Goal: Contribute content: Contribute content

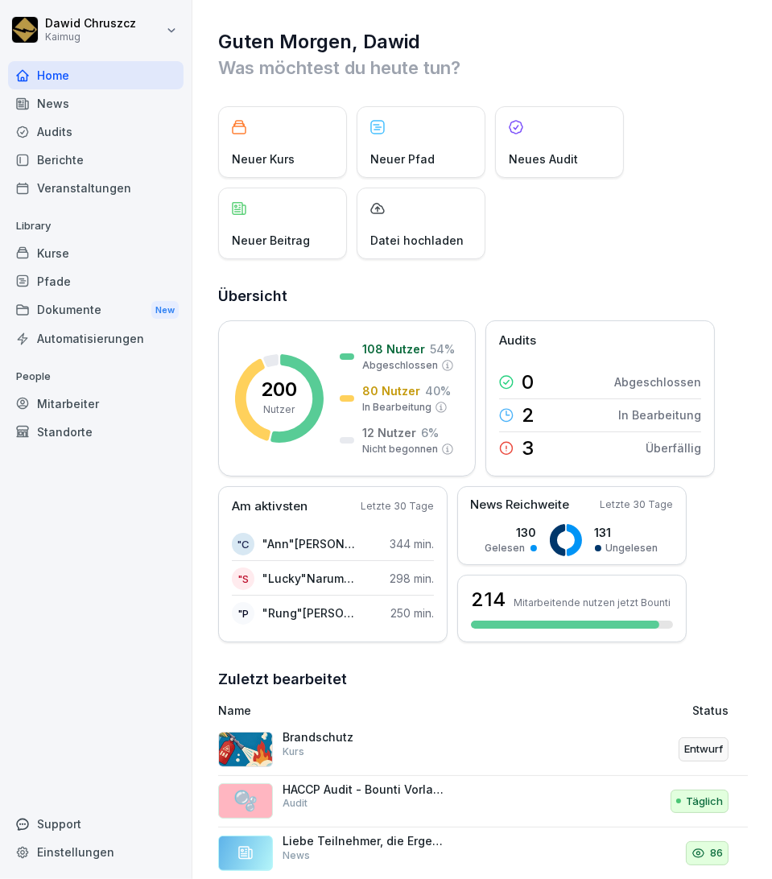
click at [88, 253] on div "Kurse" at bounding box center [96, 253] width 176 height 28
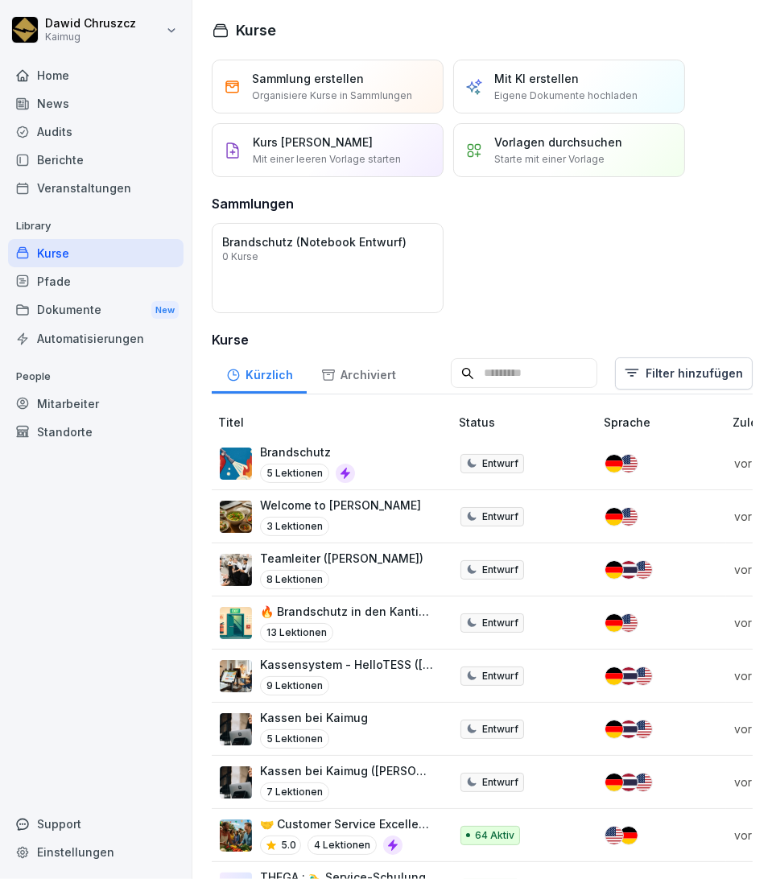
click at [580, 81] on div "Mit KI erstellen Eigene Dokumente hochladen" at bounding box center [565, 86] width 143 height 33
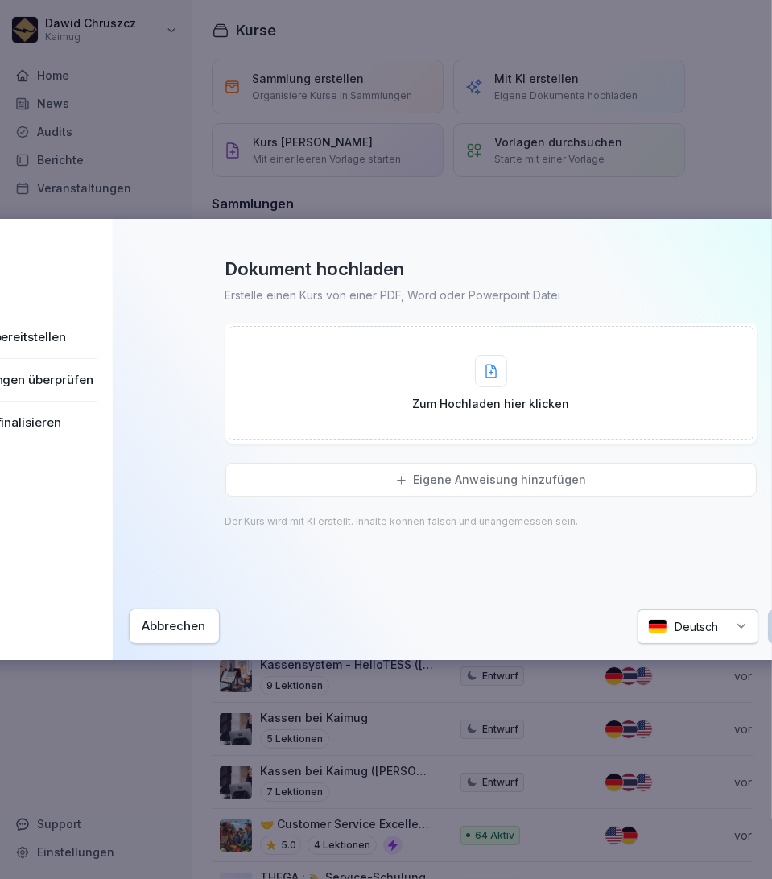
click at [470, 482] on p "Eigene Anweisung hinzufügen" at bounding box center [500, 480] width 173 height 14
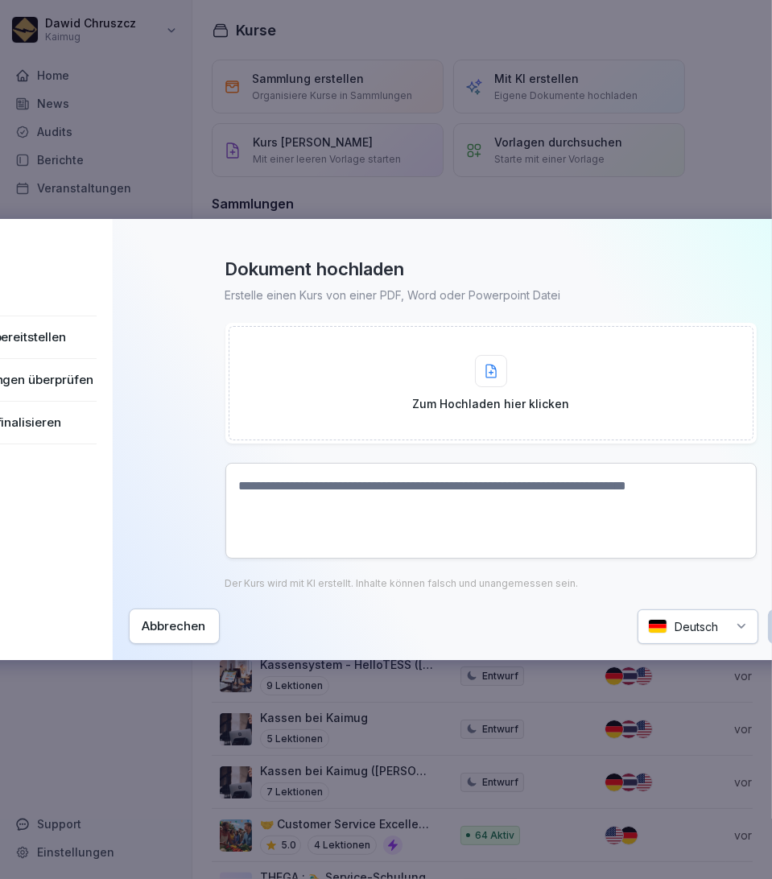
click at [395, 481] on textarea at bounding box center [490, 511] width 531 height 96
click at [516, 374] on div "Zum Hochladen hier klicken" at bounding box center [490, 383] width 157 height 57
click at [464, 241] on div "Dokument hochladen Erstelle einen Kurs von einer PDF, Word oder Powerpoint Date…" at bounding box center [491, 439] width 725 height 409
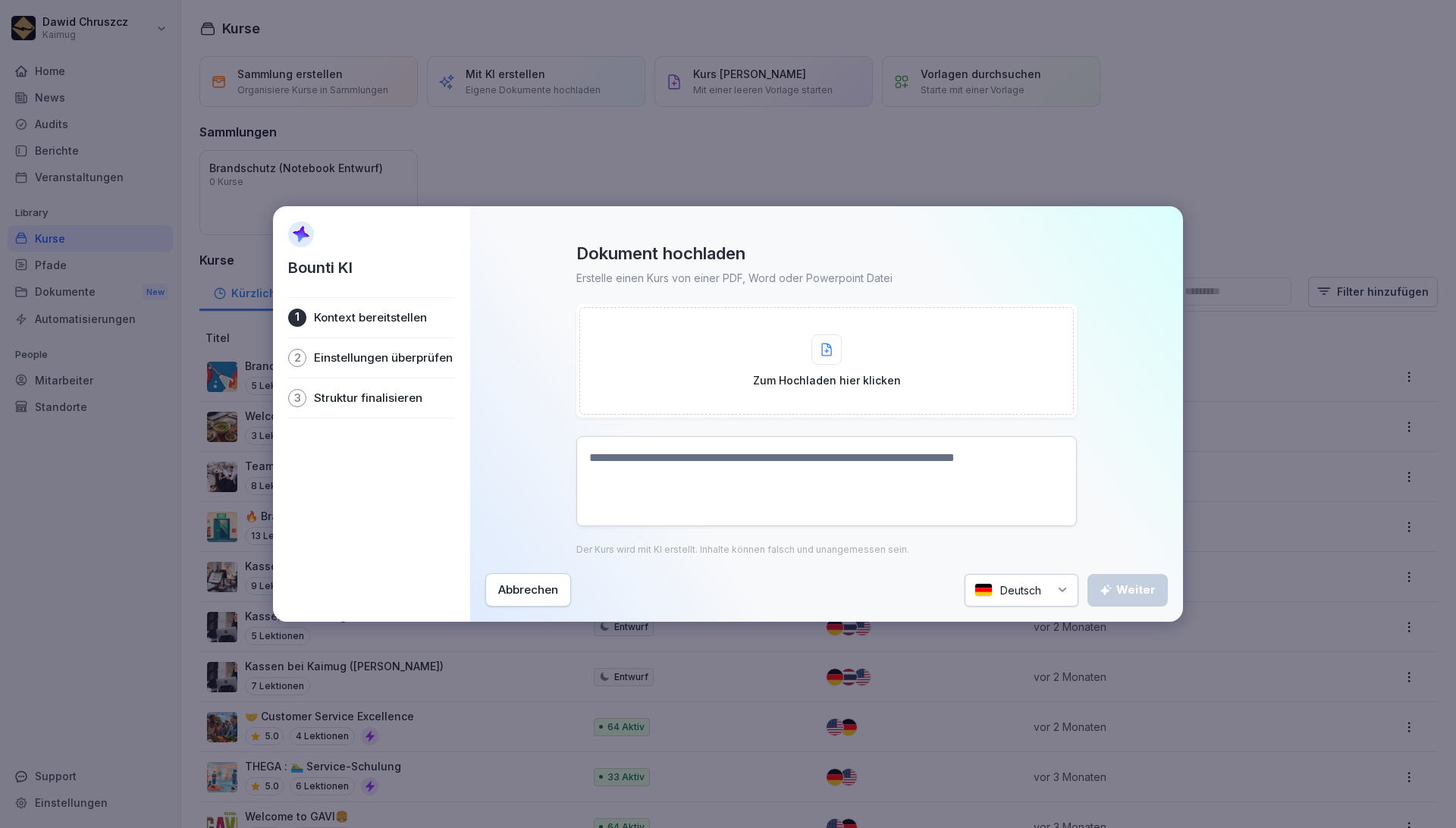
drag, startPoint x: 504, startPoint y: 595, endPoint x: 703, endPoint y: 723, distance: 236.6
click at [504, 594] on div "Abbrechen" at bounding box center [528, 591] width 60 height 17
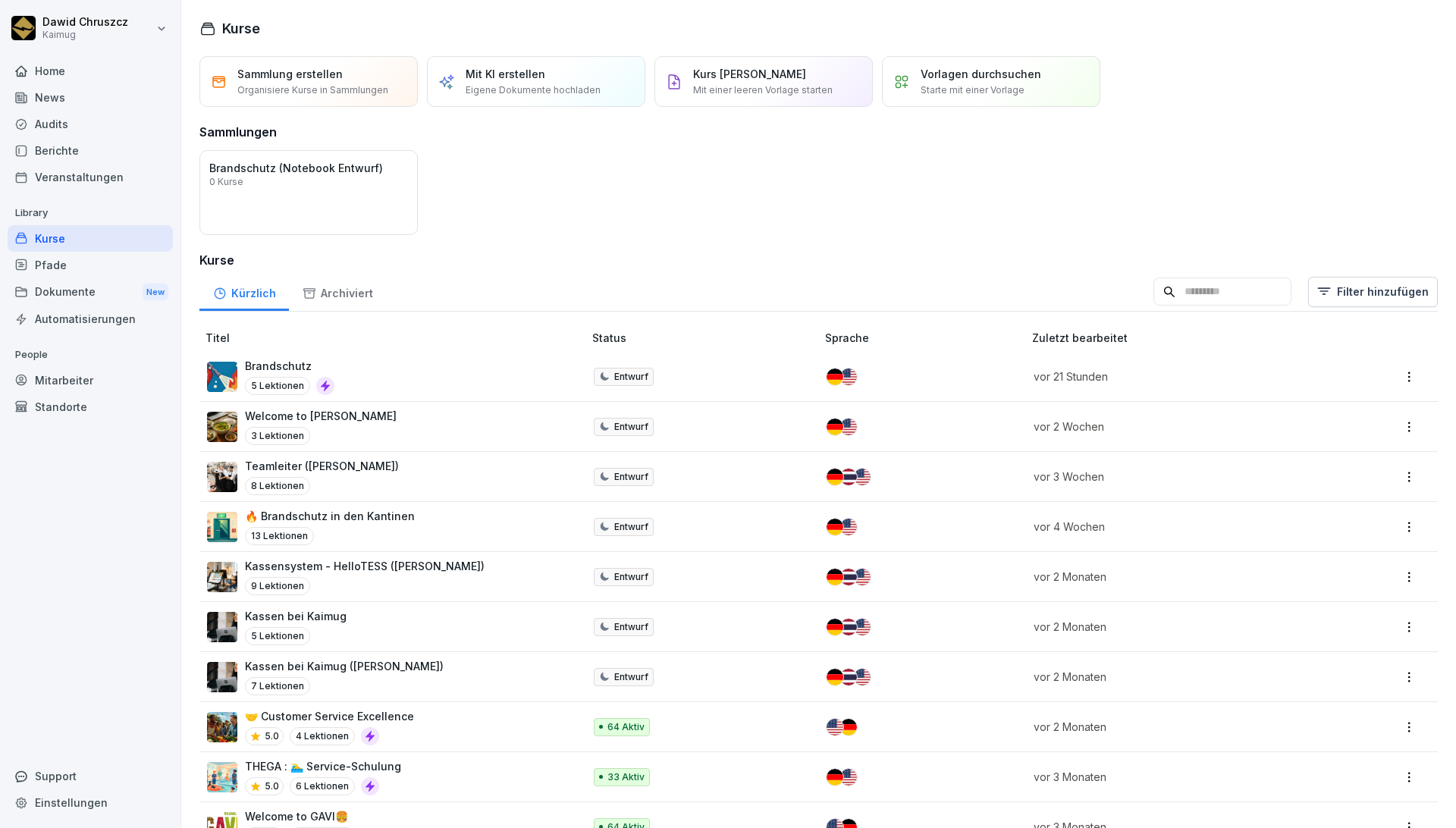
click at [566, 84] on p "Eigene Dokumente hochladen" at bounding box center [532, 90] width 135 height 13
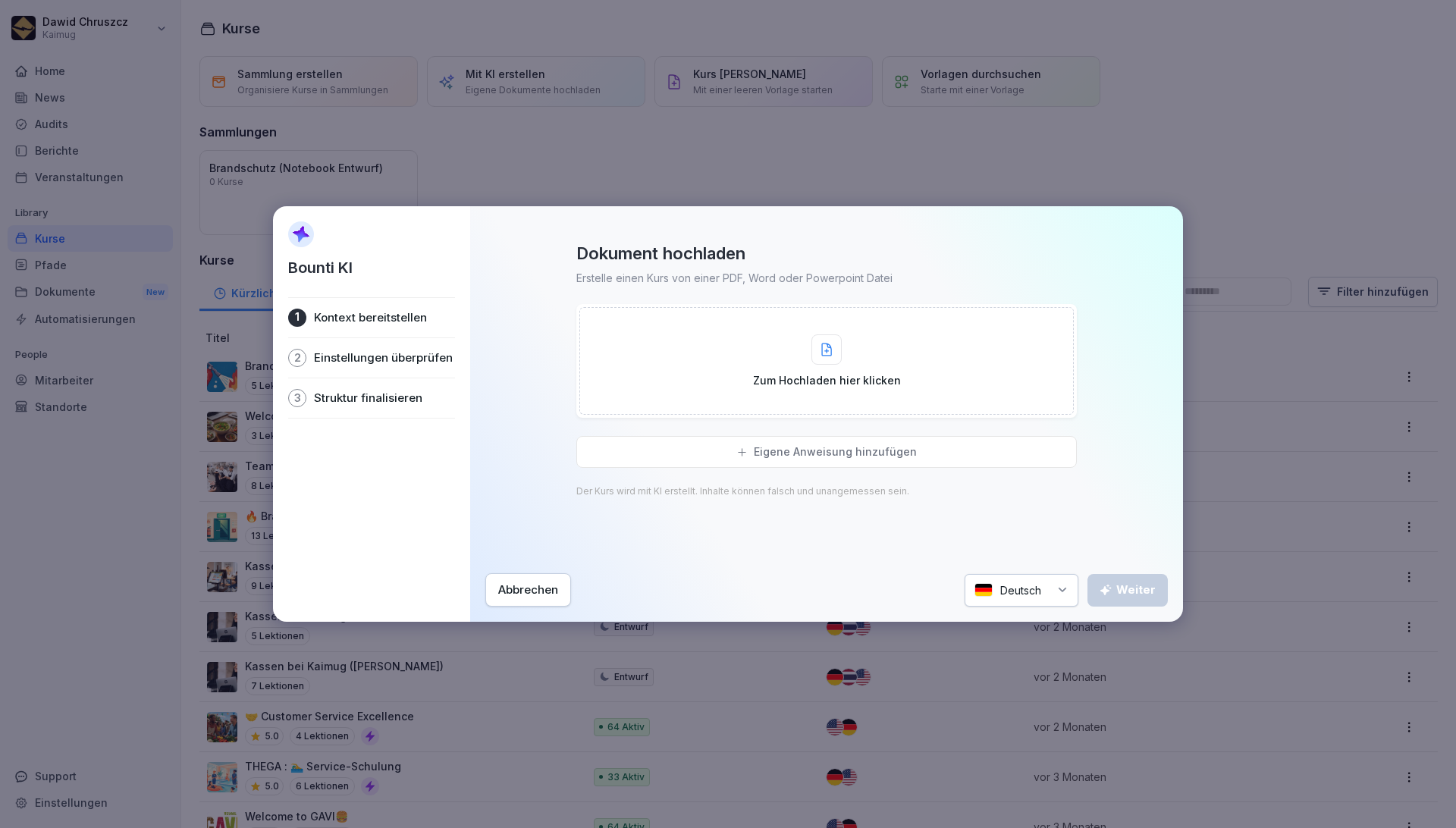
click at [801, 349] on div "Zum Hochladen hier klicken" at bounding box center [826, 361] width 148 height 54
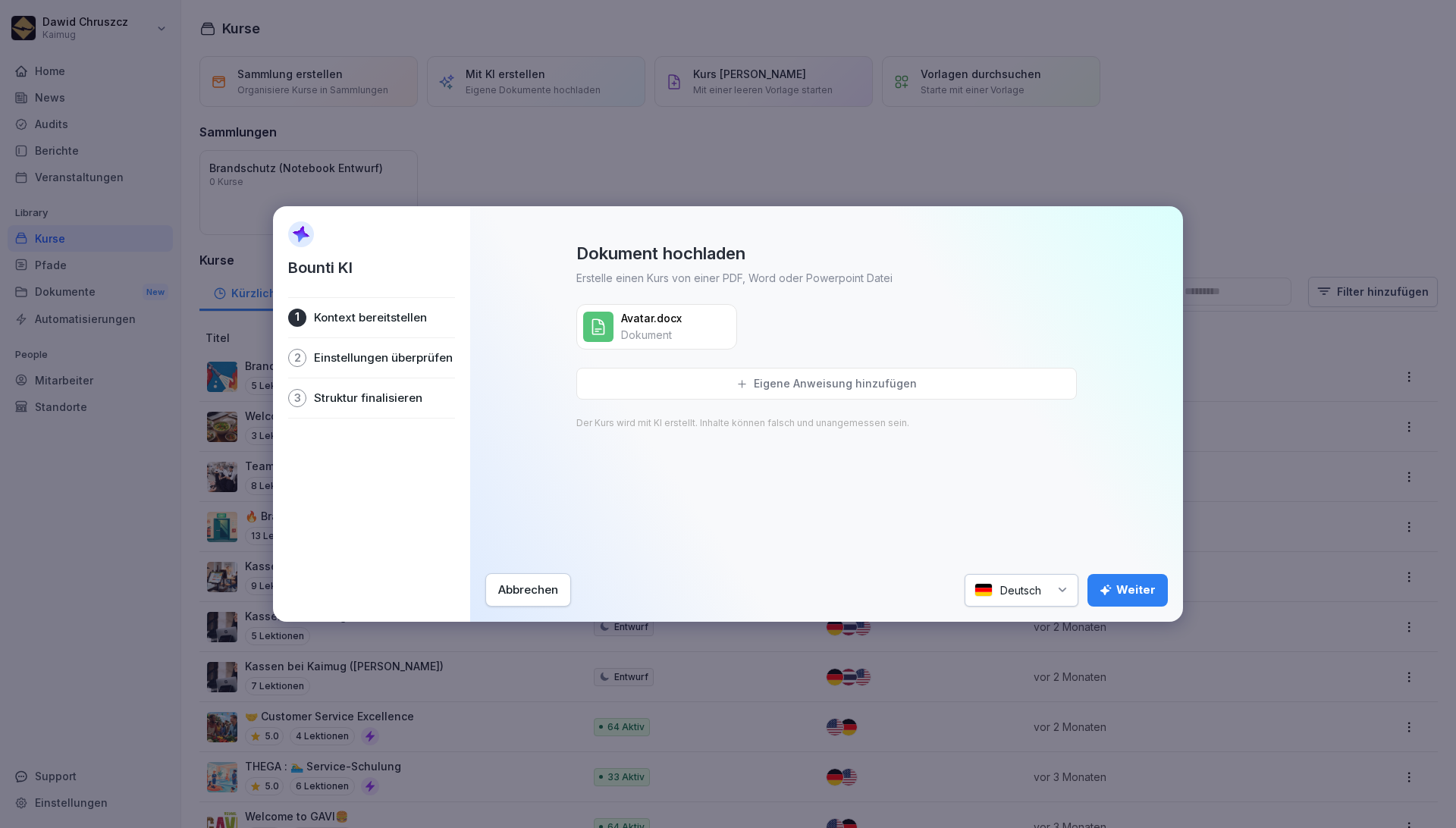
click at [952, 247] on div "Dokument hochladen Erstelle einen Kurs von einer PDF, Word oder Powerpoint Datei" at bounding box center [826, 265] width 500 height 43
click at [1111, 593] on icon "button" at bounding box center [1105, 590] width 12 height 12
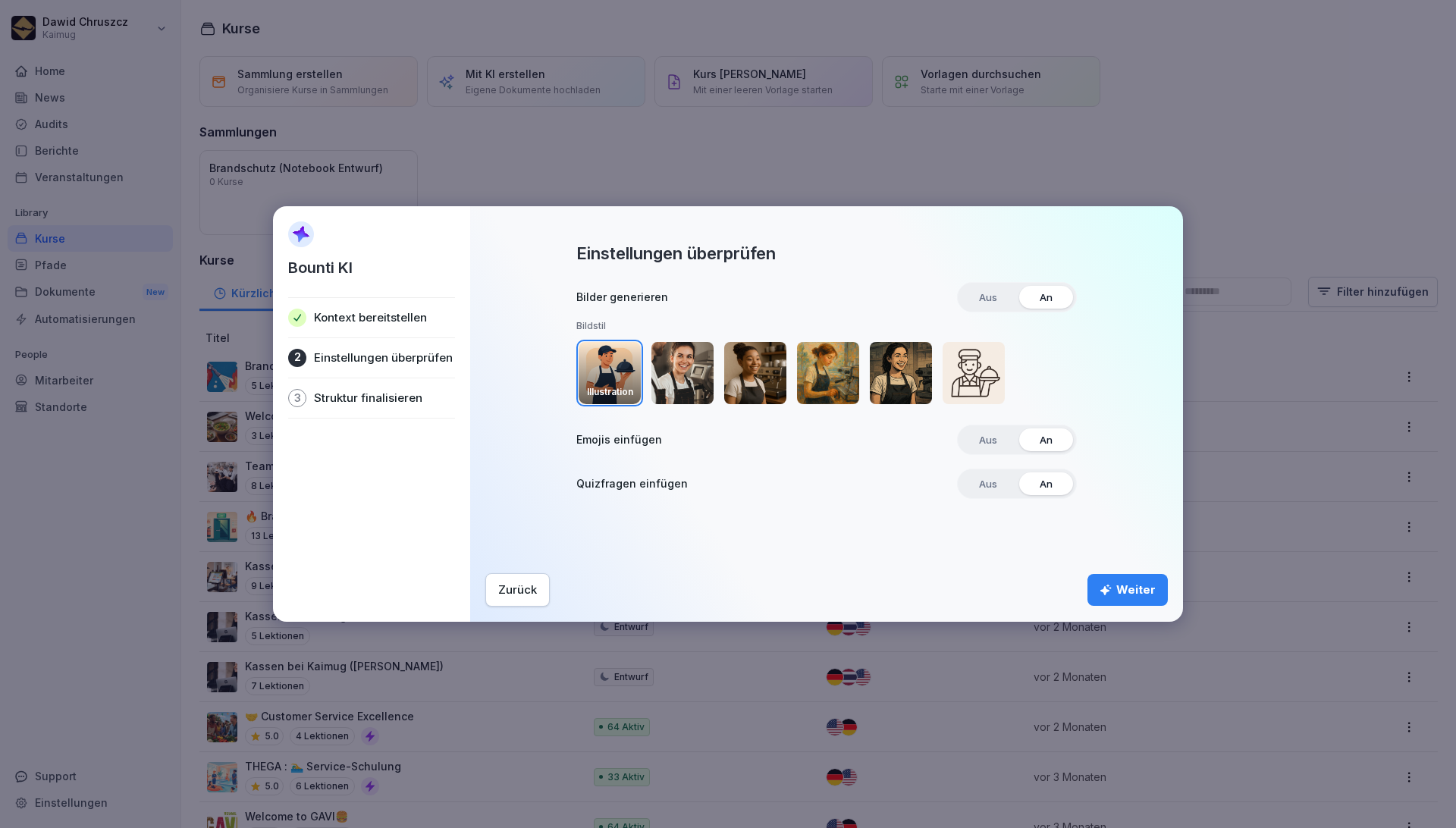
click at [1130, 598] on div "Weiter" at bounding box center [1127, 591] width 57 height 17
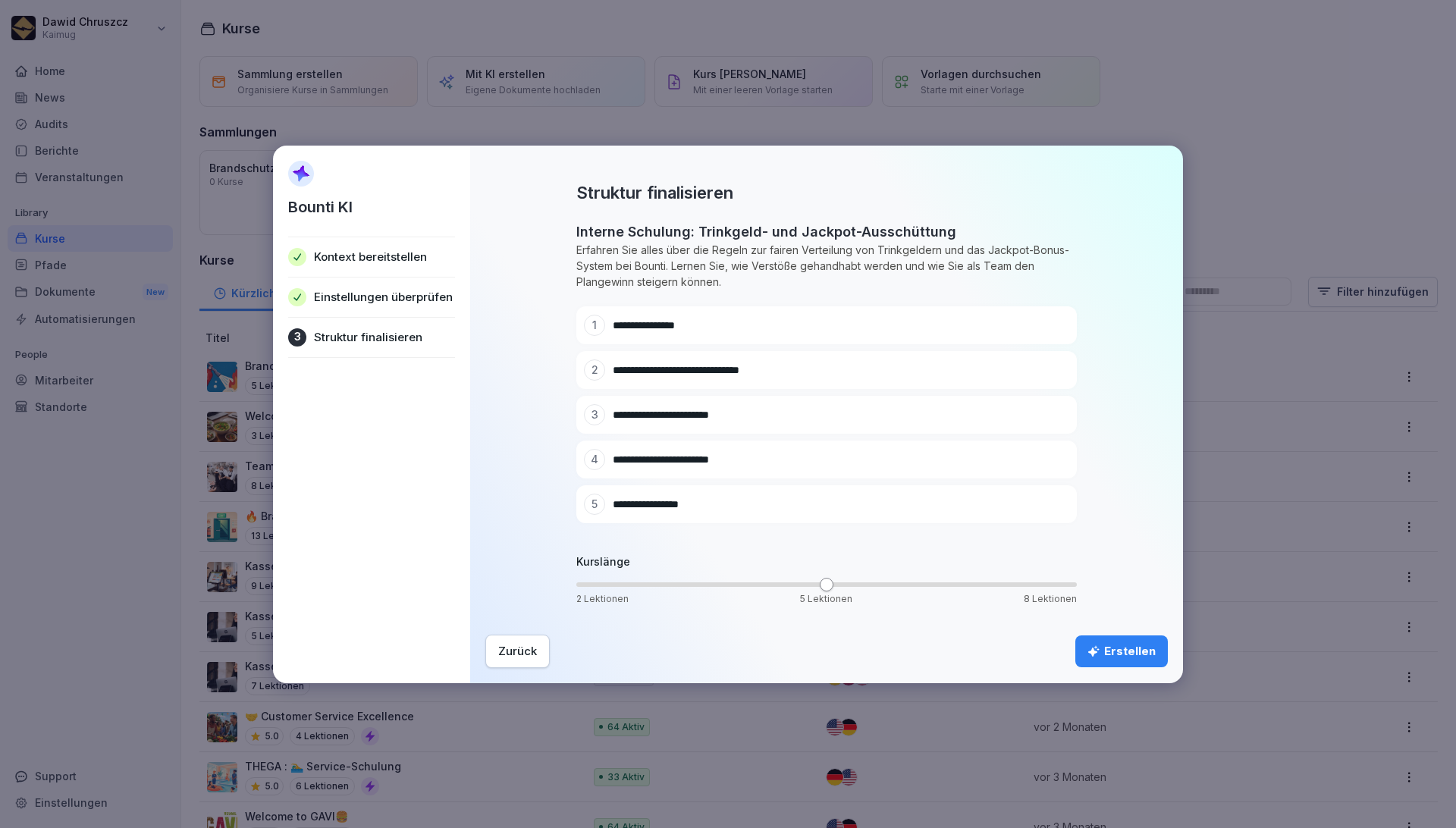
click at [1123, 658] on div "Erstellen" at bounding box center [1122, 652] width 68 height 17
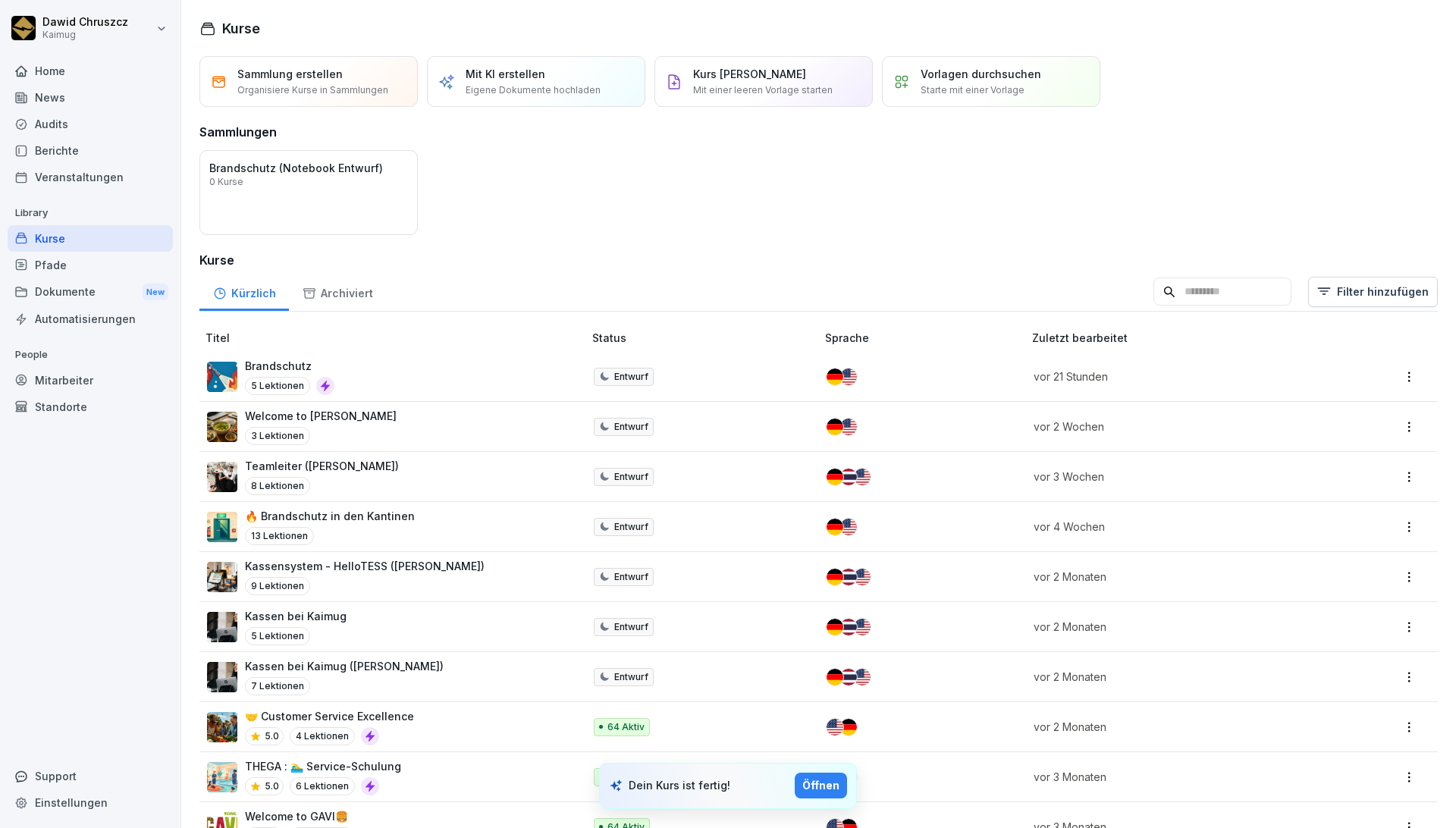
click at [834, 784] on div "Öffnen" at bounding box center [820, 786] width 37 height 17
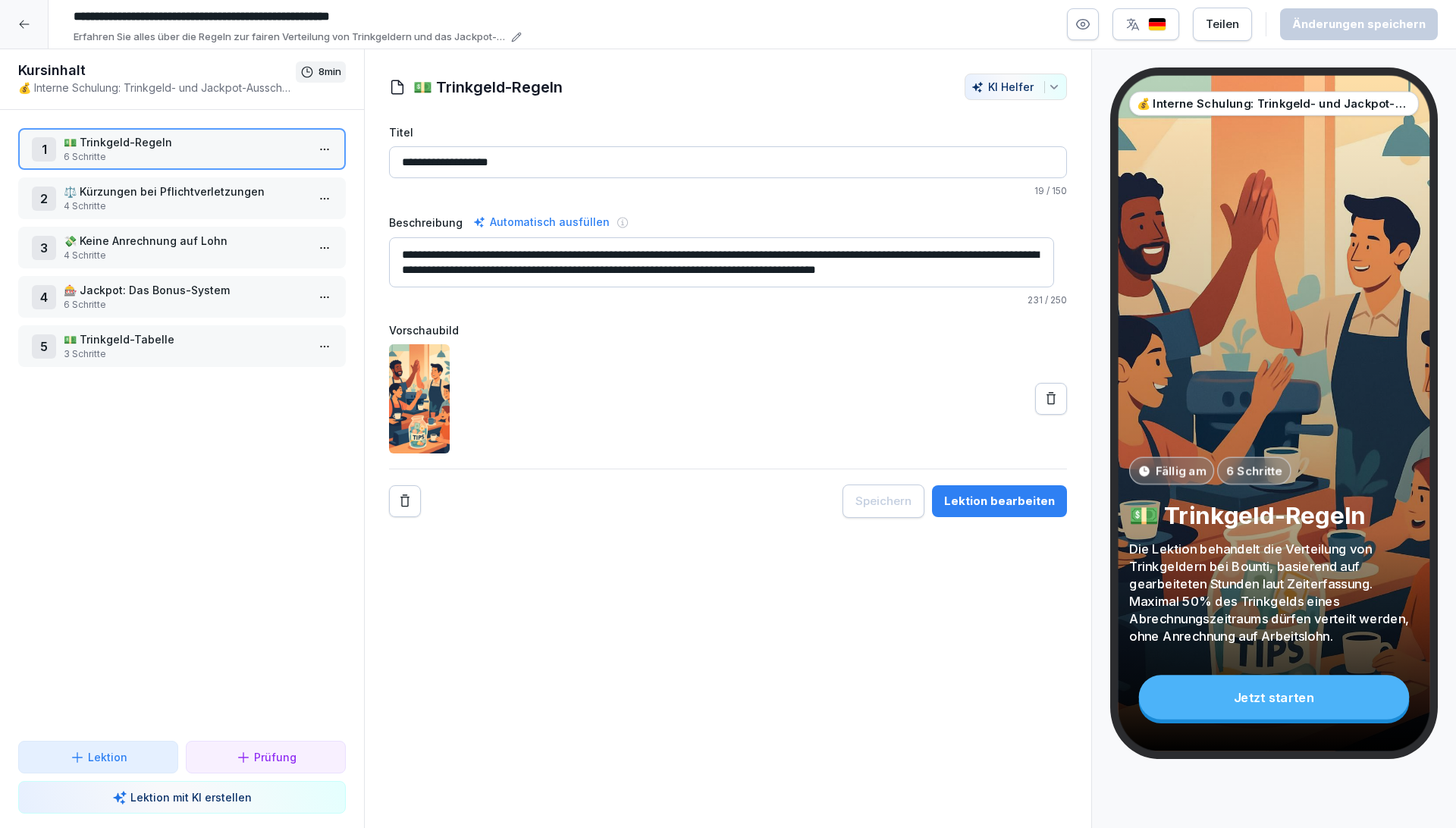
click at [177, 197] on p "⚖️ Kürzungen bei Pflichtverletzungen" at bounding box center [186, 191] width 243 height 16
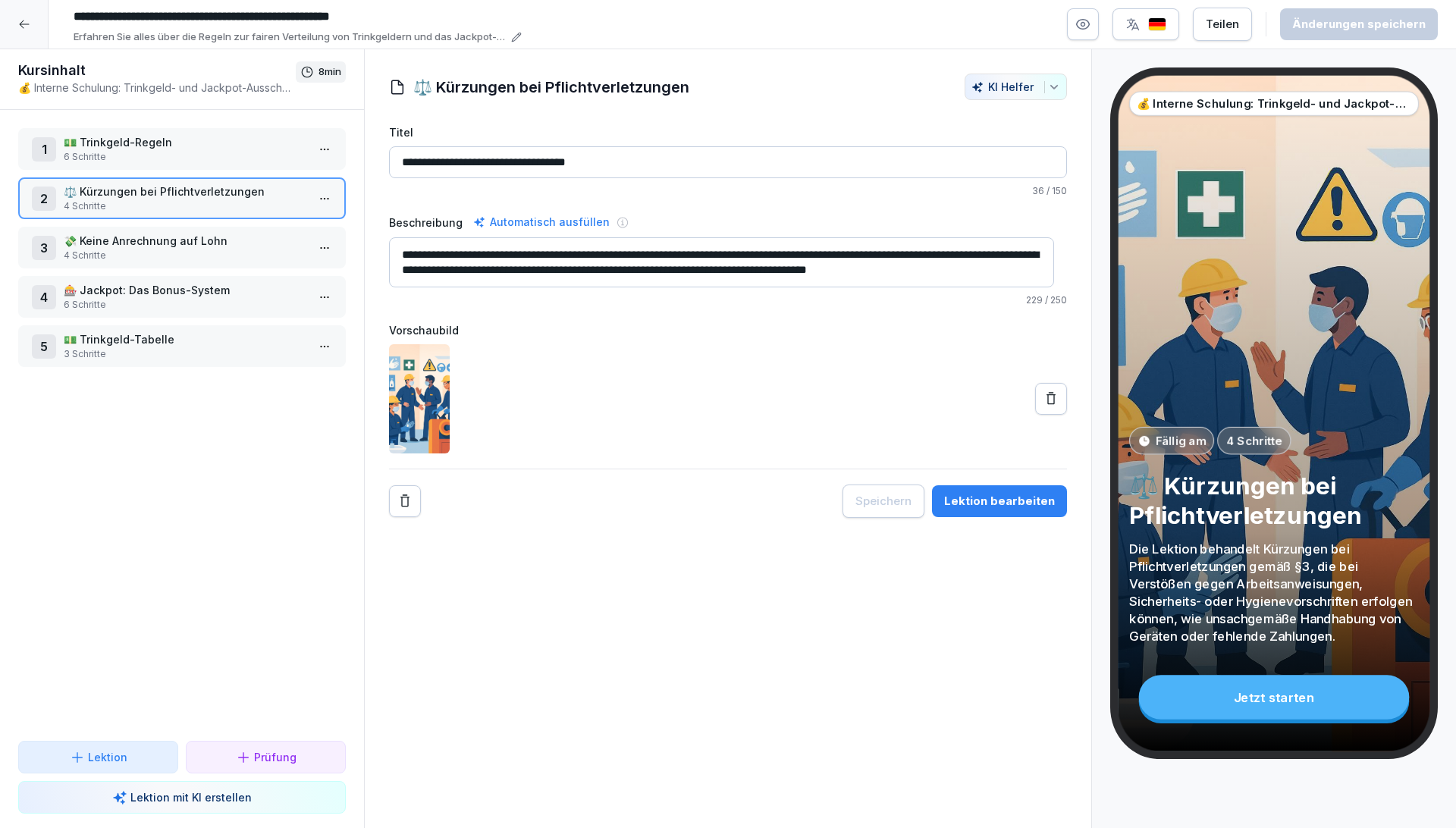
click at [157, 140] on p "💵 Trinkgeld-Regeln" at bounding box center [186, 142] width 243 height 16
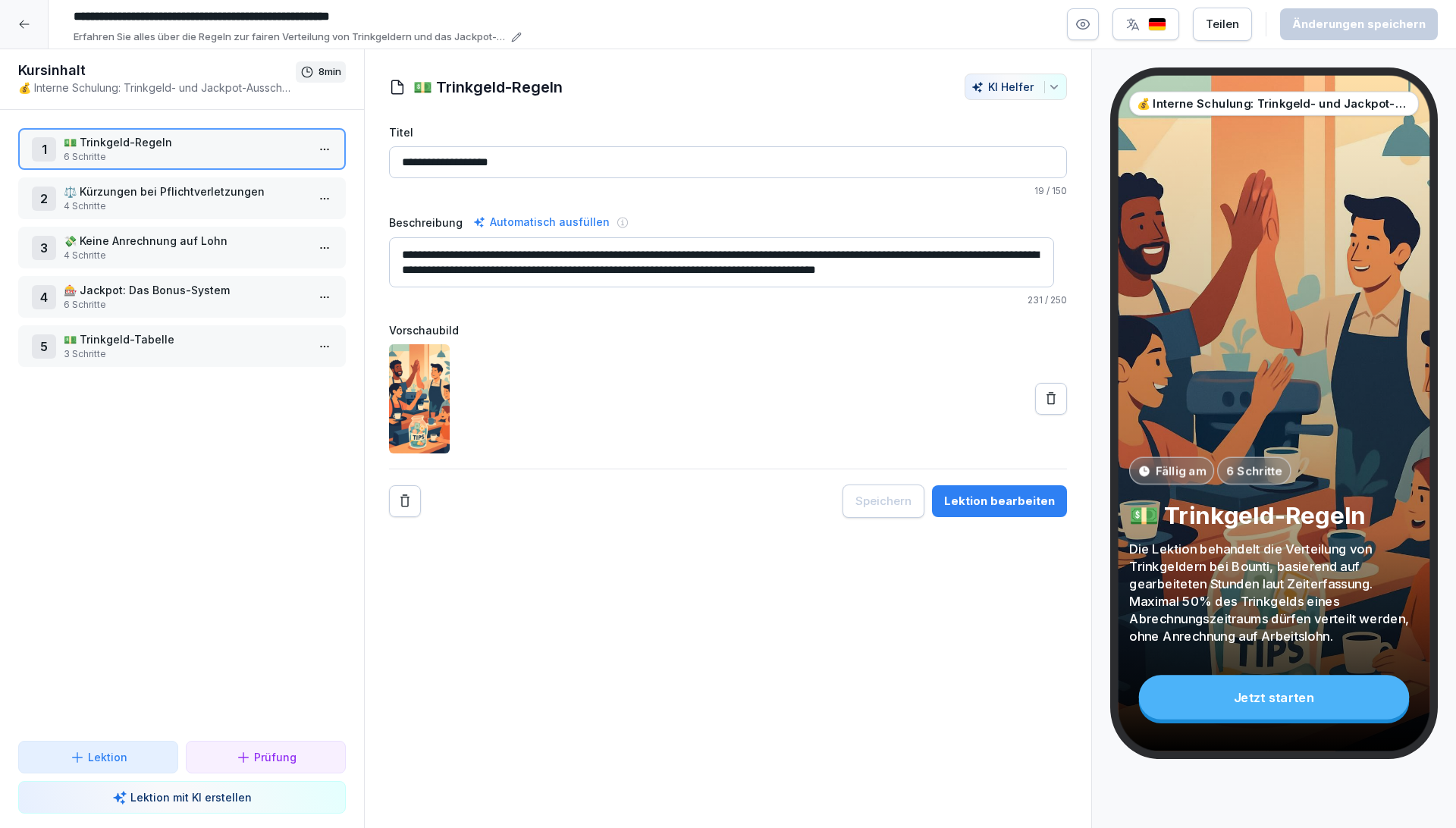
click at [1002, 499] on div "Lektion bearbeiten" at bounding box center [999, 501] width 111 height 17
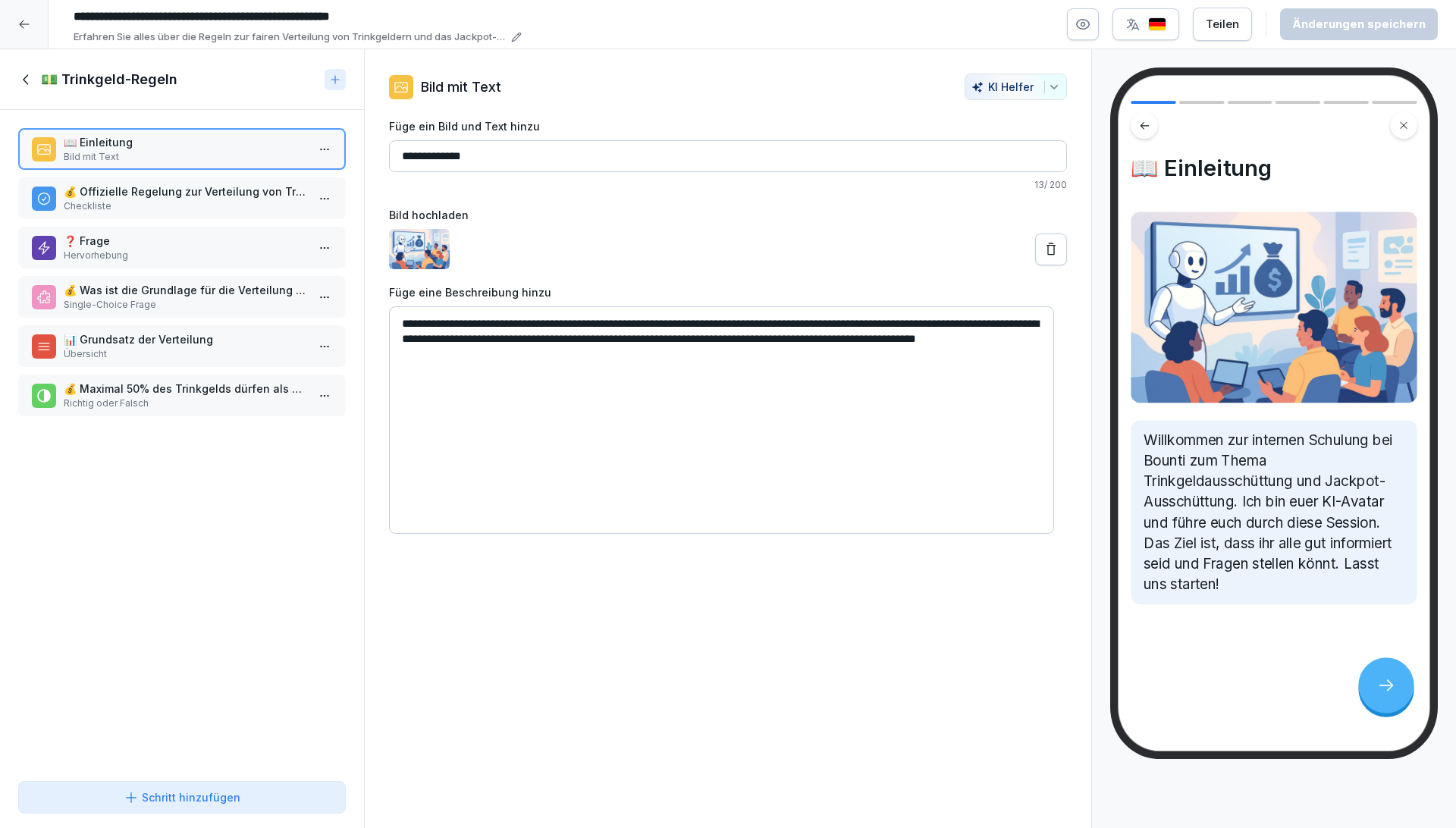
click at [150, 196] on p "💰 Offizielle Regelung zur Verteilung von Trinkgeldern" at bounding box center [186, 191] width 243 height 16
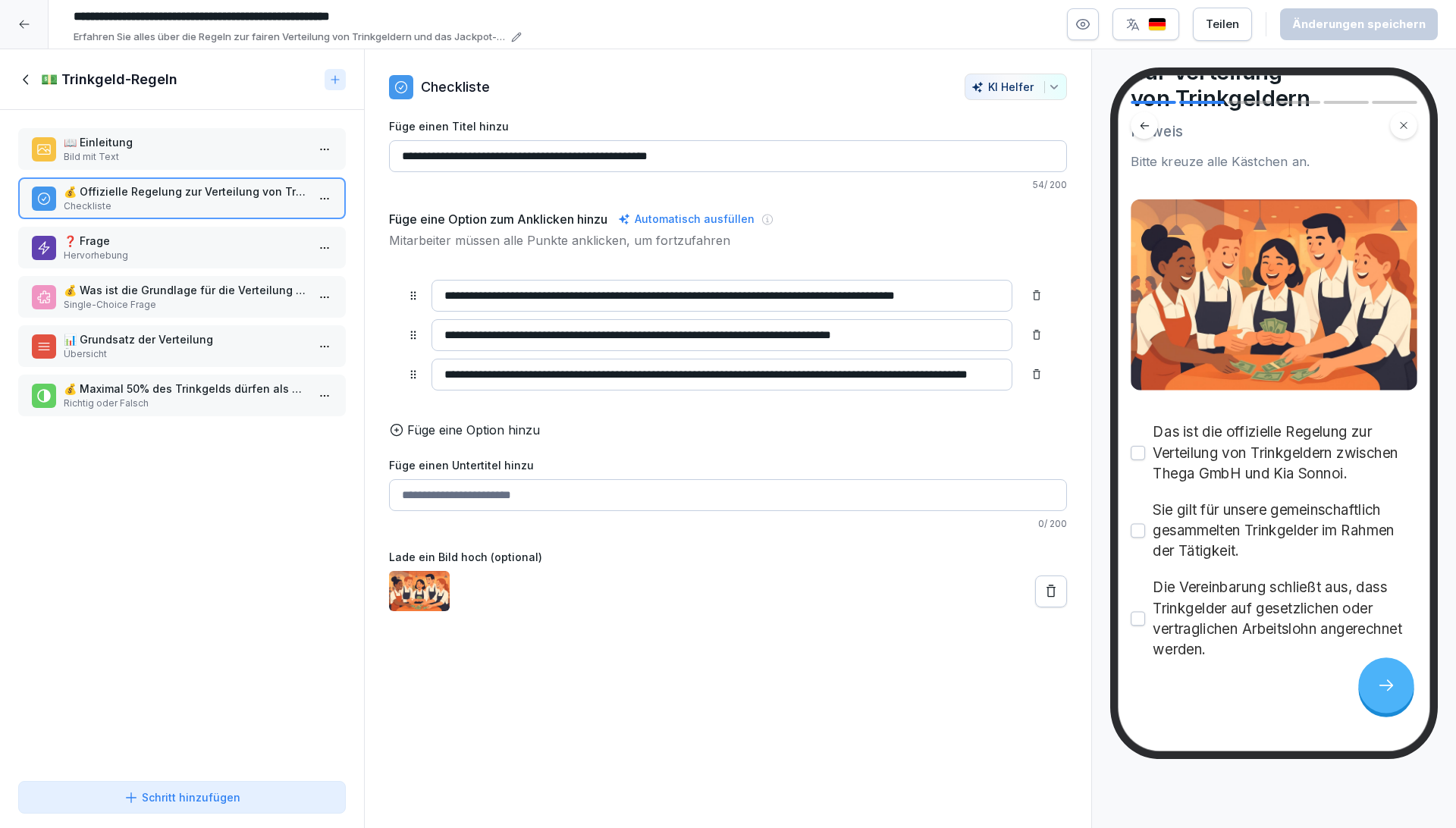
scroll to position [127, 0]
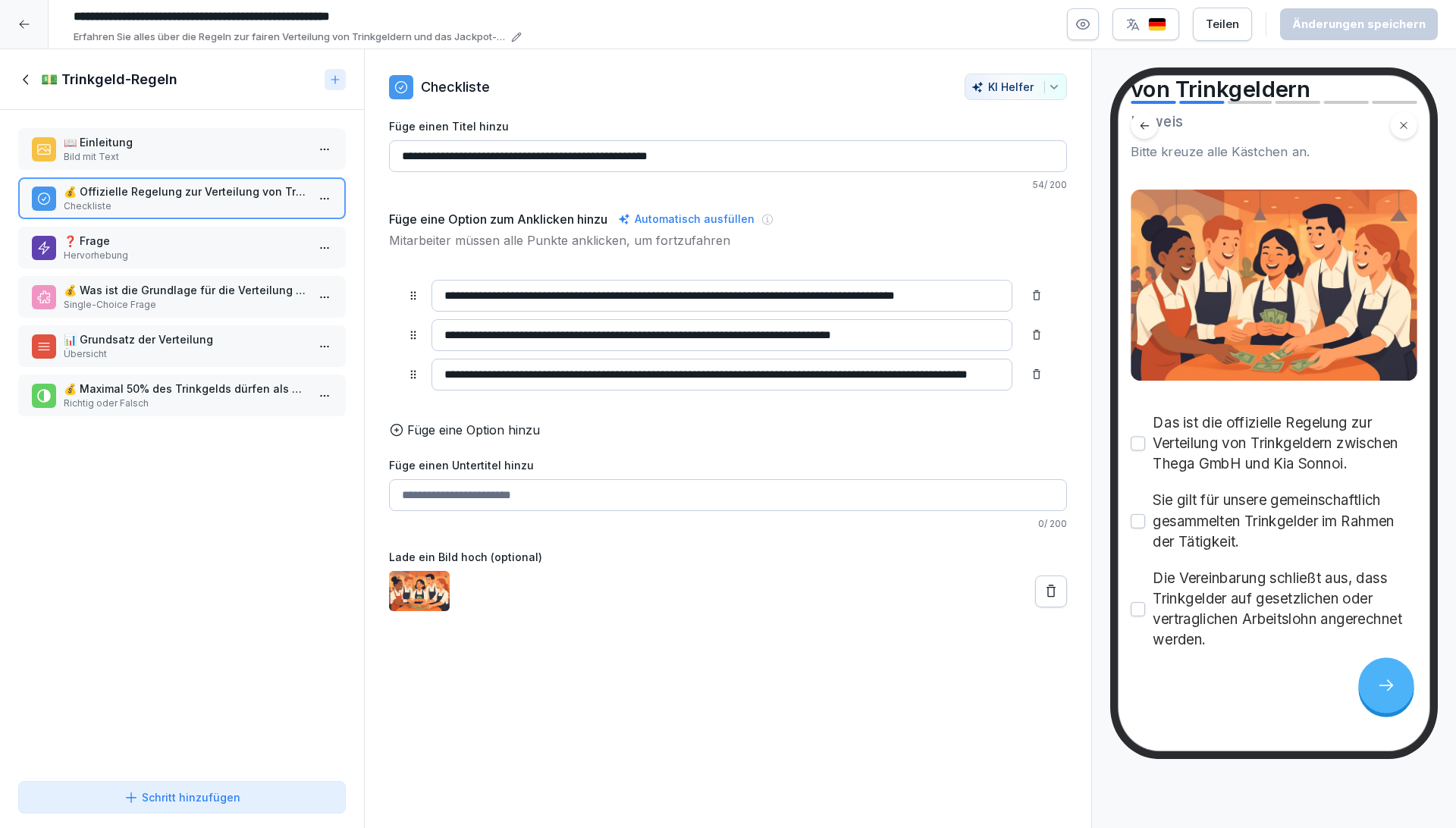
click at [173, 252] on p "Hervorhebung" at bounding box center [186, 255] width 243 height 13
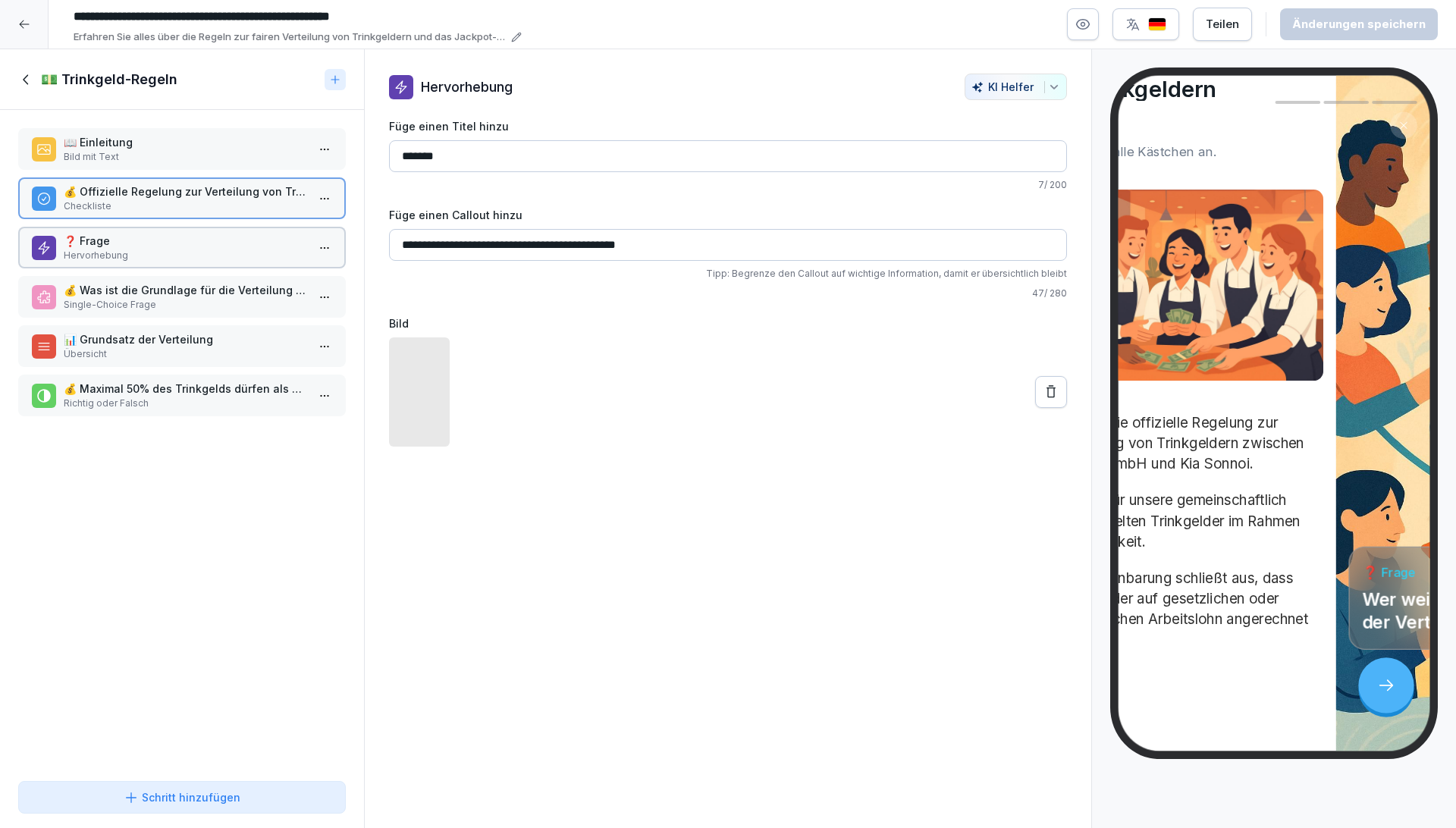
scroll to position [127, 0]
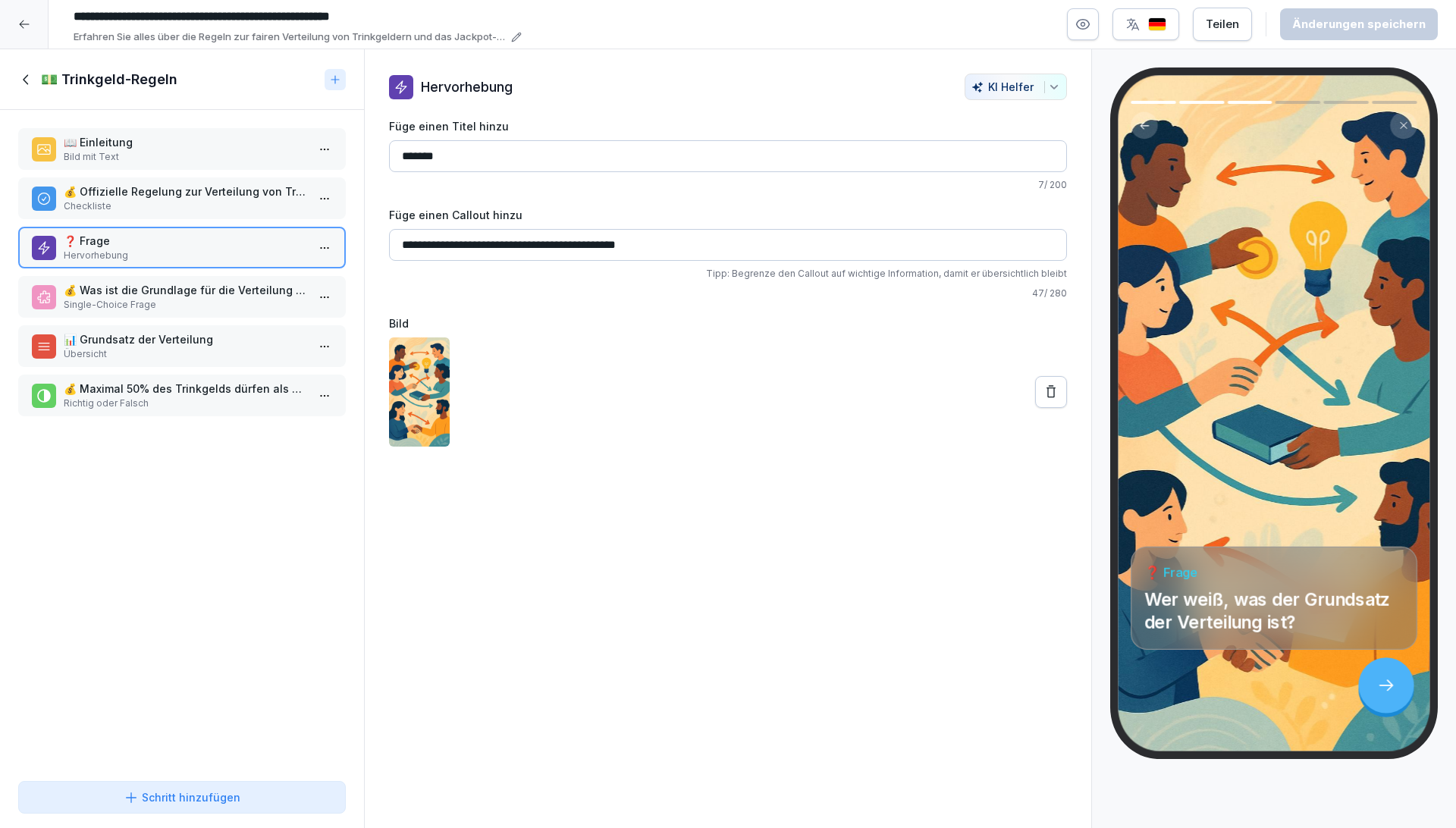
click at [202, 289] on p "💰 Was ist die Grundlage für die Verteilung der Trinkgelder?" at bounding box center [186, 290] width 243 height 16
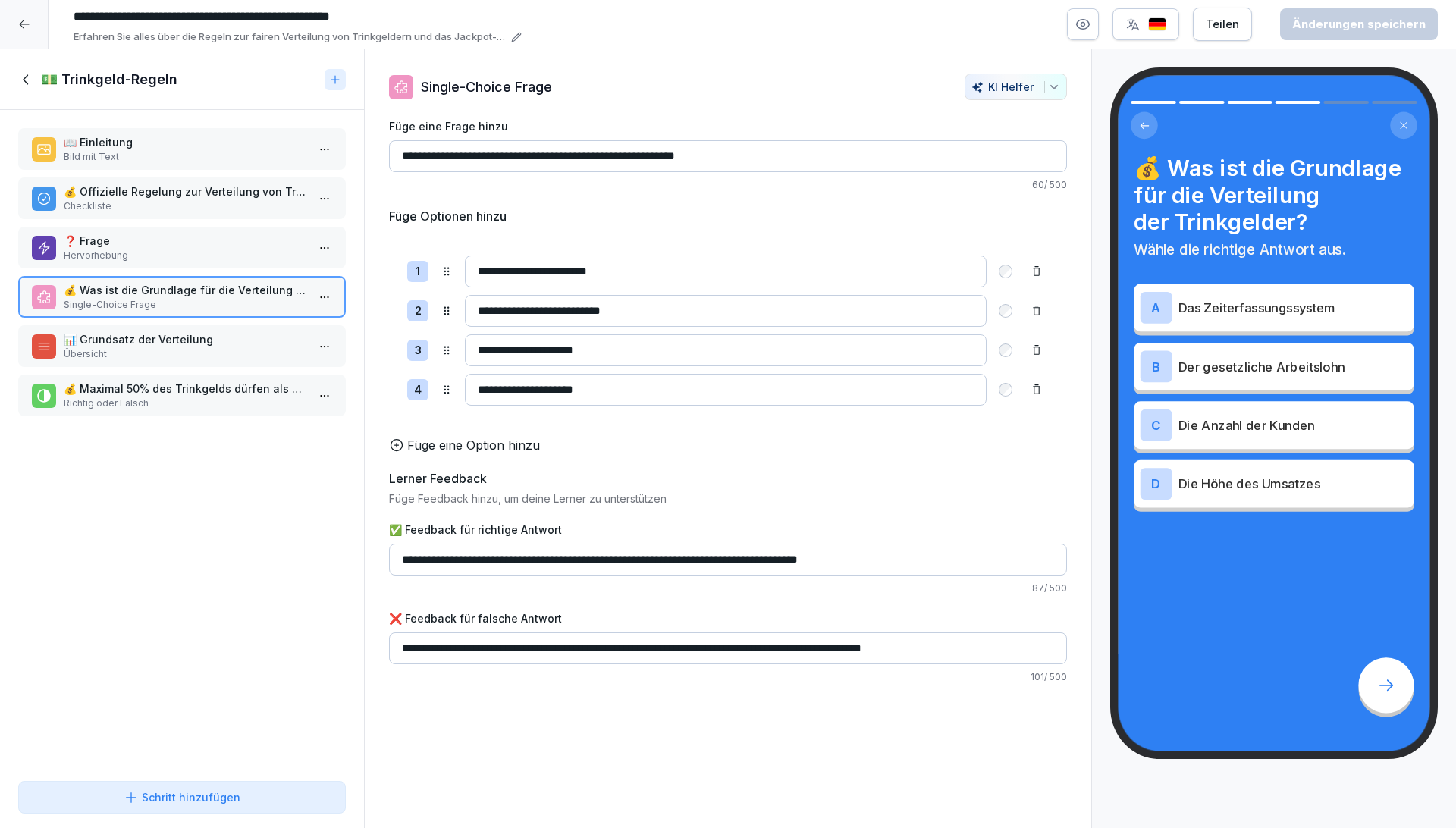
click at [159, 349] on p "Übersicht" at bounding box center [186, 354] width 243 height 13
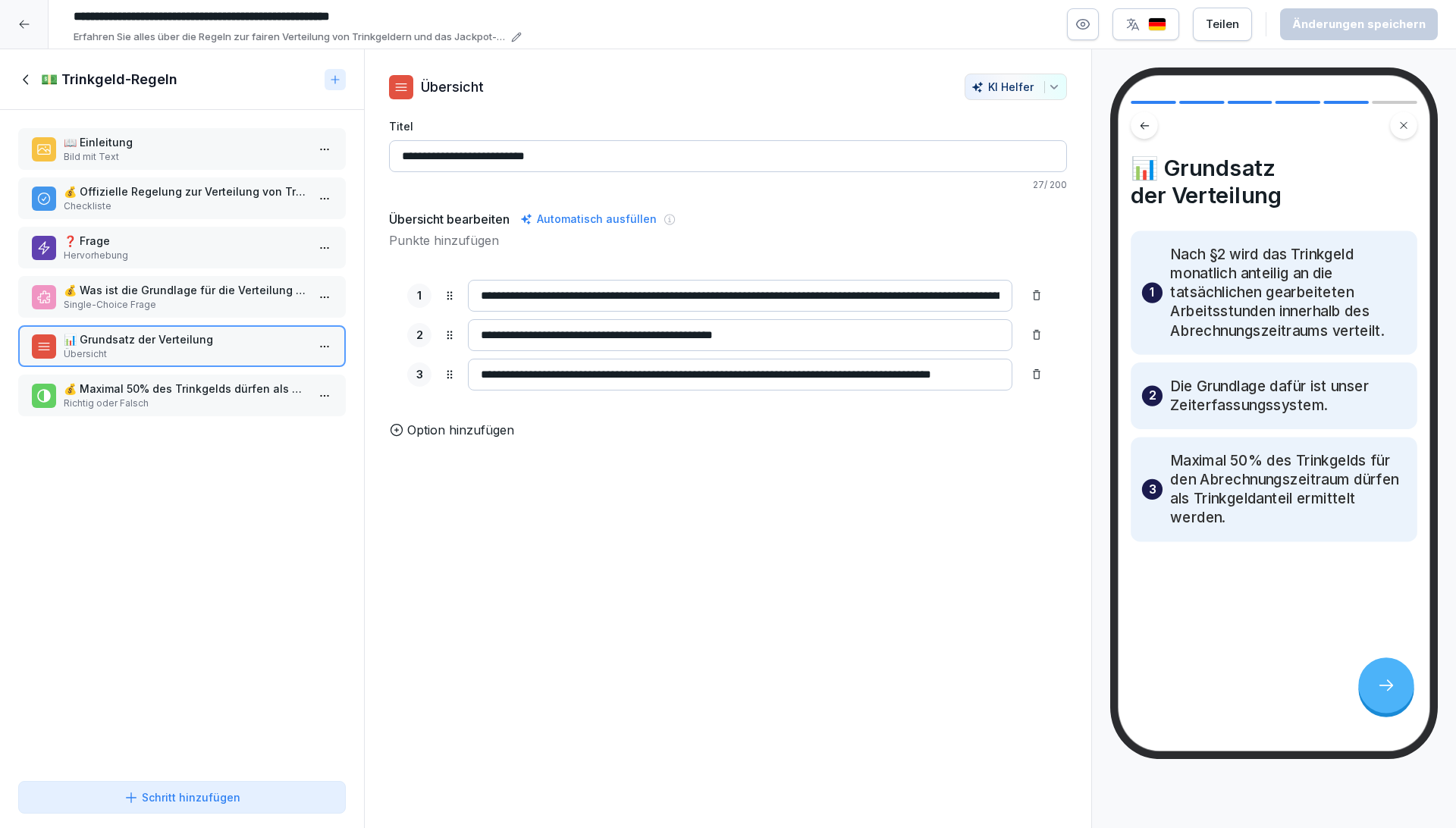
click at [172, 397] on p "Richtig oder Falsch" at bounding box center [186, 403] width 243 height 13
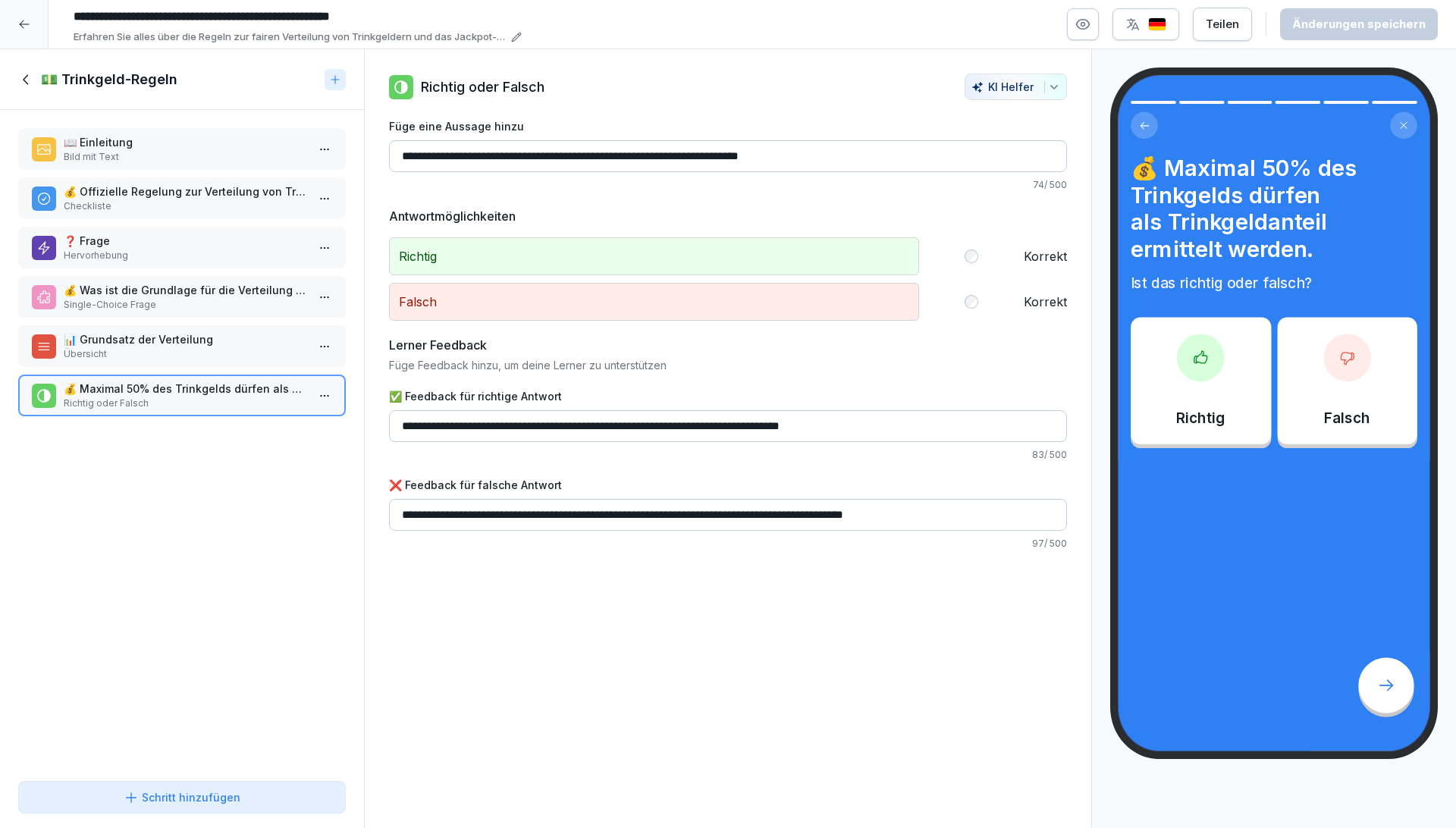
click at [26, 77] on icon at bounding box center [26, 80] width 17 height 17
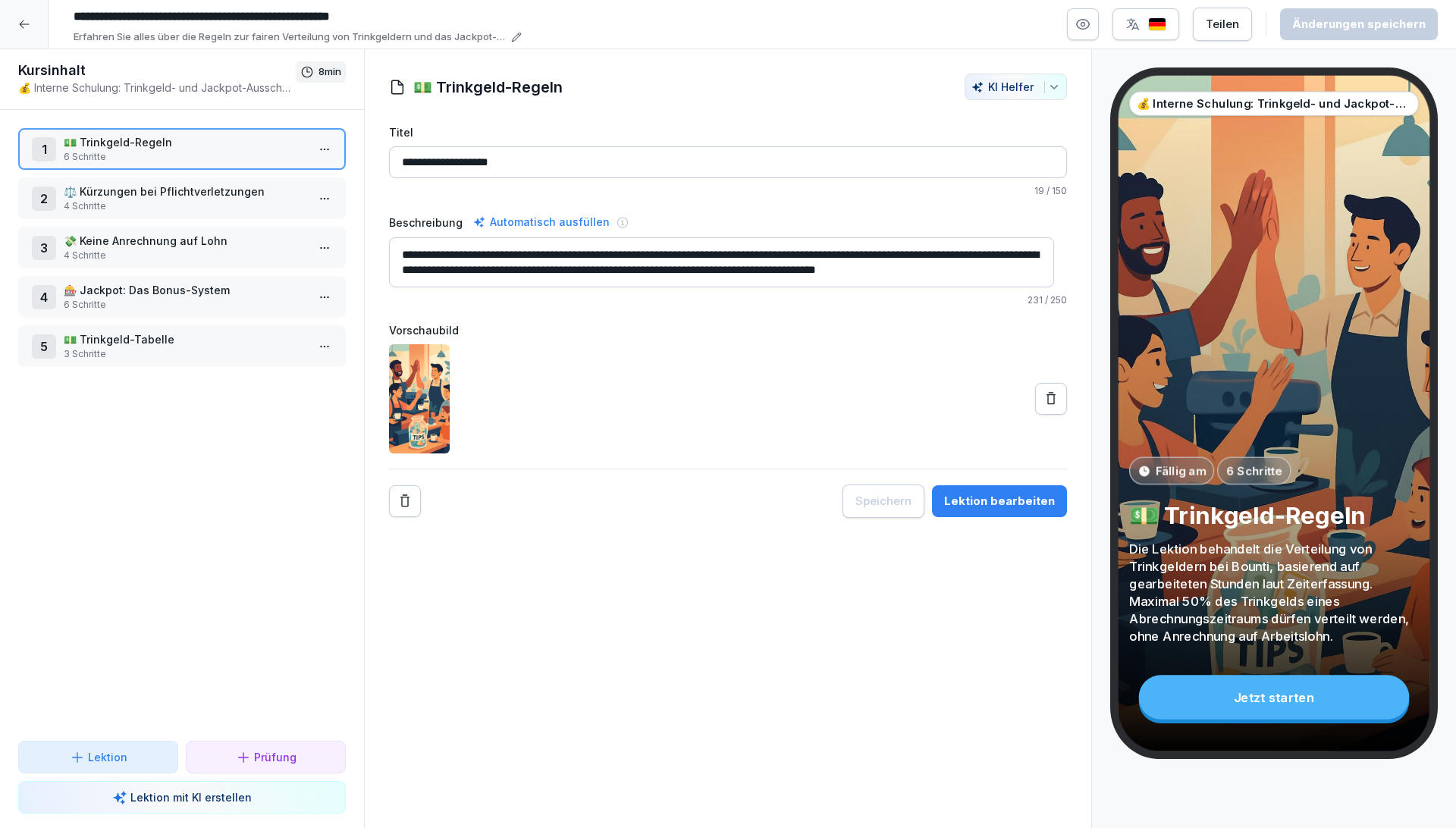
click at [194, 191] on p "⚖️ Kürzungen bei Pflichtverletzungen" at bounding box center [186, 191] width 243 height 16
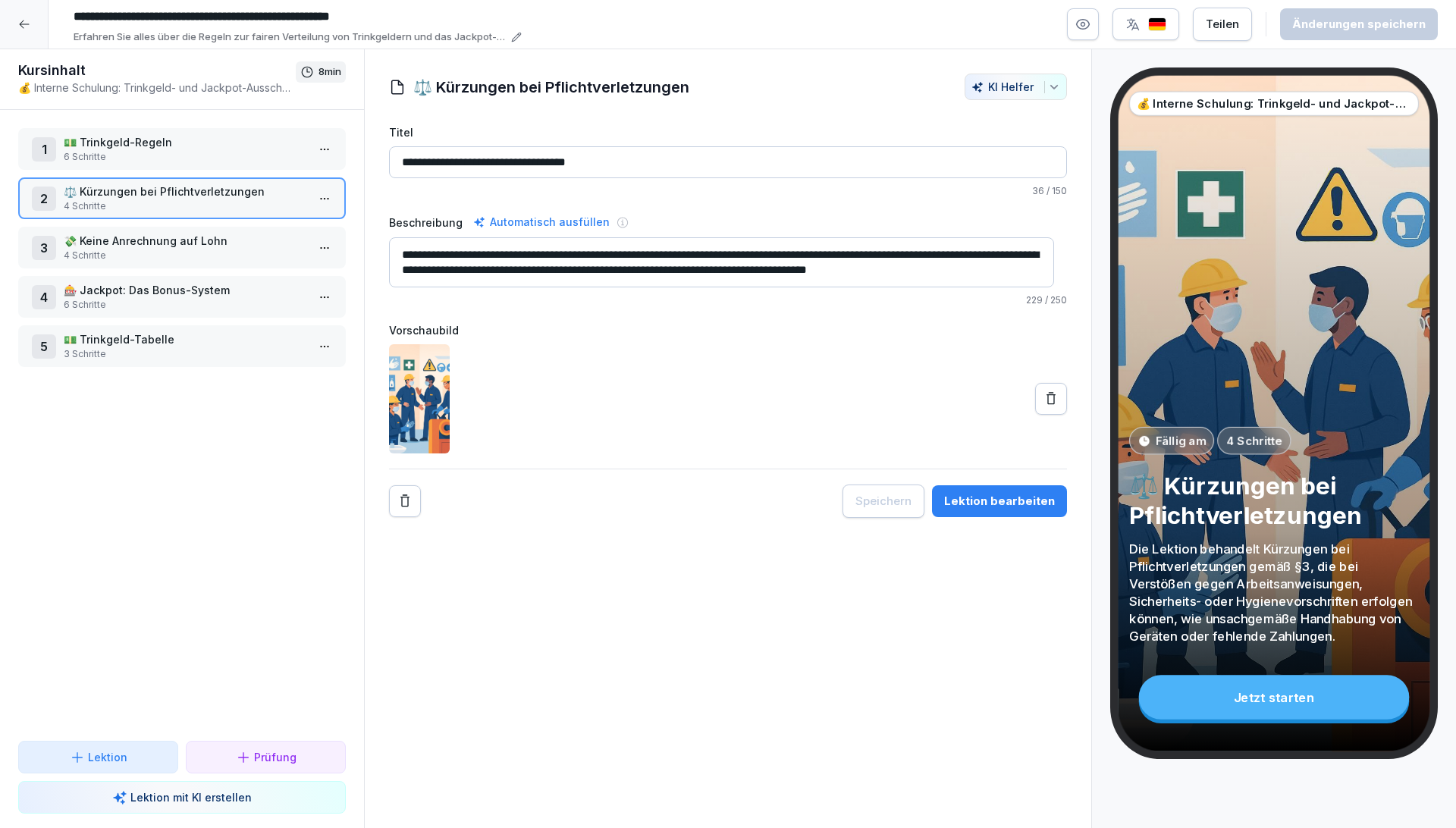
click at [1021, 493] on div "Lektion bearbeiten" at bounding box center [999, 501] width 111 height 17
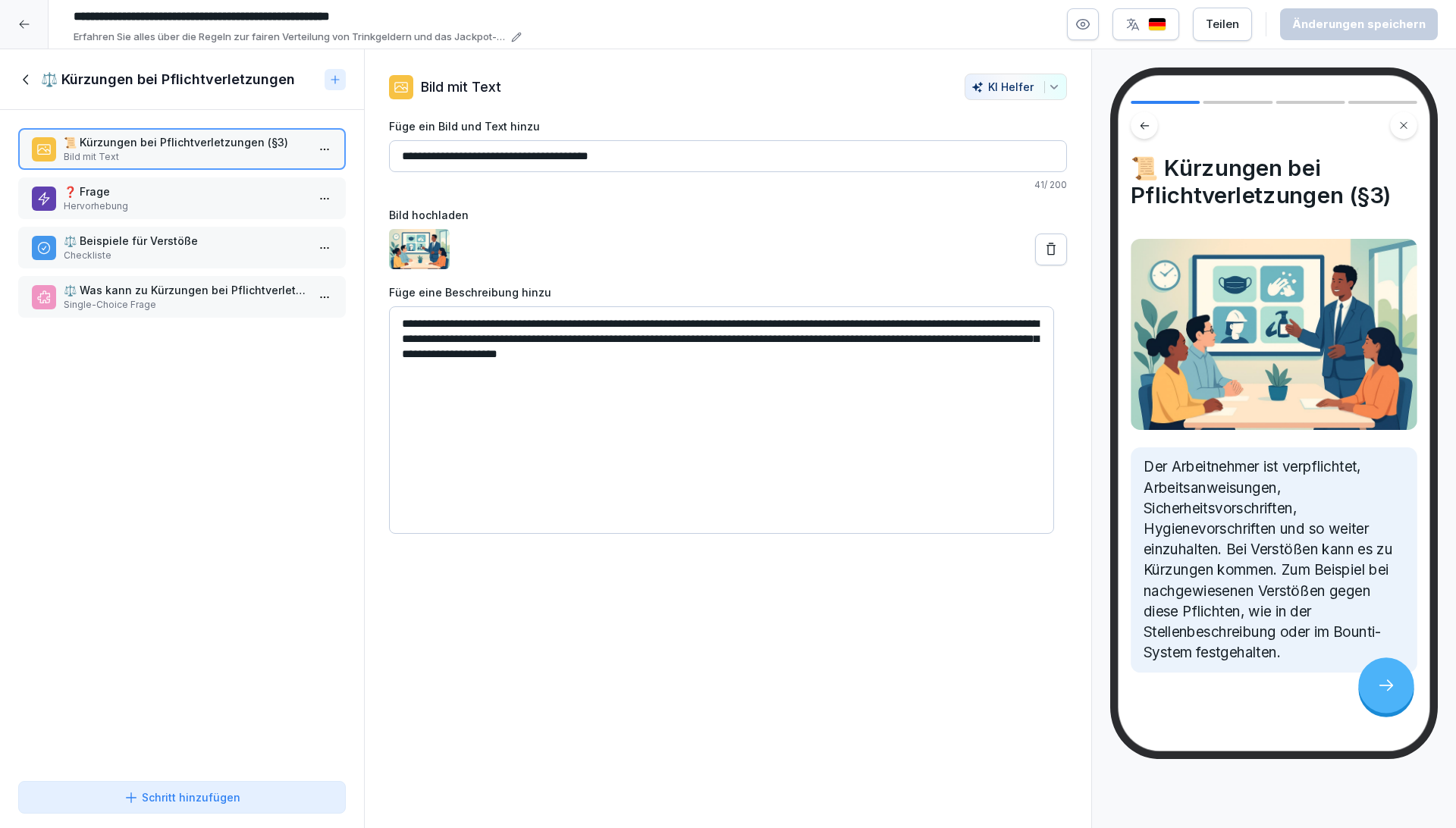
click at [186, 191] on p "❓ Frage" at bounding box center [186, 191] width 243 height 16
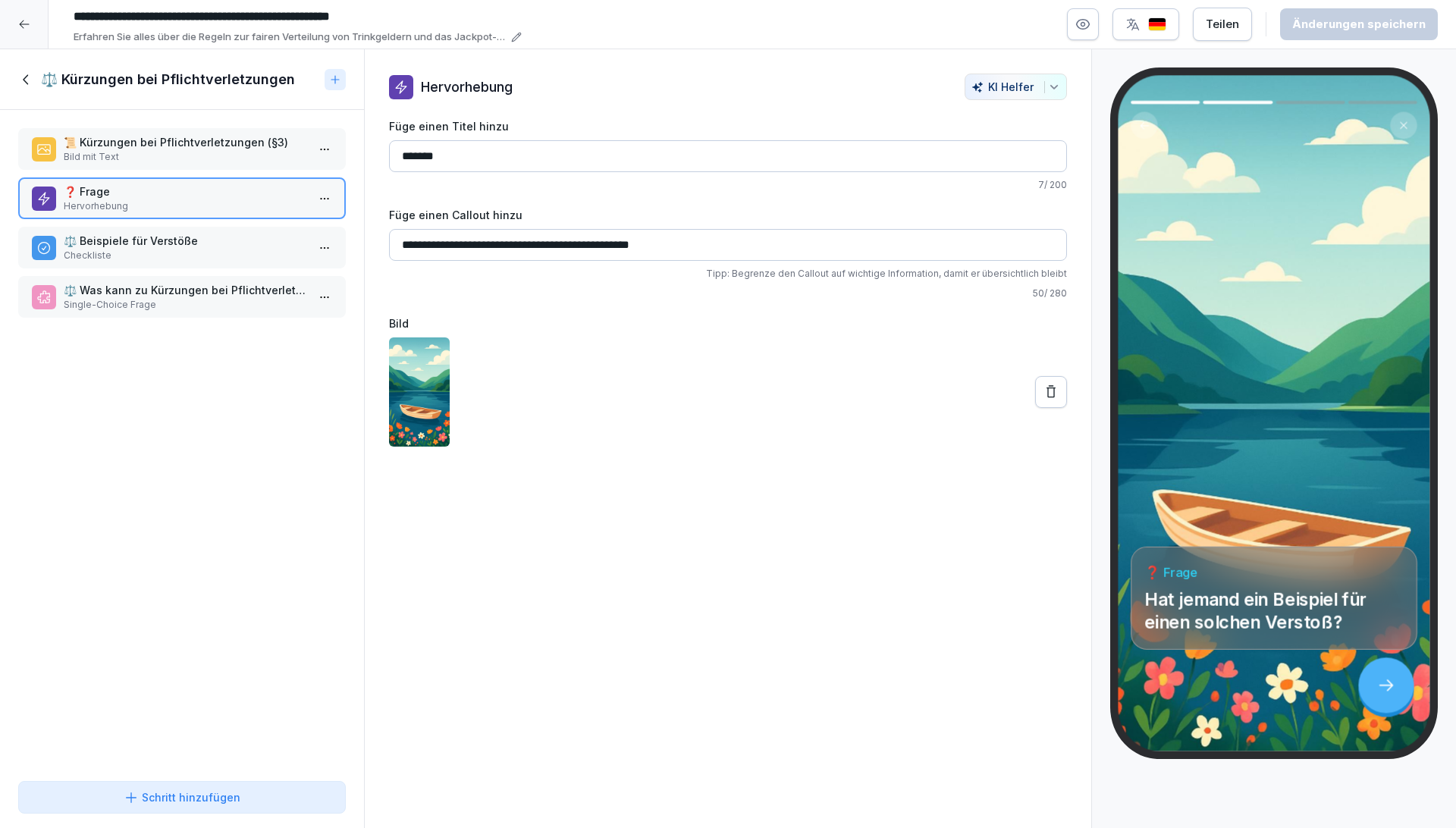
click at [136, 154] on p "Bild mit Text" at bounding box center [186, 156] width 243 height 13
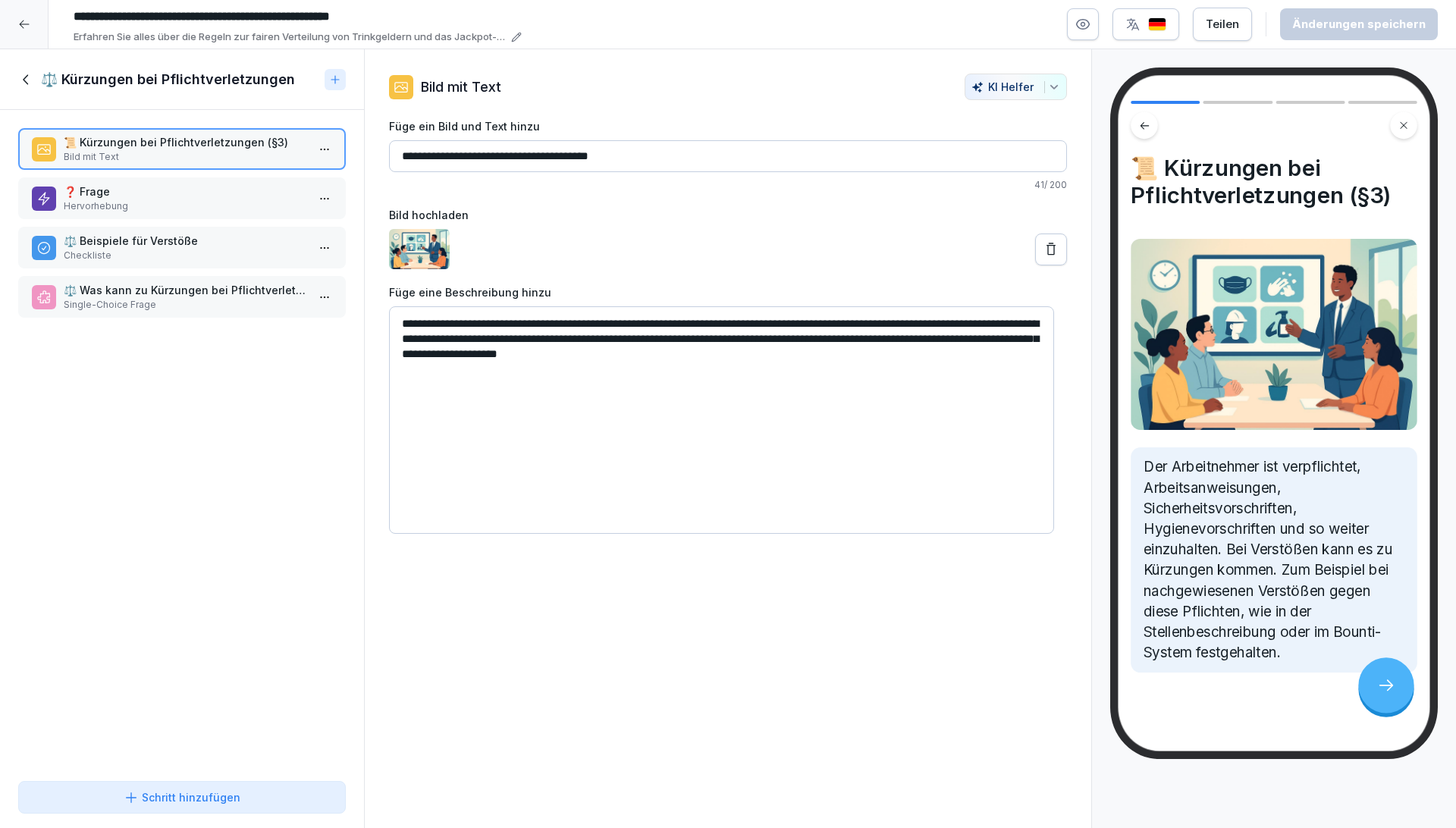
click at [104, 255] on p "Checkliste" at bounding box center [186, 255] width 243 height 13
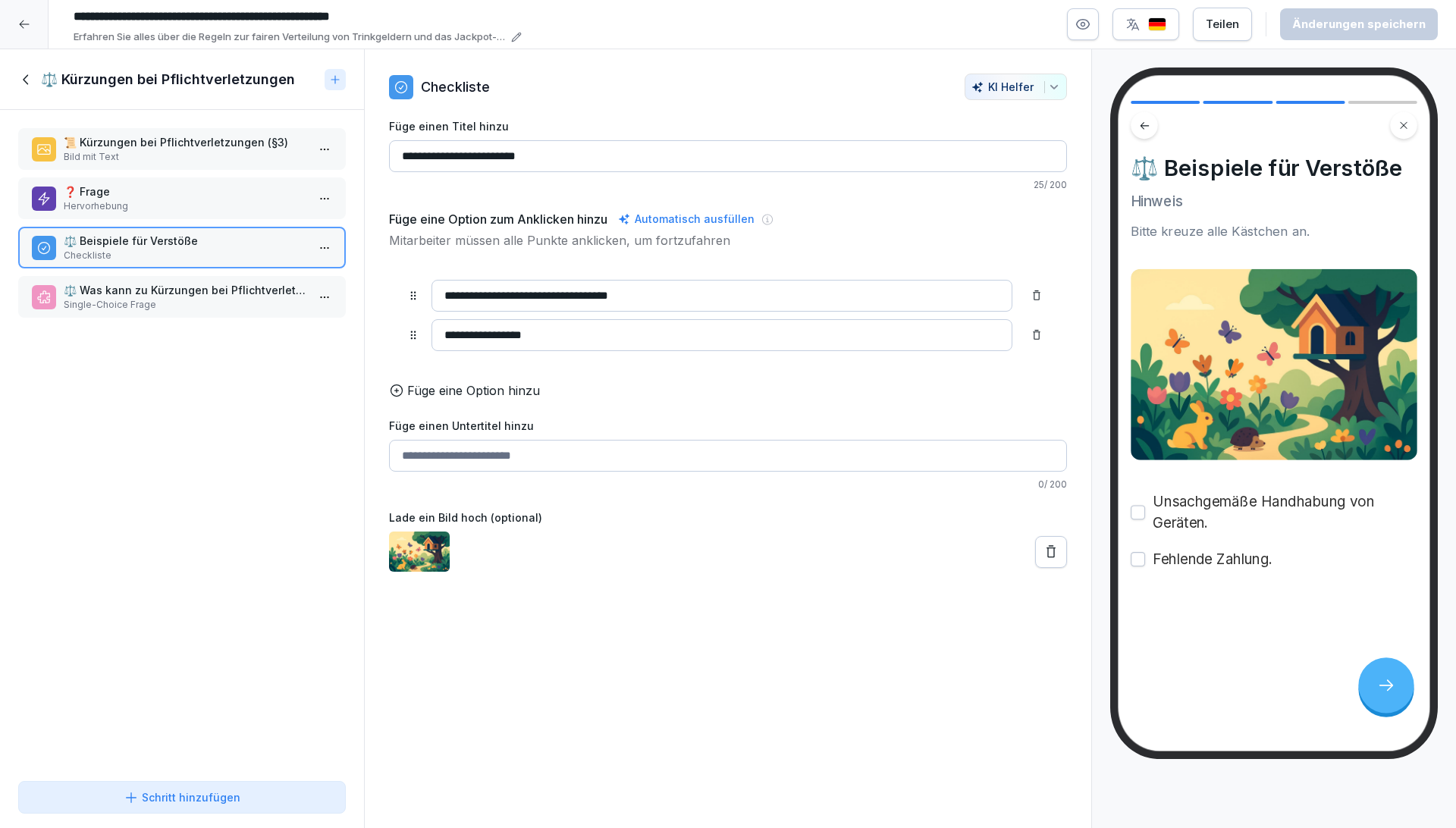
drag, startPoint x: 69, startPoint y: 394, endPoint x: 132, endPoint y: 302, distance: 111.5
click at [71, 392] on div "📜 Kürzungen bei Pflichtverletzungen (§3) Bild mit Text ❓ Frage Hervorhebung ⚖️ …" at bounding box center [182, 443] width 364 height 665
click at [132, 283] on p "⚖️ Was kann zu Kürzungen bei Pflichtverletzungen führen?" at bounding box center [186, 290] width 243 height 16
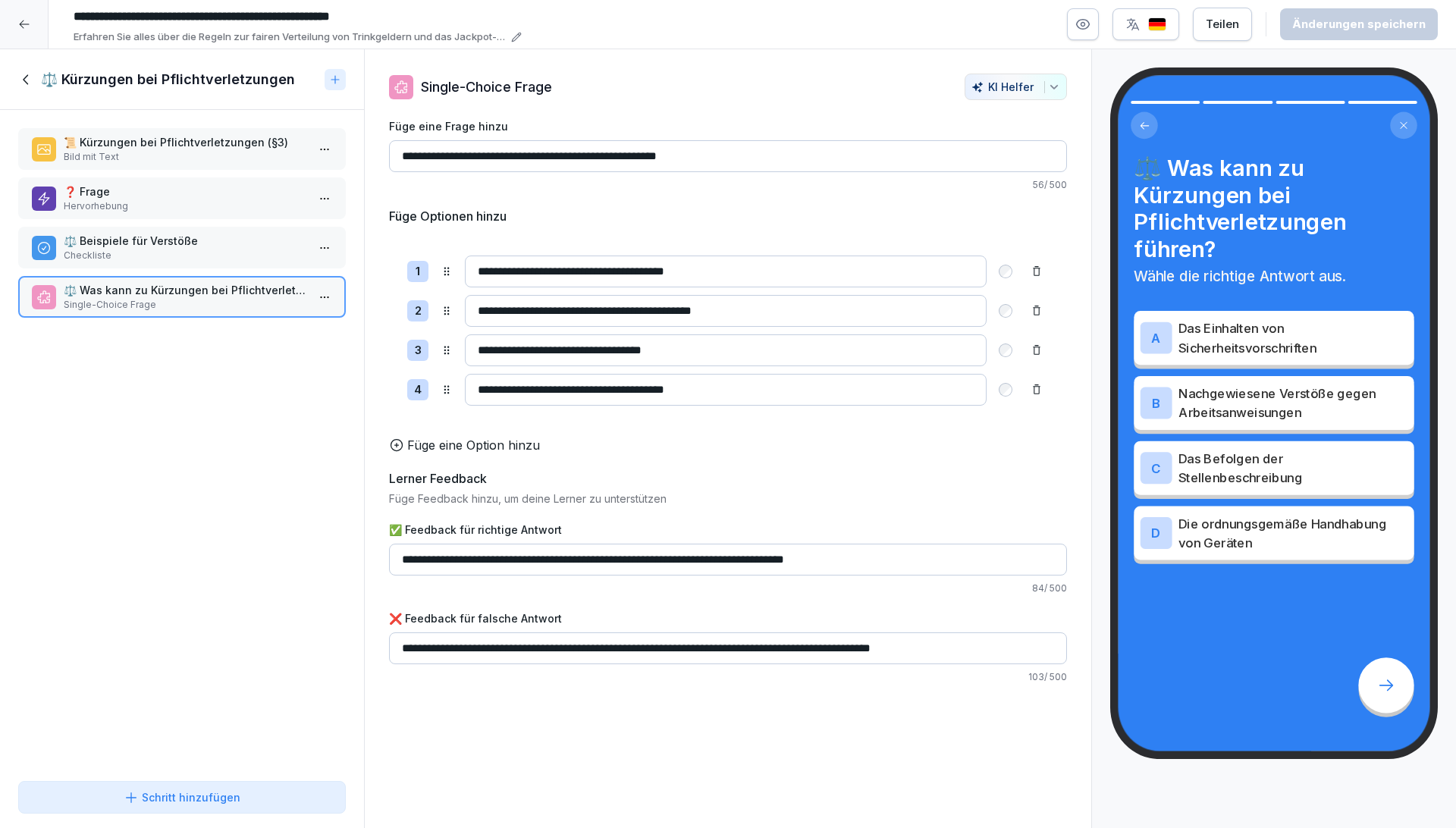
click at [249, 411] on div "📜 Kürzungen bei Pflichtverletzungen (§3) Bild mit Text ❓ Frage Hervorhebung ⚖️ …" at bounding box center [182, 443] width 364 height 665
click at [26, 75] on icon at bounding box center [25, 79] width 6 height 9
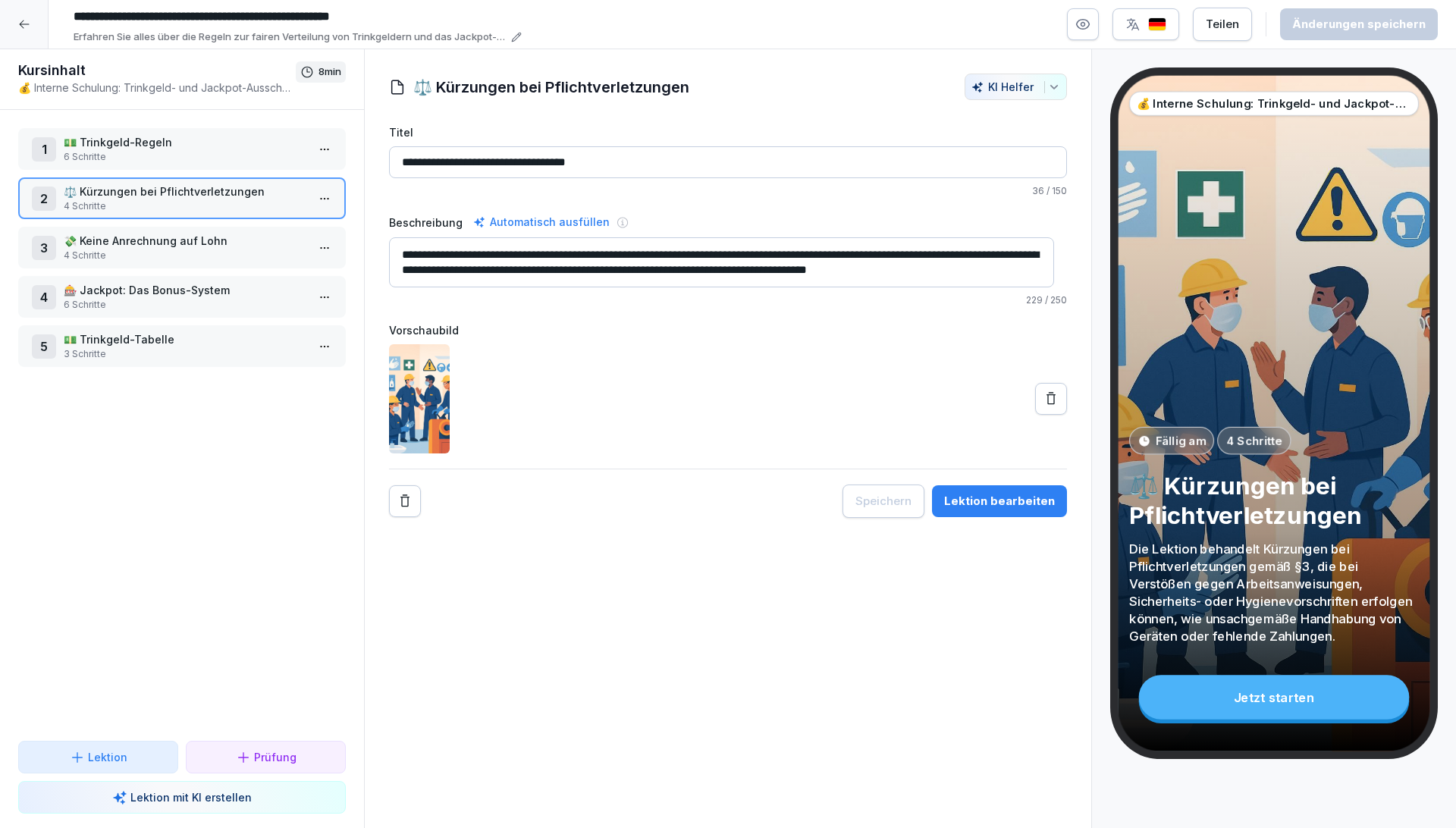
click at [147, 433] on div "1 💵 Trinkgeld-Regeln 6 Schritte 2 ⚖️ Kürzungen bei Pflichtverletzungen 4 Schrit…" at bounding box center [182, 426] width 364 height 631
click at [121, 243] on p "💸 Keine Anrechnung auf Lohn" at bounding box center [186, 240] width 243 height 16
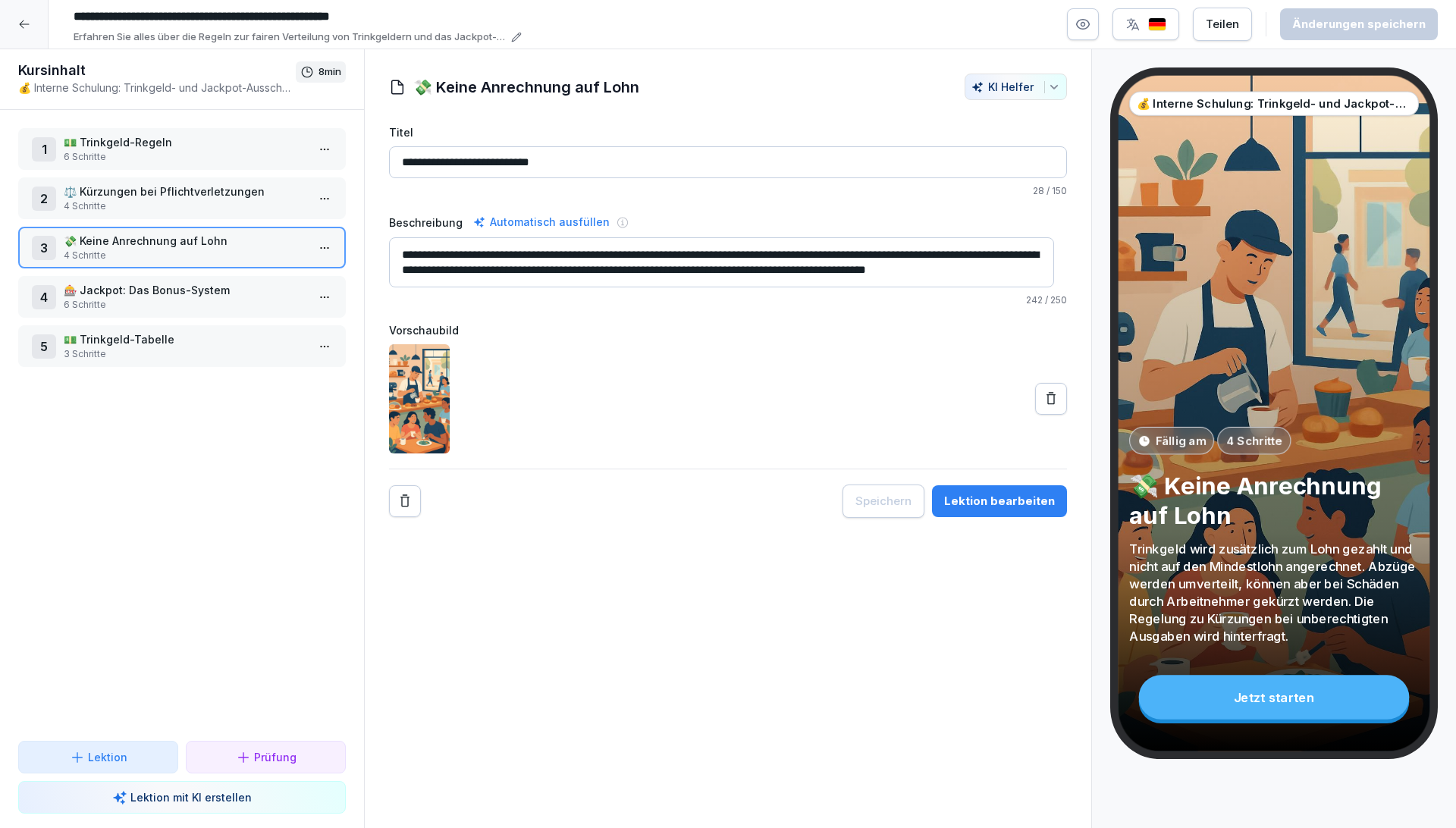
click at [110, 298] on p "6 Schritte" at bounding box center [186, 304] width 243 height 13
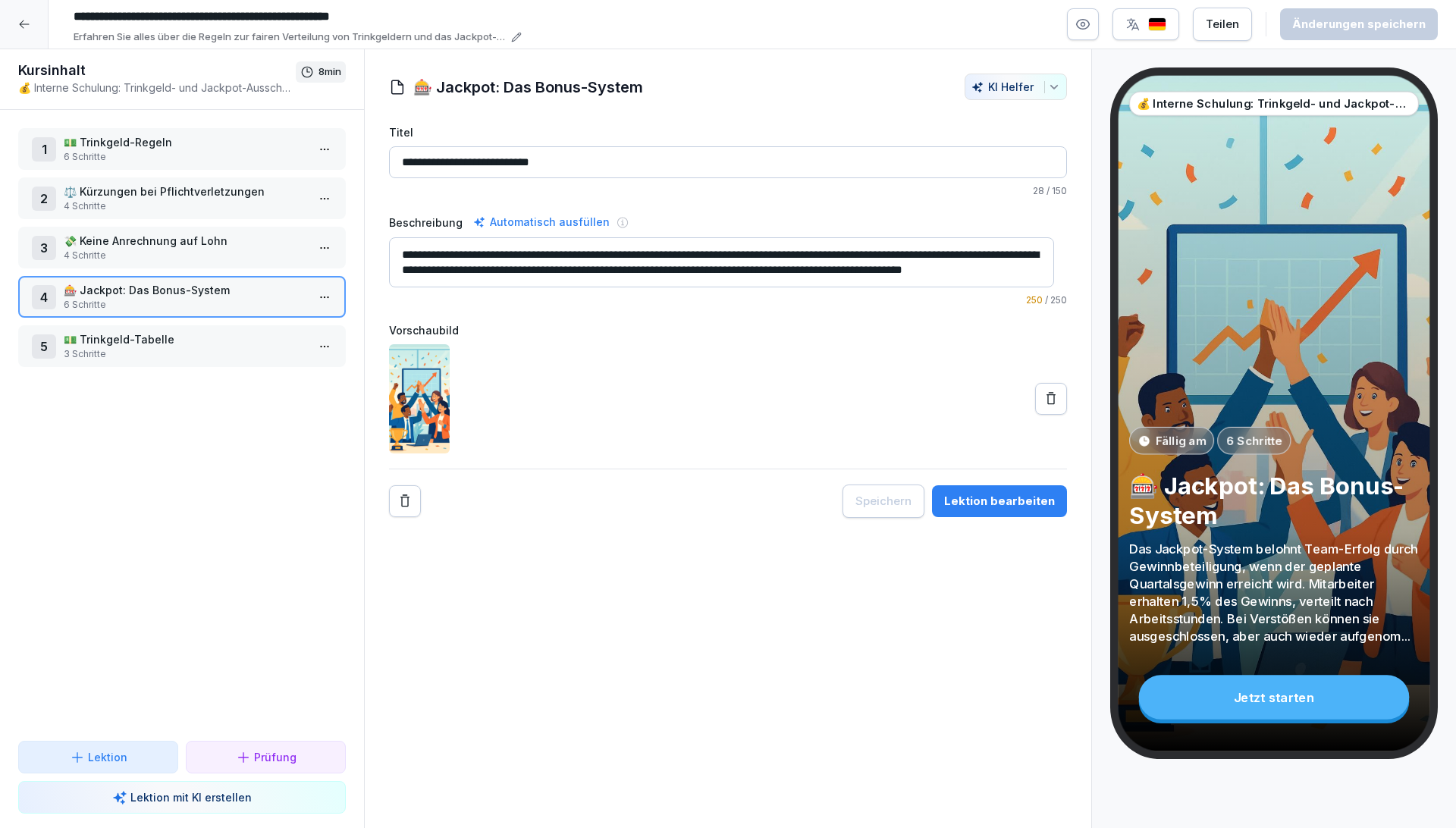
click at [171, 438] on div "1 💵 Trinkgeld-Regeln 6 Schritte 2 ⚖️ Kürzungen bei Pflichtverletzungen 4 Schrit…" at bounding box center [182, 426] width 364 height 631
click at [177, 345] on p "💵 Trinkgeld-Tabelle" at bounding box center [186, 339] width 243 height 16
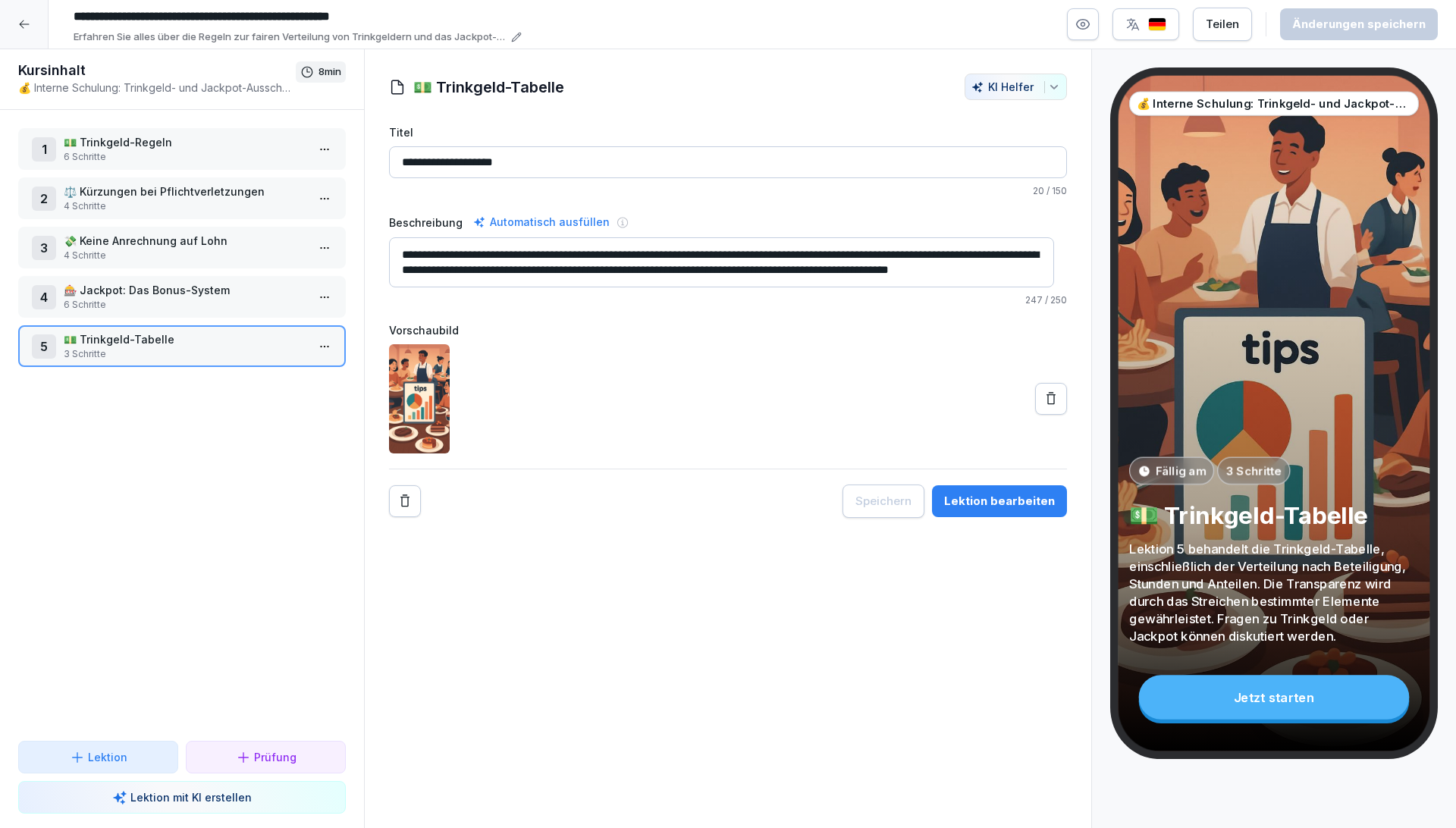
click at [134, 300] on p "6 Schritte" at bounding box center [186, 304] width 243 height 13
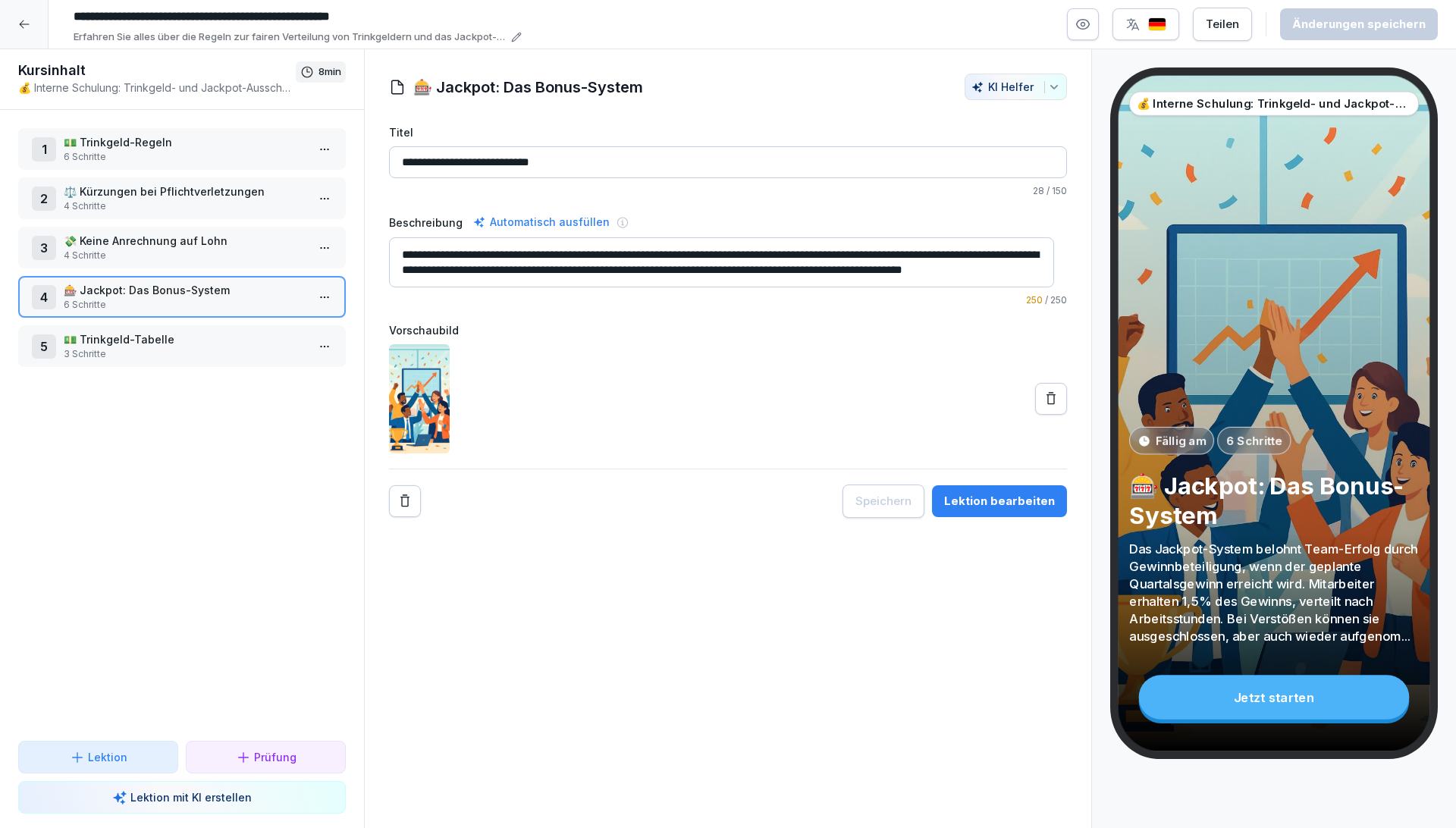
click at [135, 167] on div "1 💵 Trinkgeld-Regeln 6 Schritte" at bounding box center [182, 149] width 328 height 41
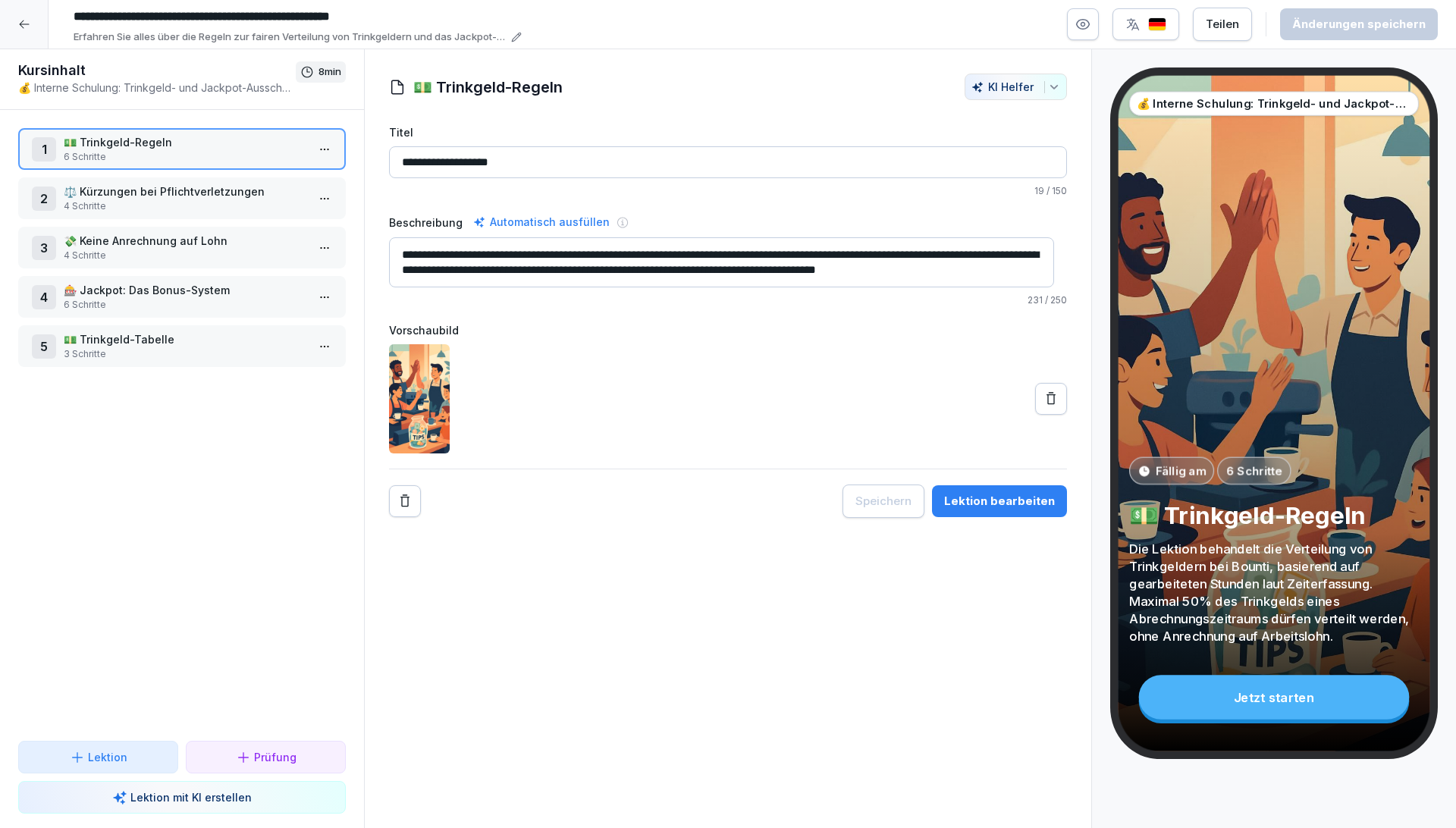
click at [124, 761] on p "Lektion" at bounding box center [107, 756] width 40 height 16
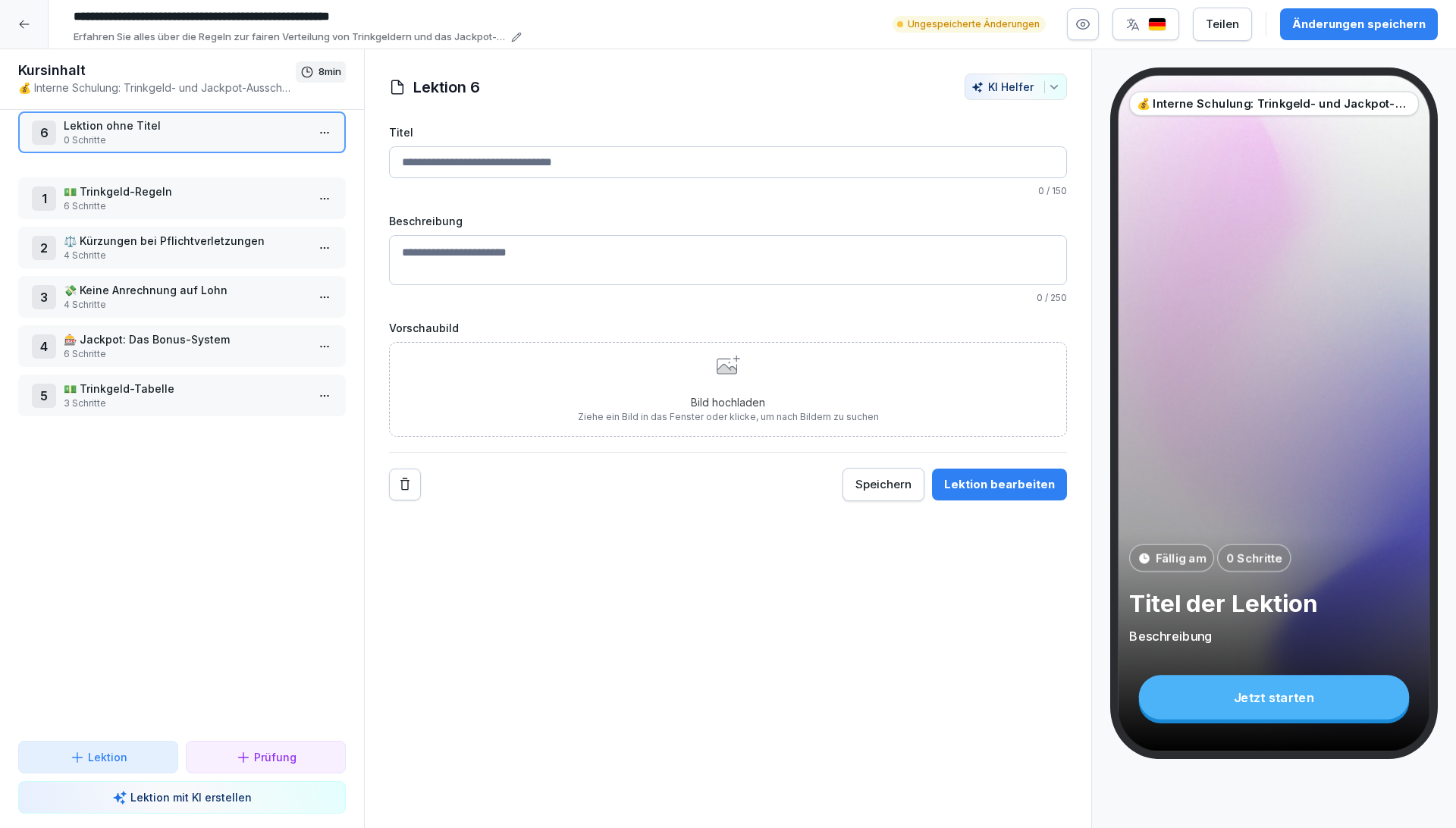
drag, startPoint x: 103, startPoint y: 391, endPoint x: 161, endPoint y: 123, distance: 274.2
click at [127, 122] on p "Lektion ohne Titel" at bounding box center [186, 125] width 243 height 16
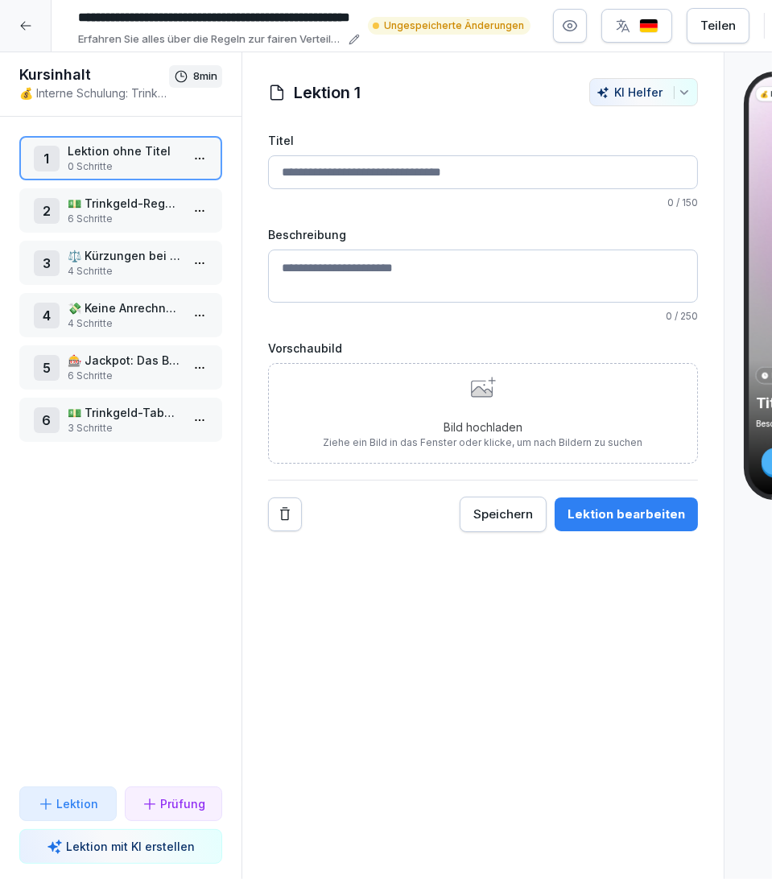
click at [519, 608] on div "Lektion 1 [PERSON_NAME] Titel 0 / 150 Beschreibung 0 / 250 Vorschaubild Bild ho…" at bounding box center [483, 466] width 483 height 828
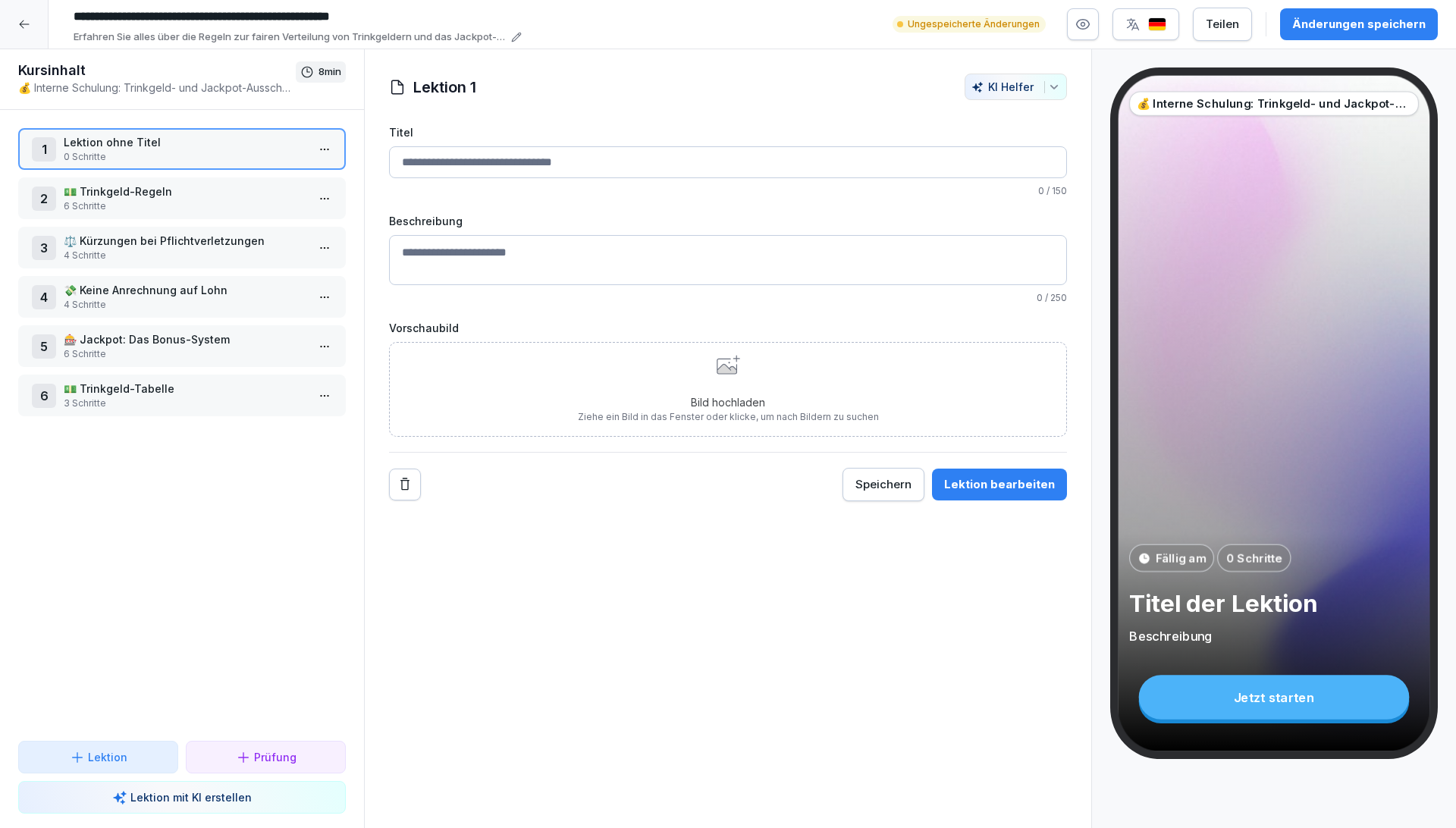
click at [630, 587] on div "Lektion 1 [PERSON_NAME] Titel 0 / 150 Beschreibung 0 / 250 Vorschaubild Bild ho…" at bounding box center [727, 439] width 728 height 780
click at [313, 143] on html "**********" at bounding box center [728, 414] width 1456 height 828
click at [273, 259] on div "Löschen" at bounding box center [255, 263] width 129 height 28
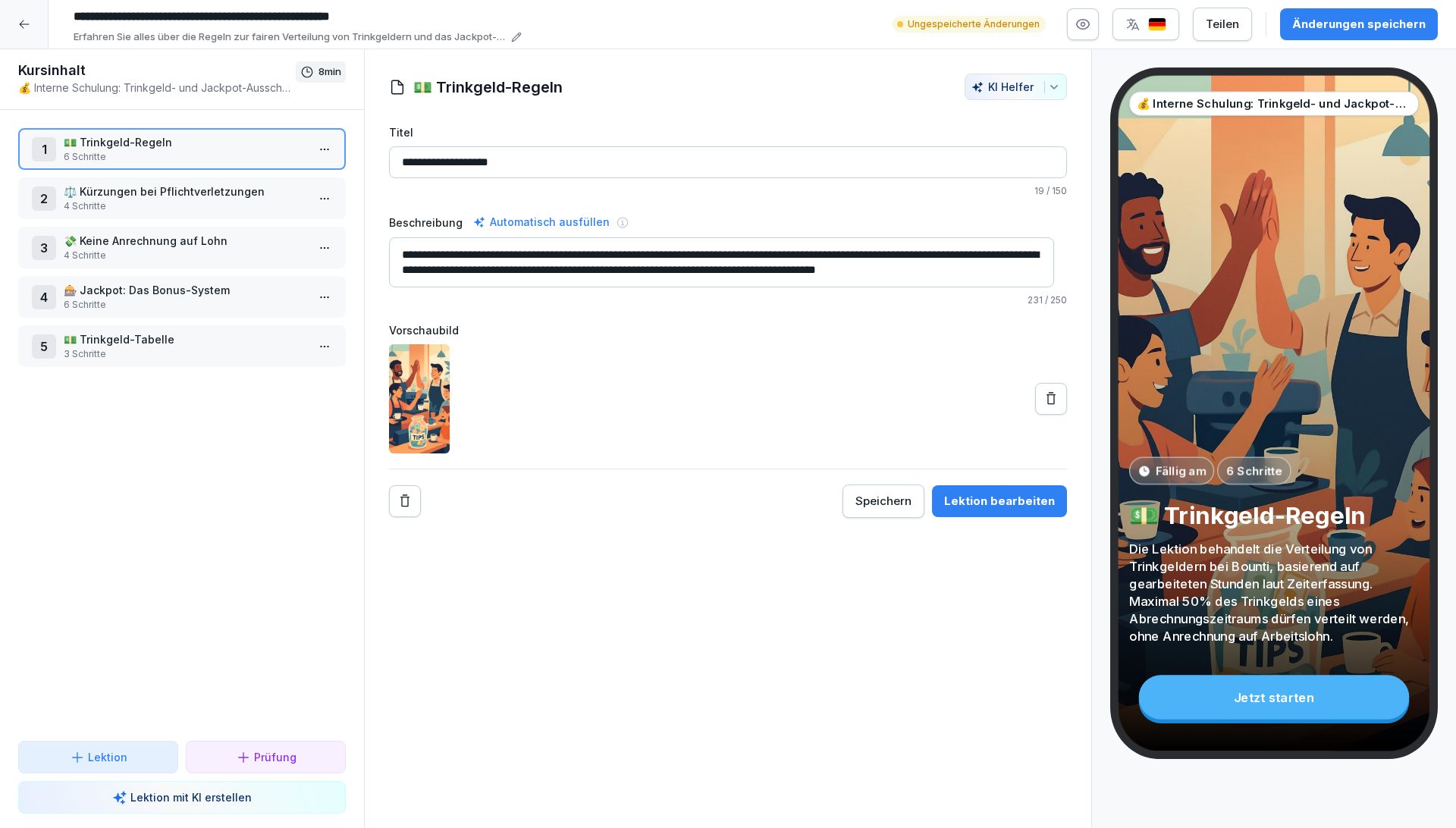
click at [1010, 495] on div "Lektion bearbeiten" at bounding box center [999, 501] width 111 height 17
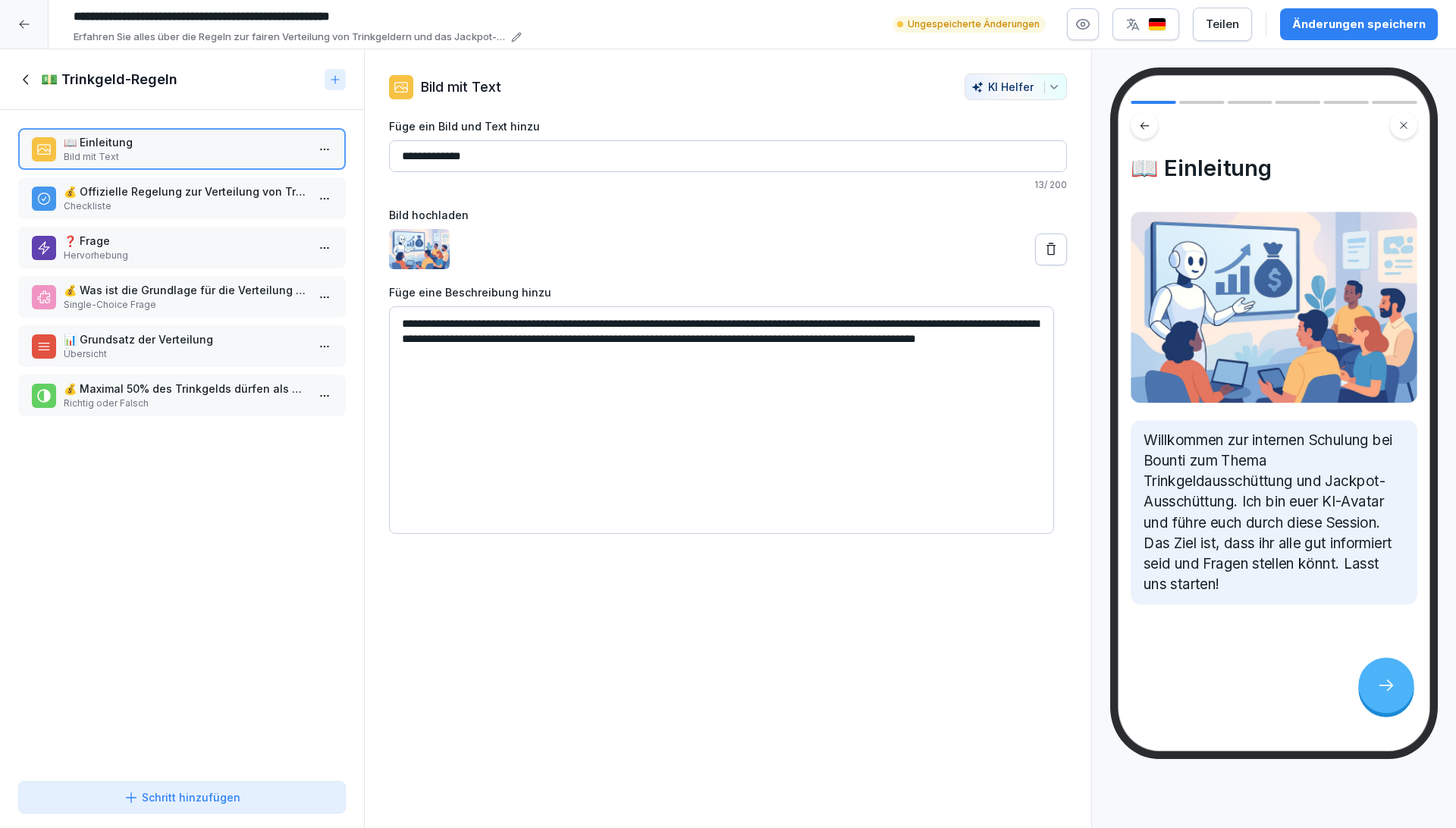
click at [242, 442] on div "📖 Einleitung Bild mit Text 💰 Offizielle Regelung zur Verteilung von Trinkgelder…" at bounding box center [182, 443] width 364 height 665
click at [166, 793] on div "Schritt hinzufügen" at bounding box center [182, 797] width 117 height 16
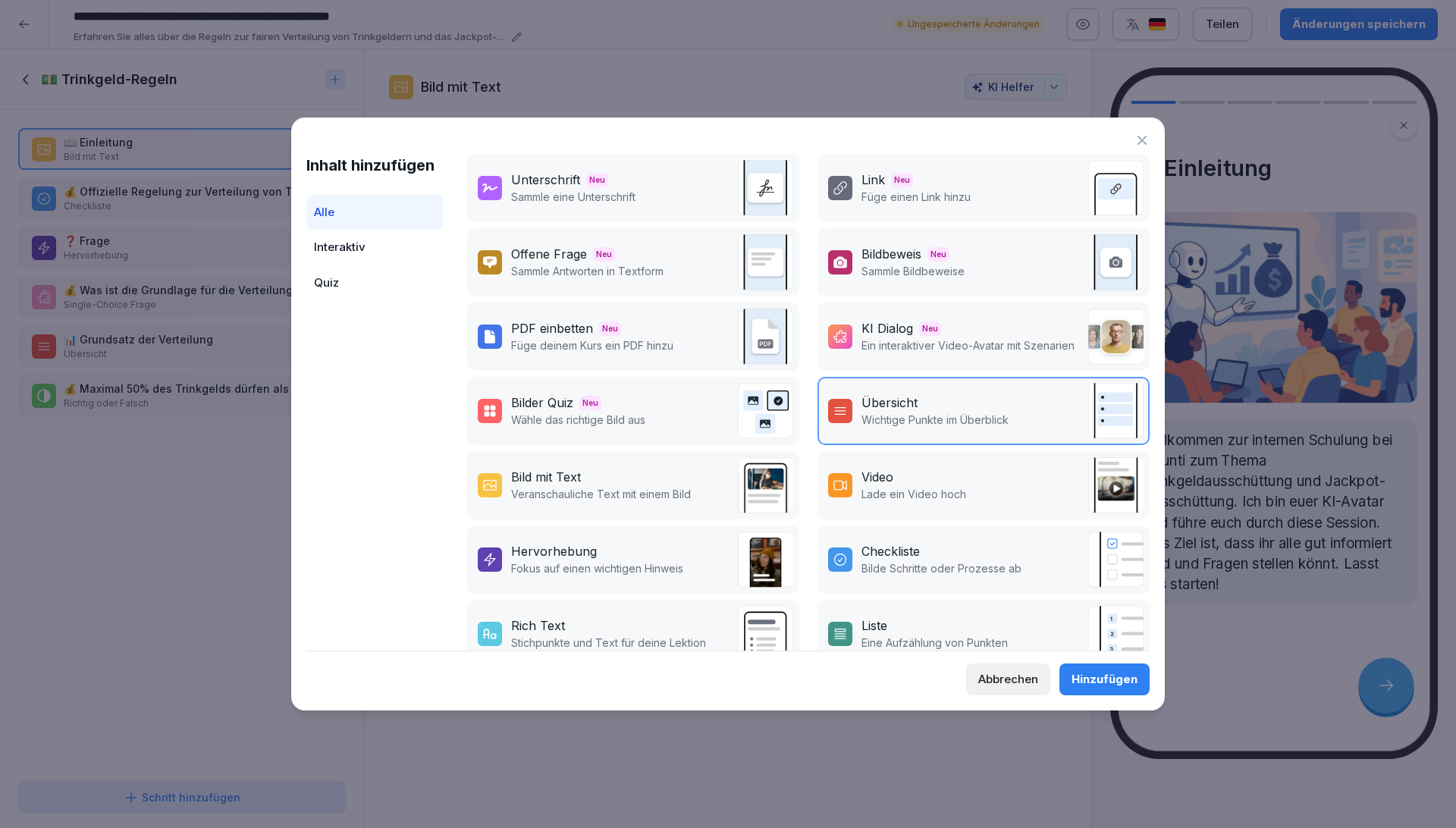
click at [929, 345] on p "Ein interaktiver Video-Avatar mit Szenarien" at bounding box center [968, 345] width 213 height 16
click at [1098, 682] on div "Hinzufügen" at bounding box center [1105, 680] width 66 height 17
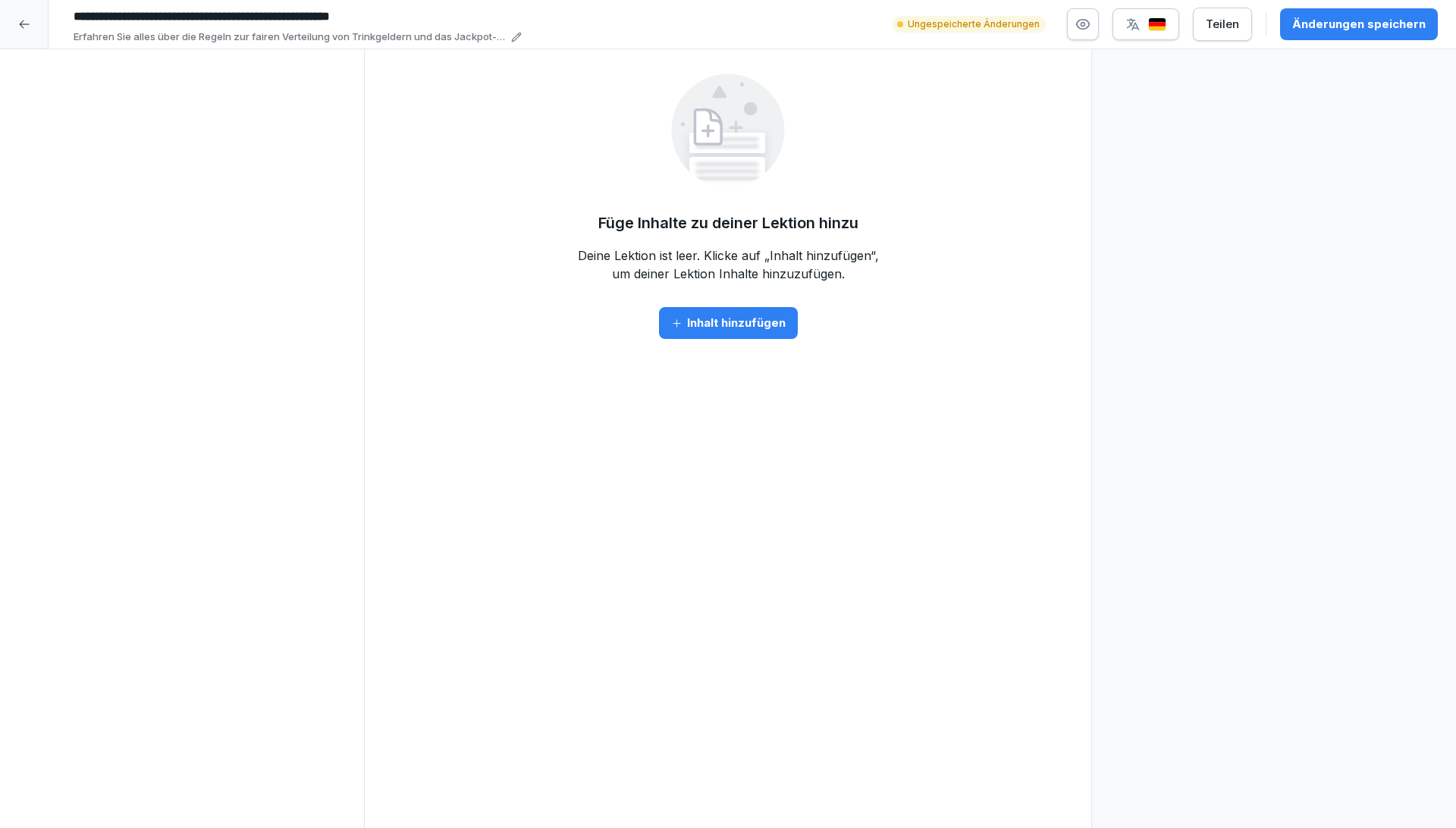
click at [747, 328] on div "Inhalt hinzufügen" at bounding box center [729, 323] width 115 height 17
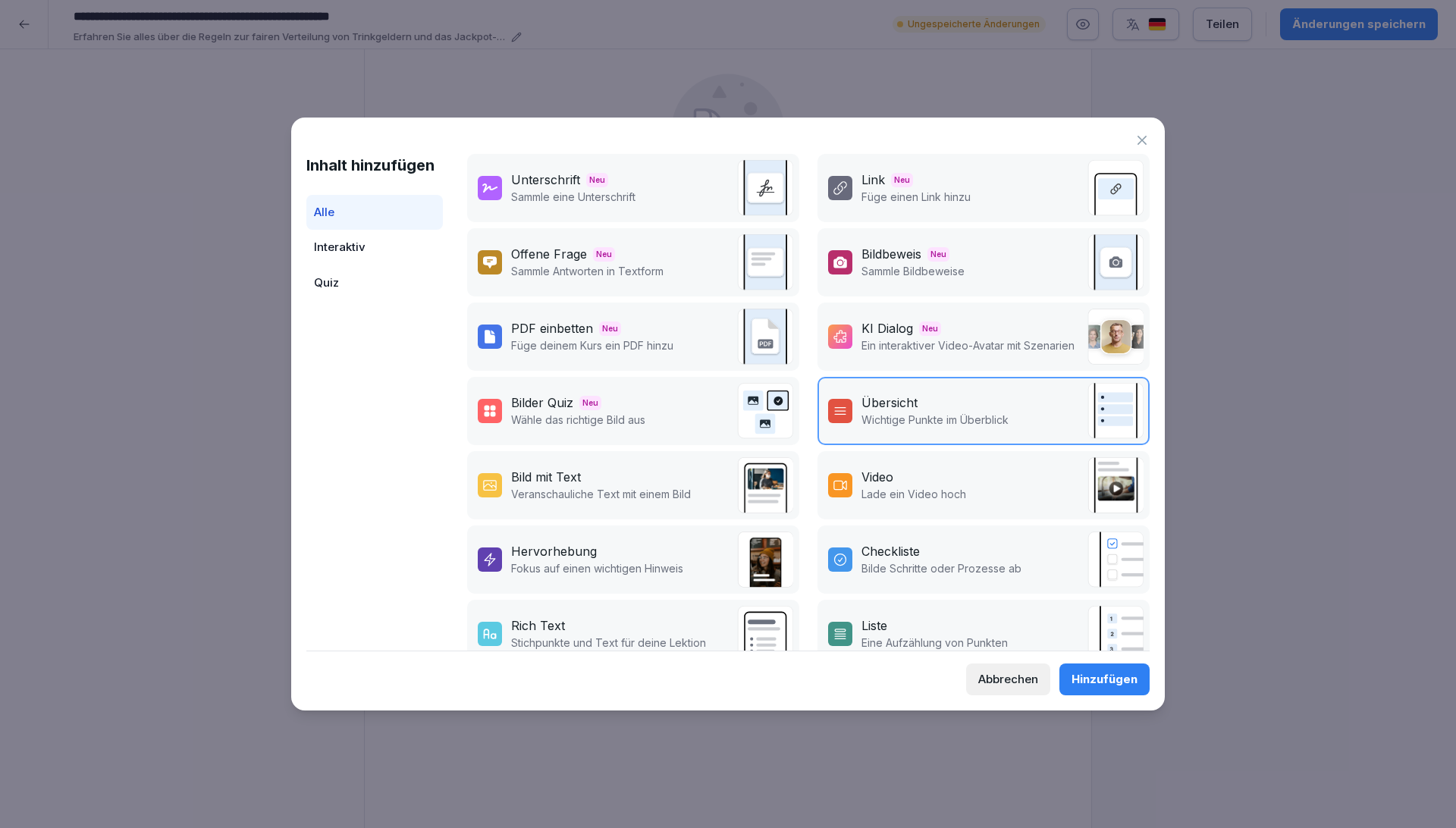
click at [1029, 688] on div "Abbrechen" at bounding box center [1009, 680] width 60 height 17
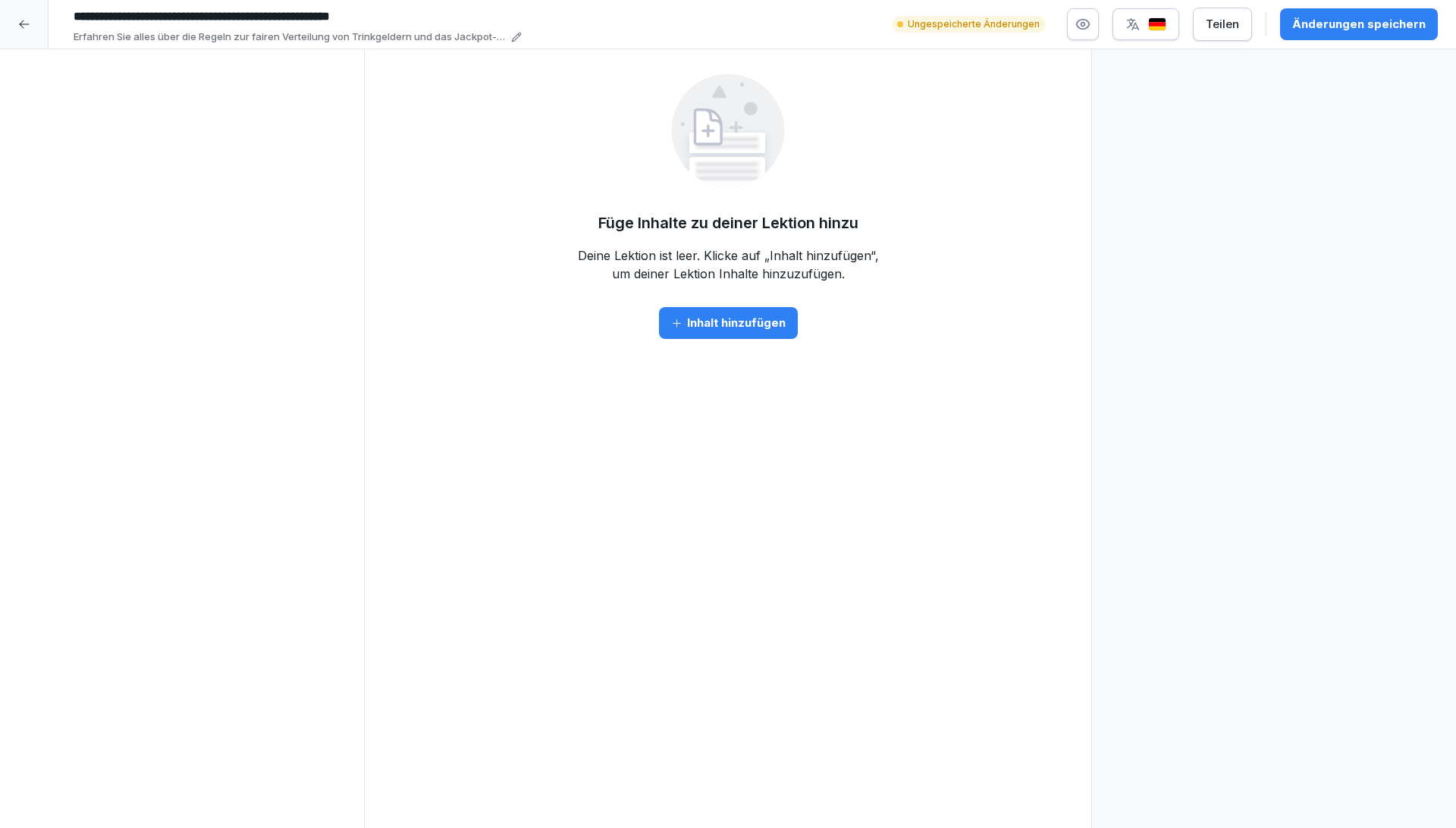
click at [754, 324] on div "Inhalt hinzufügen" at bounding box center [729, 323] width 115 height 17
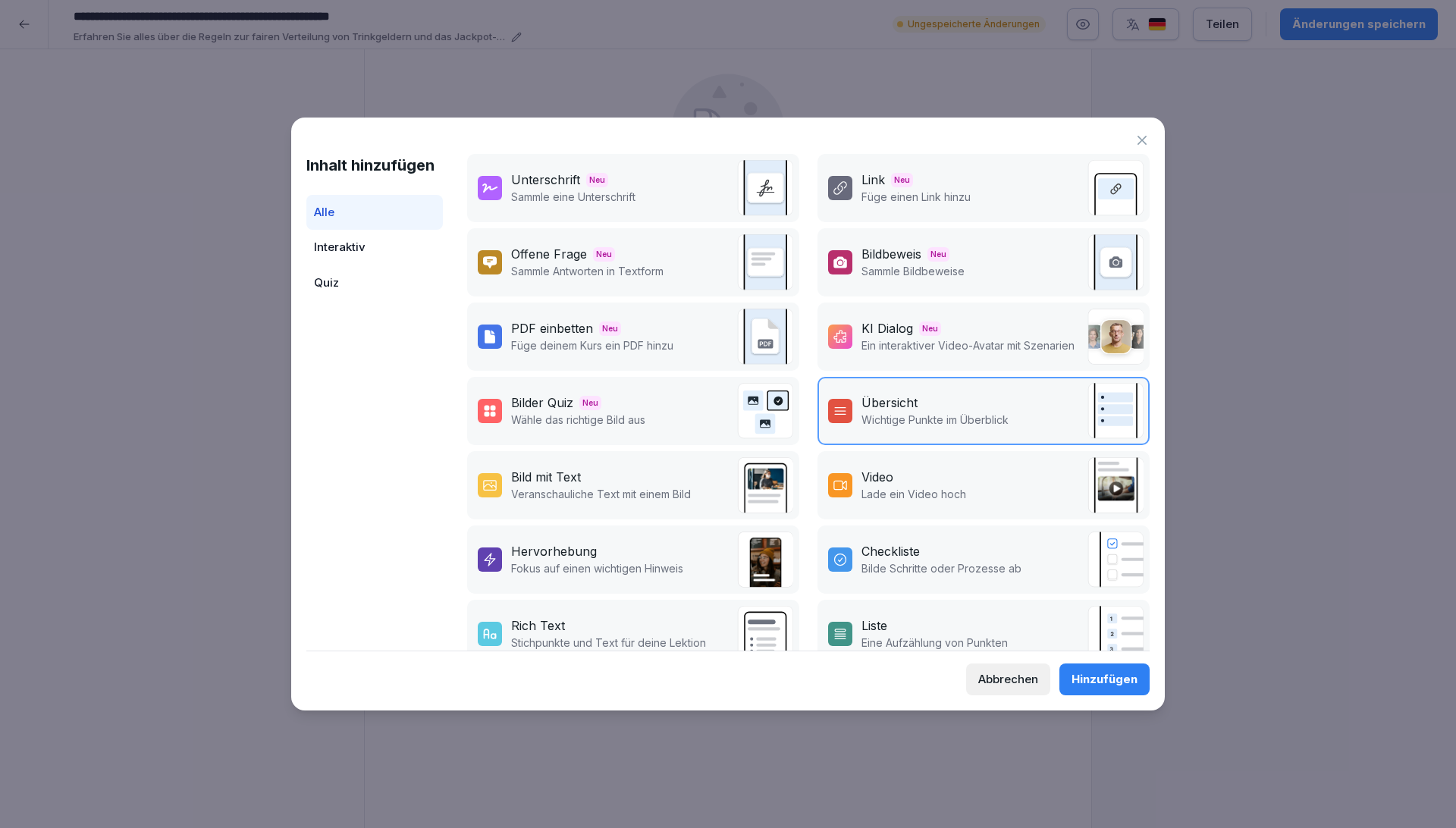
click at [914, 337] on p "Ein interaktiver Video-Avatar mit Szenarien" at bounding box center [968, 345] width 213 height 16
click at [1096, 686] on div "Hinzufügen" at bounding box center [1105, 680] width 66 height 17
click at [1128, 678] on div "Hinzufügen" at bounding box center [1105, 680] width 66 height 17
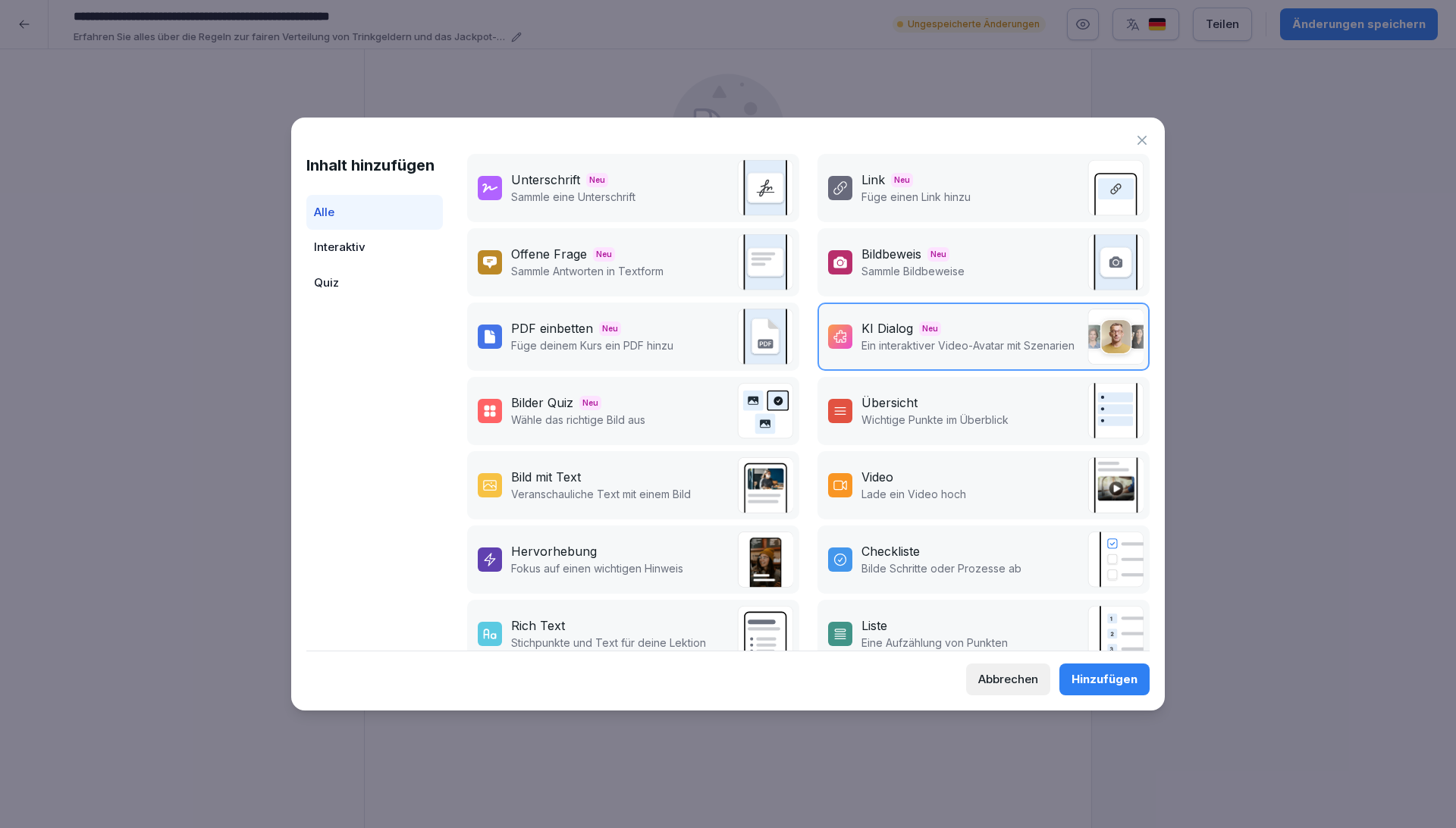
click at [1128, 678] on div "Hinzufügen" at bounding box center [1105, 680] width 66 height 17
click at [1139, 138] on icon at bounding box center [1141, 140] width 15 height 15
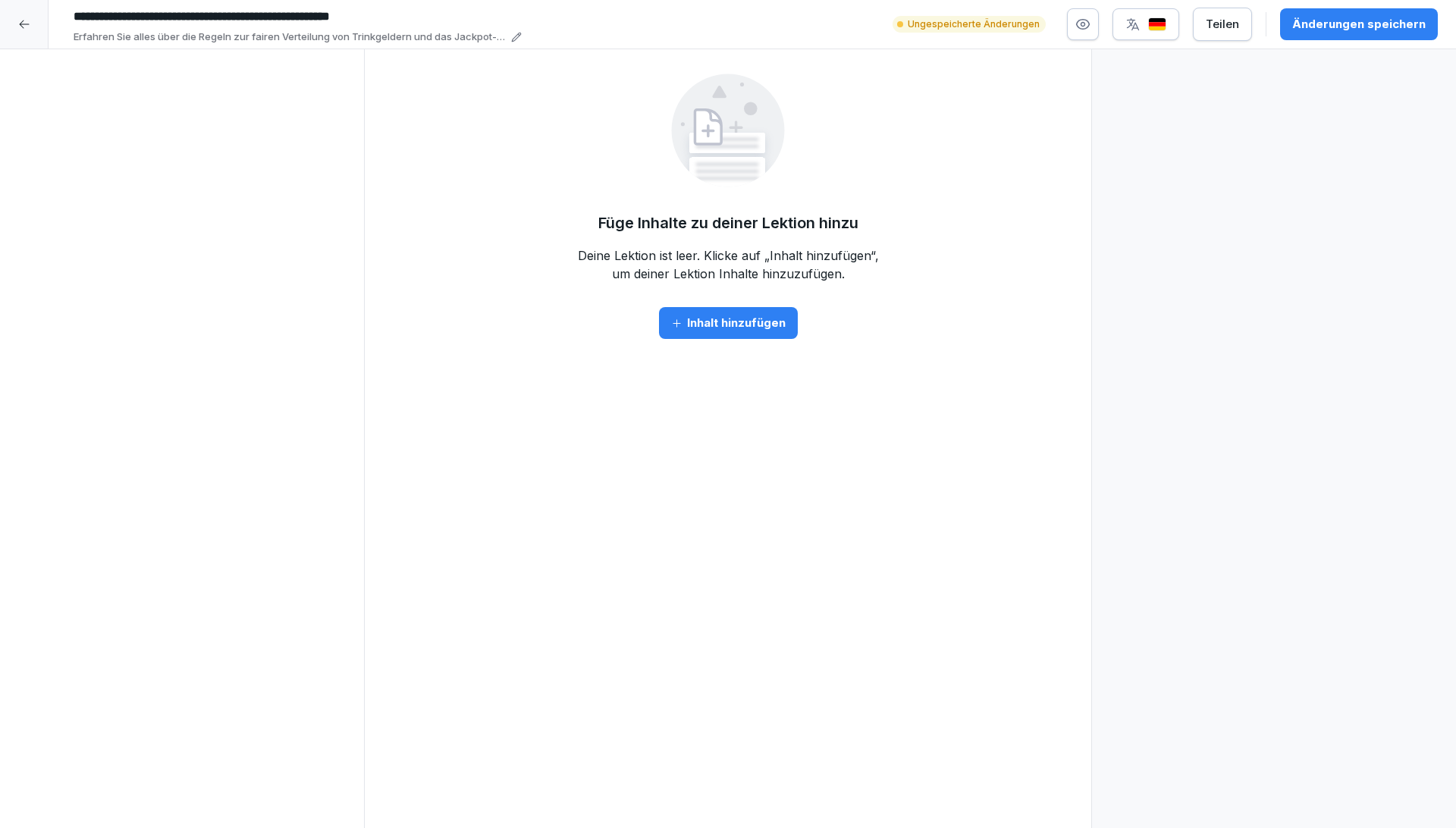
click at [24, 23] on icon at bounding box center [24, 24] width 12 height 12
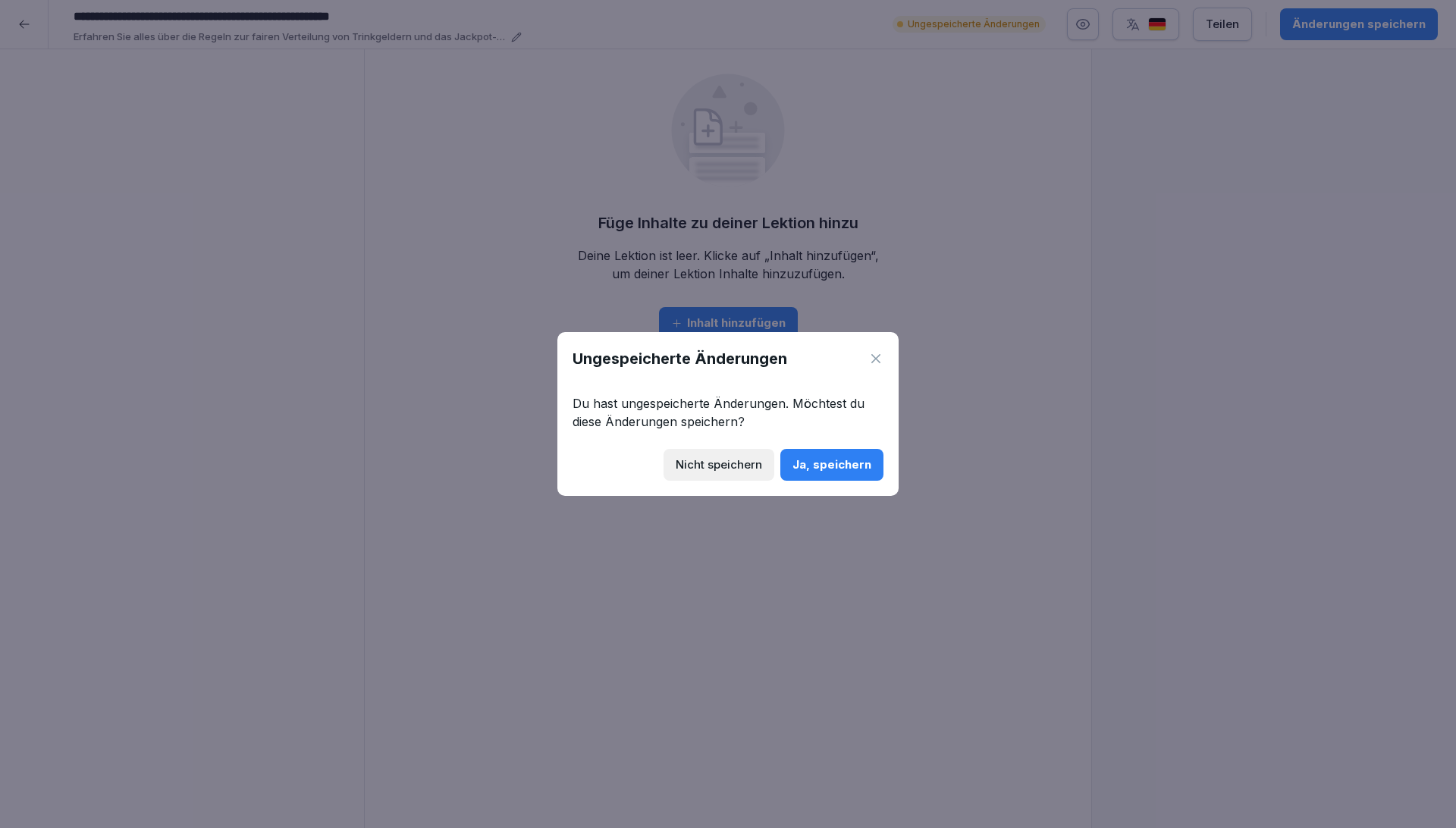
click at [749, 464] on div "Nicht speichern" at bounding box center [719, 465] width 87 height 17
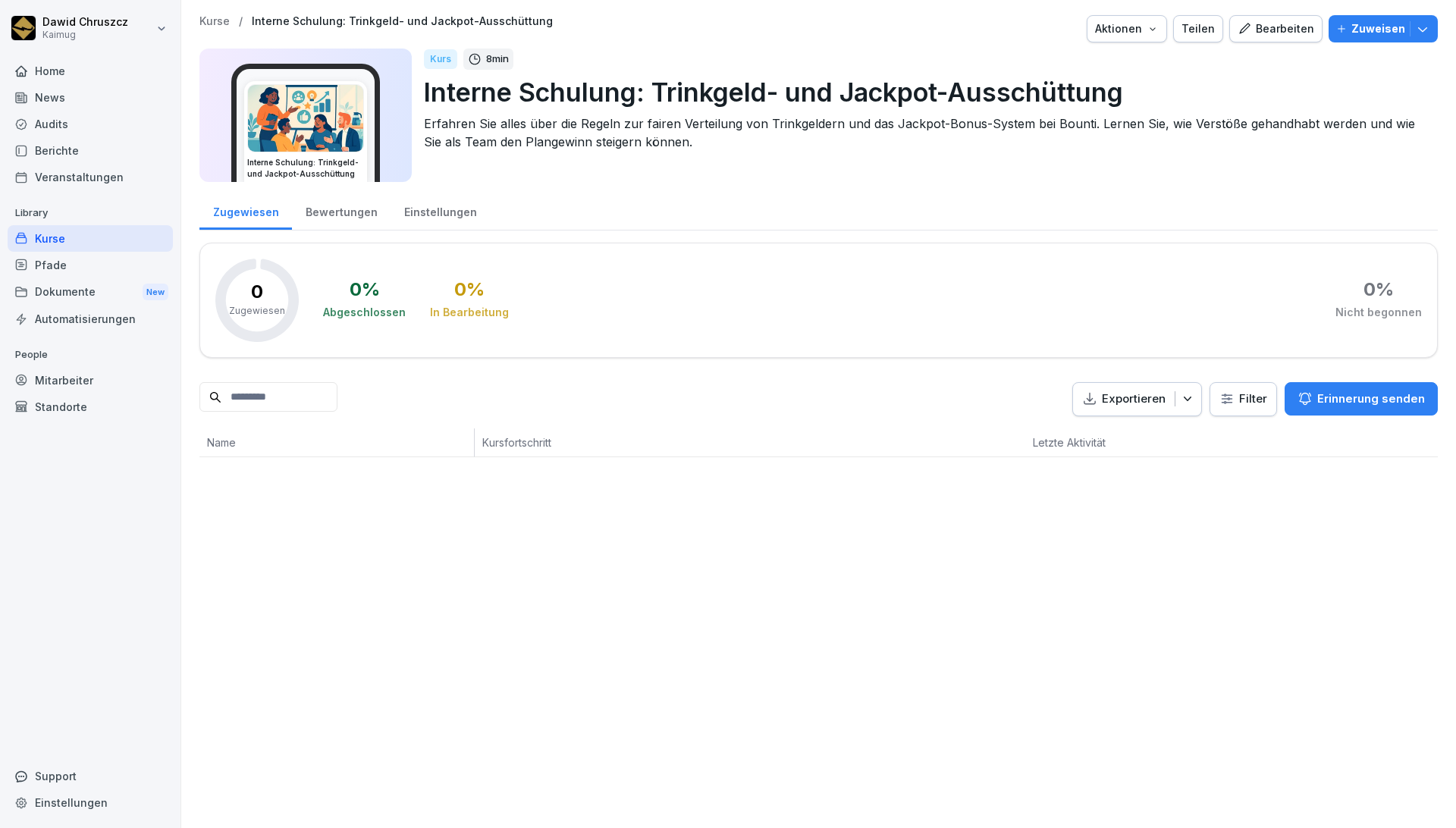
click at [1279, 21] on div "Bearbeiten" at bounding box center [1275, 29] width 76 height 17
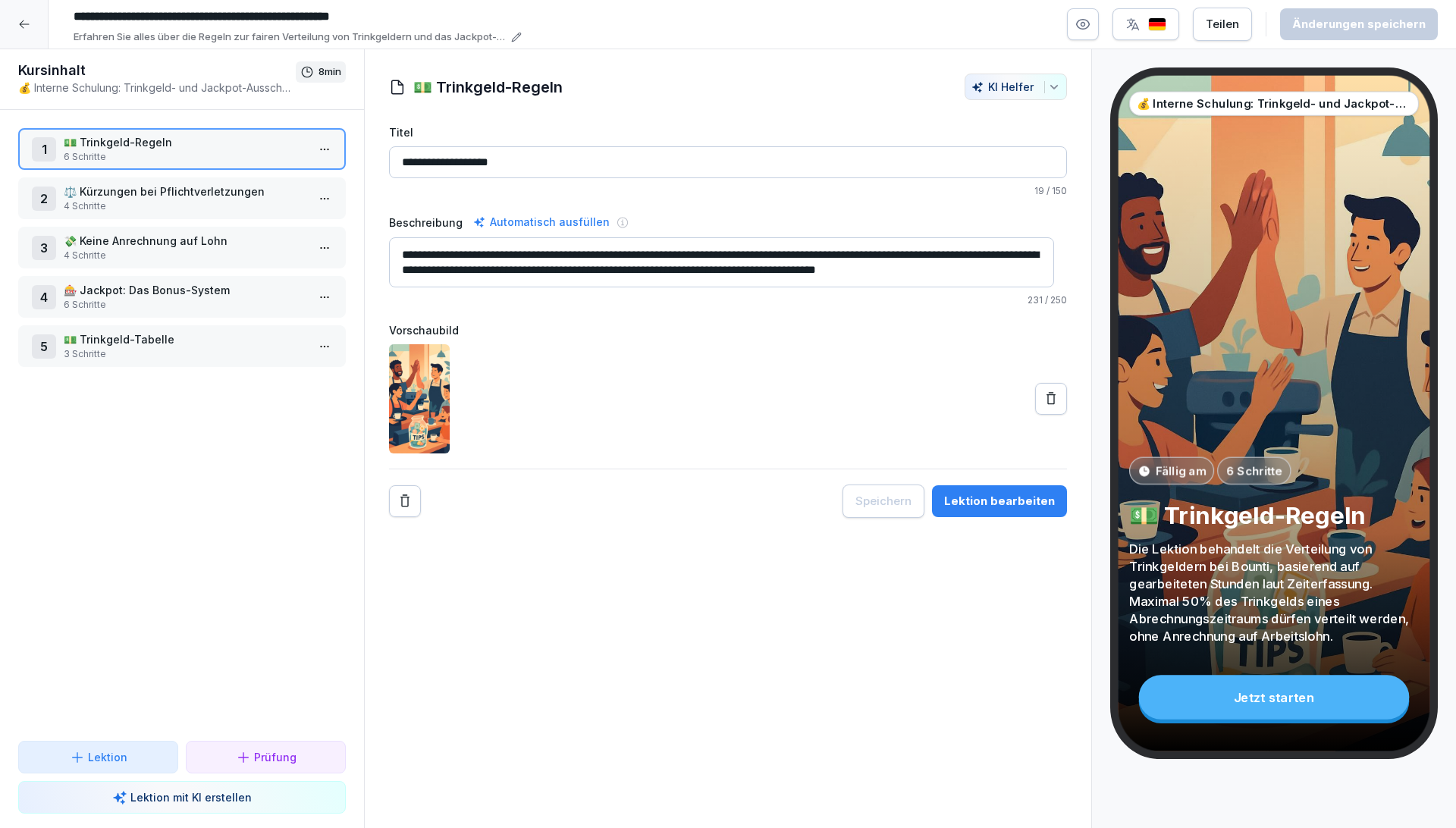
click at [977, 510] on button "Lektion bearbeiten" at bounding box center [998, 501] width 135 height 32
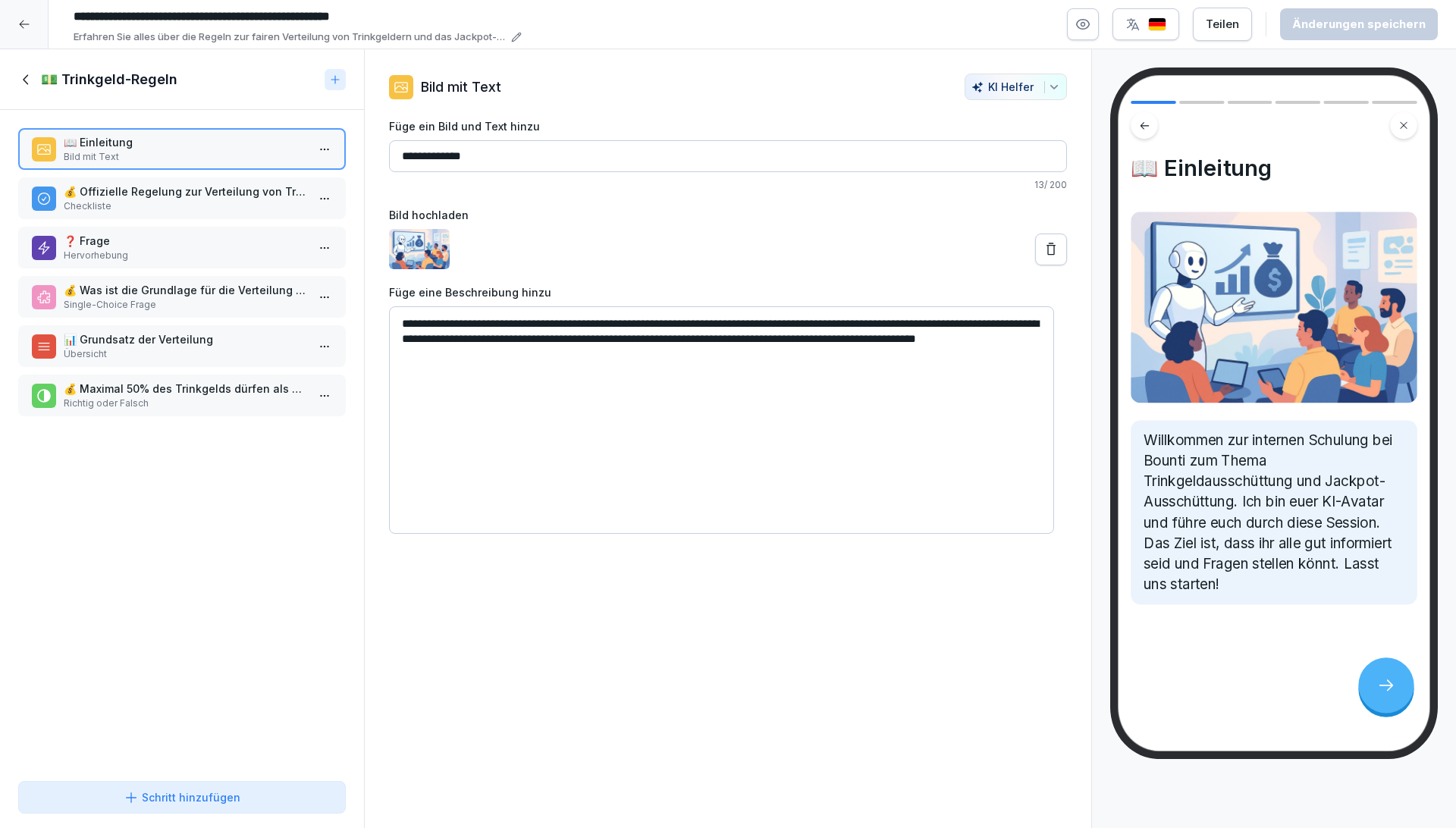
drag, startPoint x: 95, startPoint y: 423, endPoint x: 115, endPoint y: 415, distance: 21.5
click at [95, 423] on div "📖 Einleitung Bild mit Text 💰 Offizielle Regelung zur Verteilung von Trinkgelder…" at bounding box center [182, 443] width 364 height 665
click at [199, 787] on button "Schritt hinzufügen" at bounding box center [182, 797] width 328 height 33
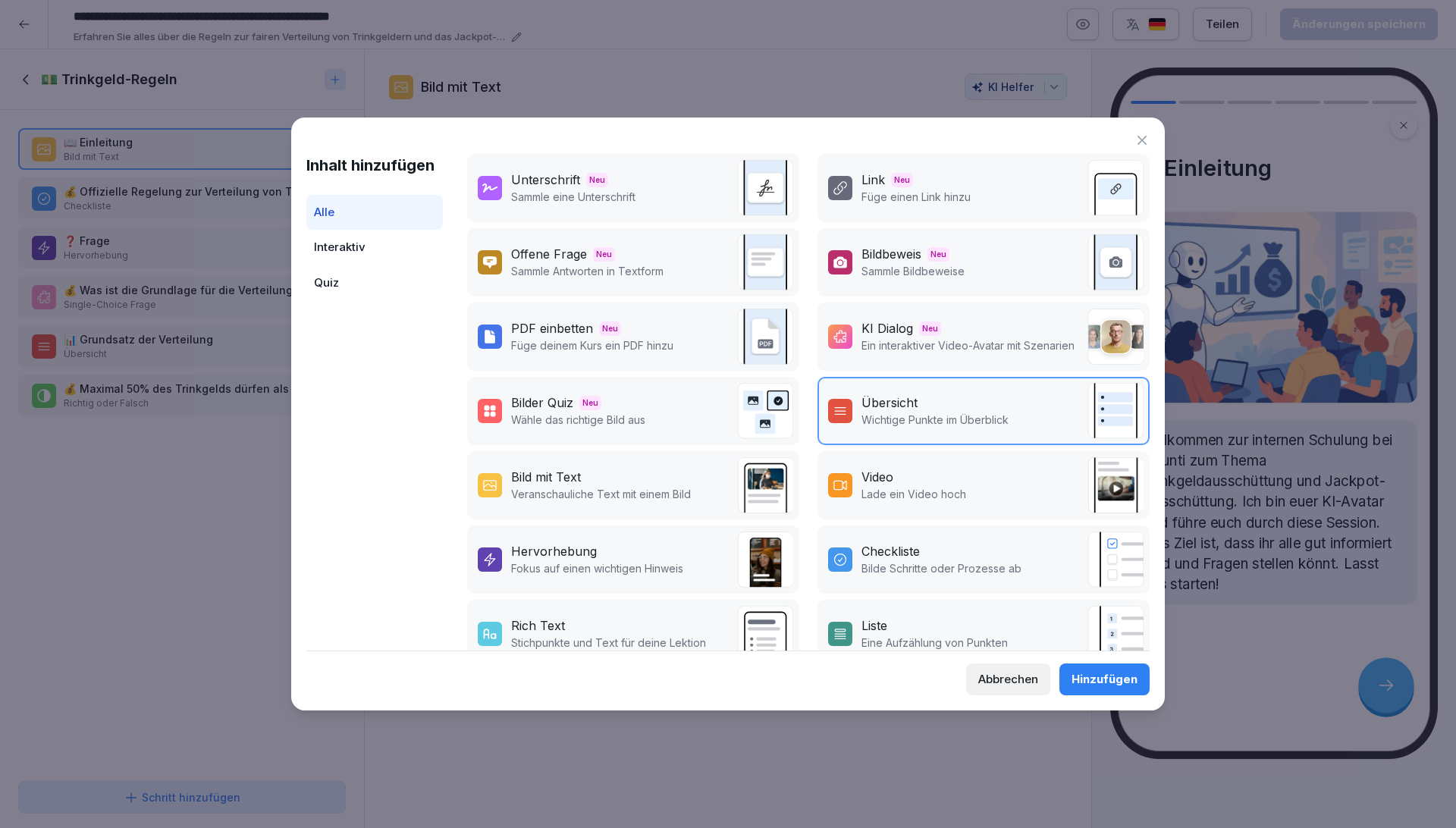
click at [946, 337] on p "Ein interaktiver Video-Avatar mit Szenarien" at bounding box center [968, 345] width 213 height 16
click at [1103, 675] on div "Hinzufügen" at bounding box center [1105, 680] width 66 height 17
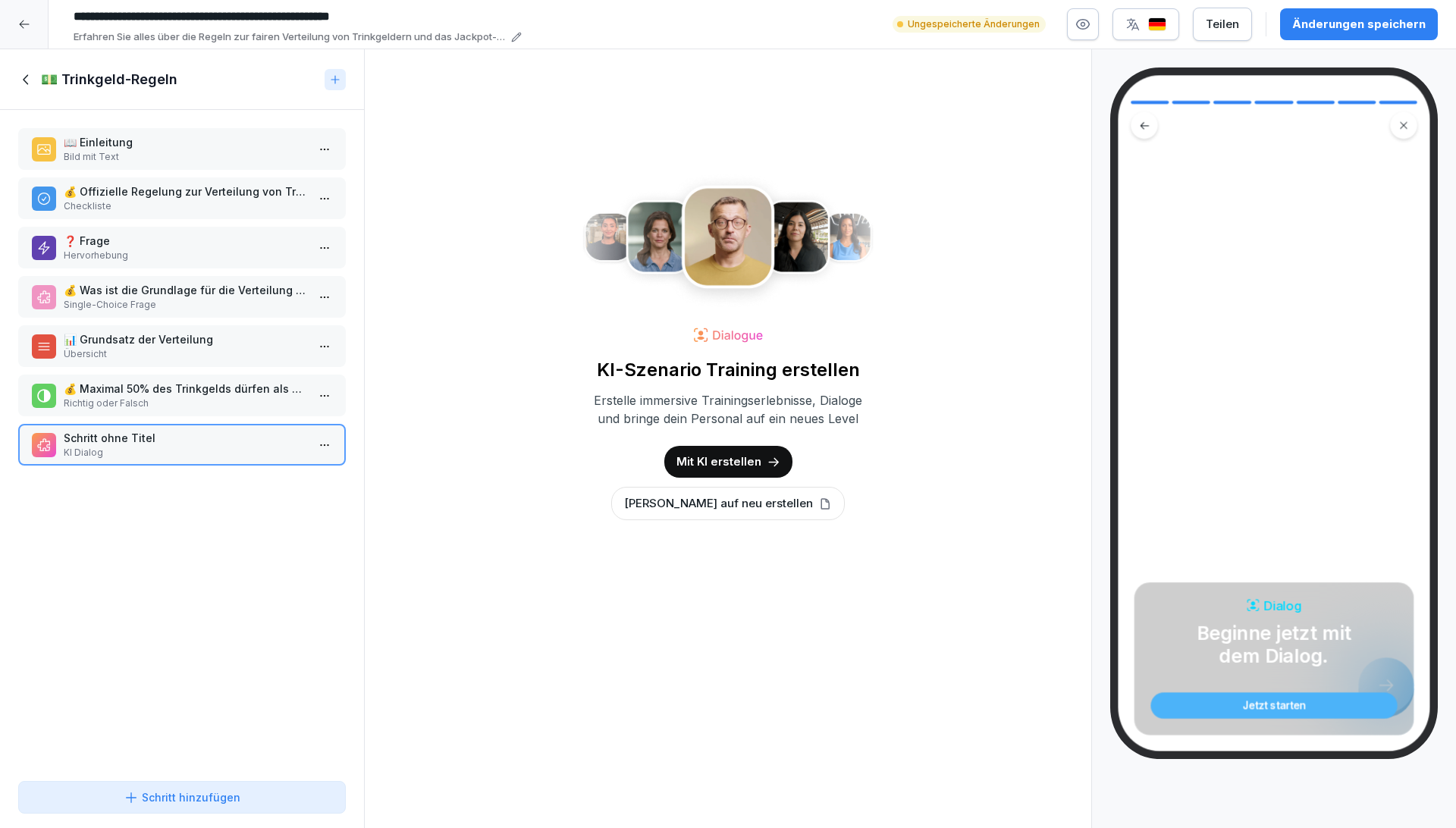
click at [745, 510] on p "[PERSON_NAME] auf neu erstellen" at bounding box center [719, 504] width 188 height 17
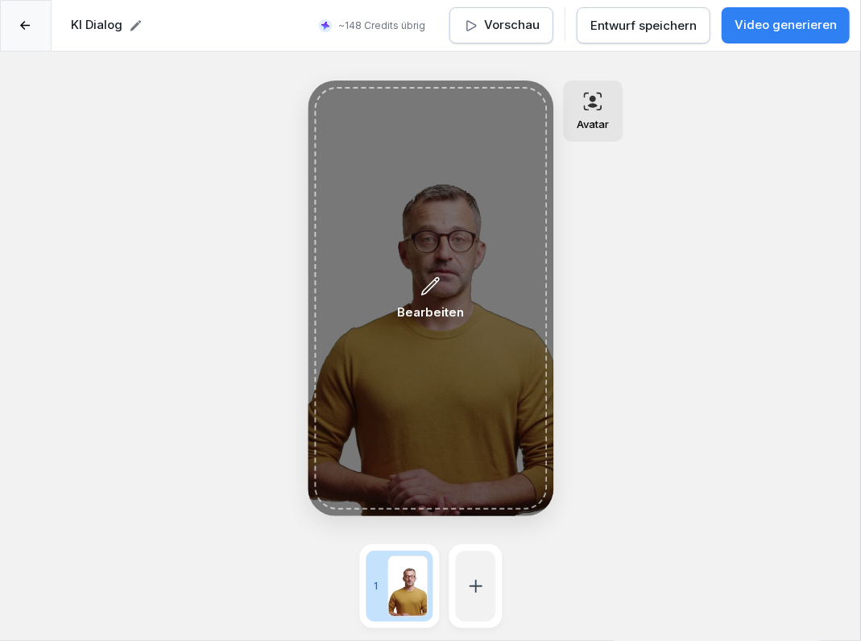
click at [435, 270] on div "Bearbeiten" at bounding box center [430, 298] width 233 height 423
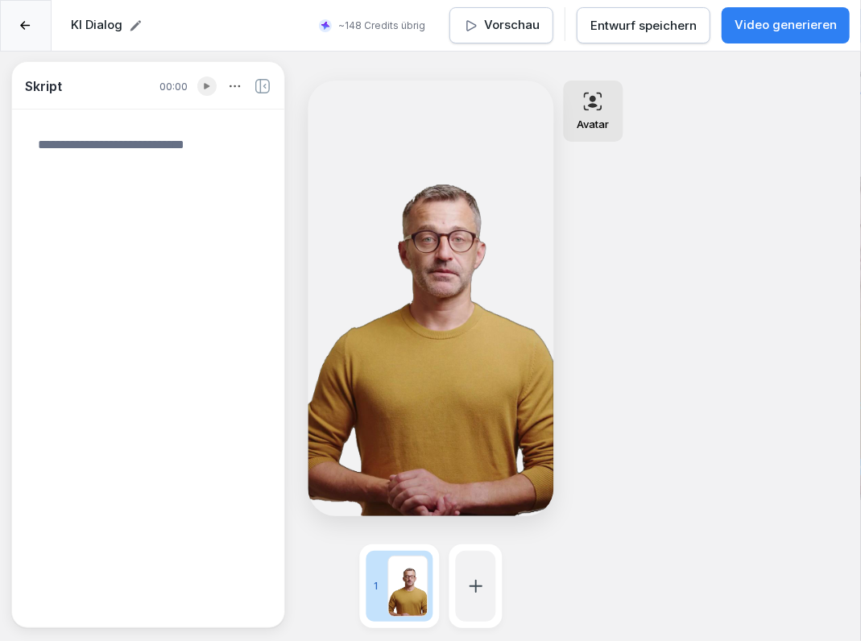
click at [185, 140] on textarea at bounding box center [148, 367] width 246 height 490
paste textarea "**********"
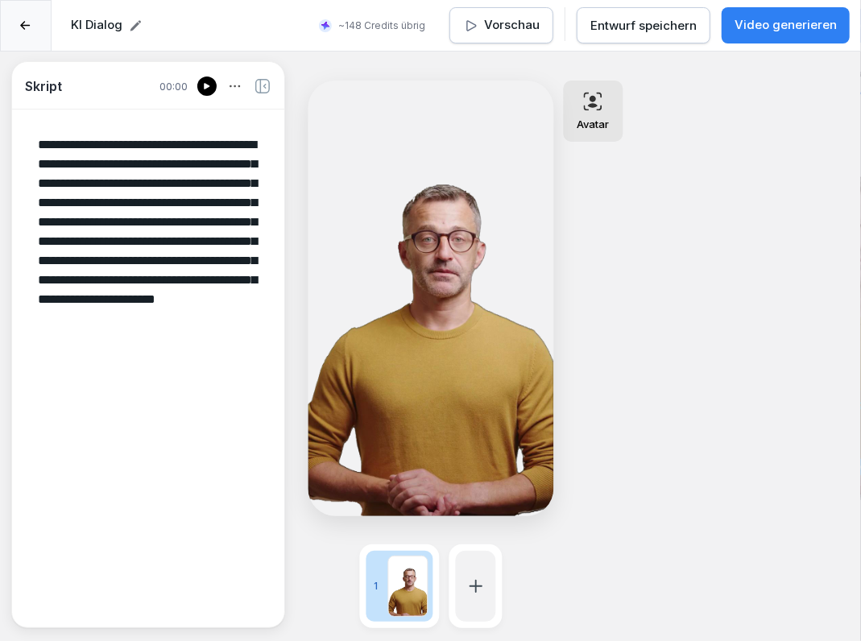
click at [206, 89] on icon at bounding box center [207, 86] width 10 height 13
click at [658, 313] on div "Avatar Bearbeiten" at bounding box center [484, 299] width 353 height 436
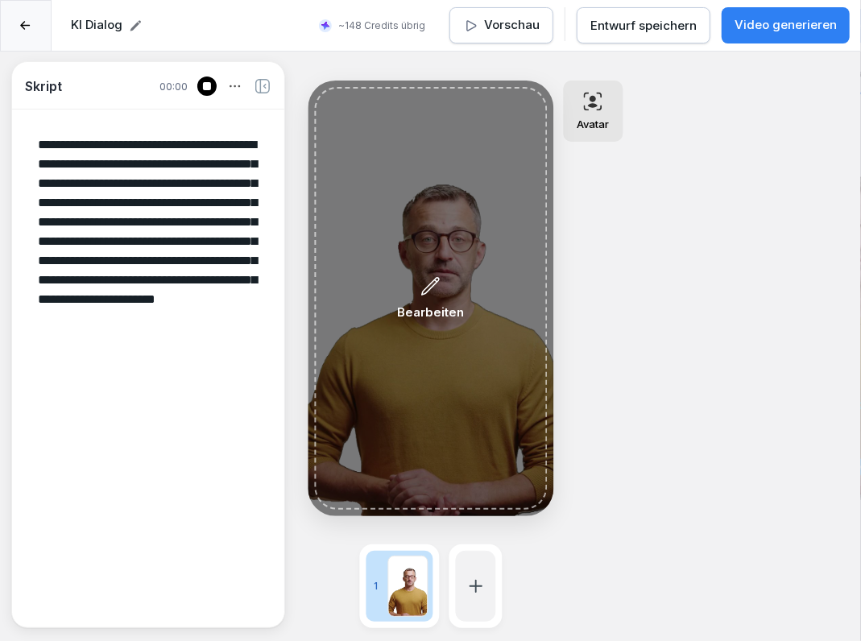
click at [431, 288] on icon at bounding box center [430, 286] width 17 height 17
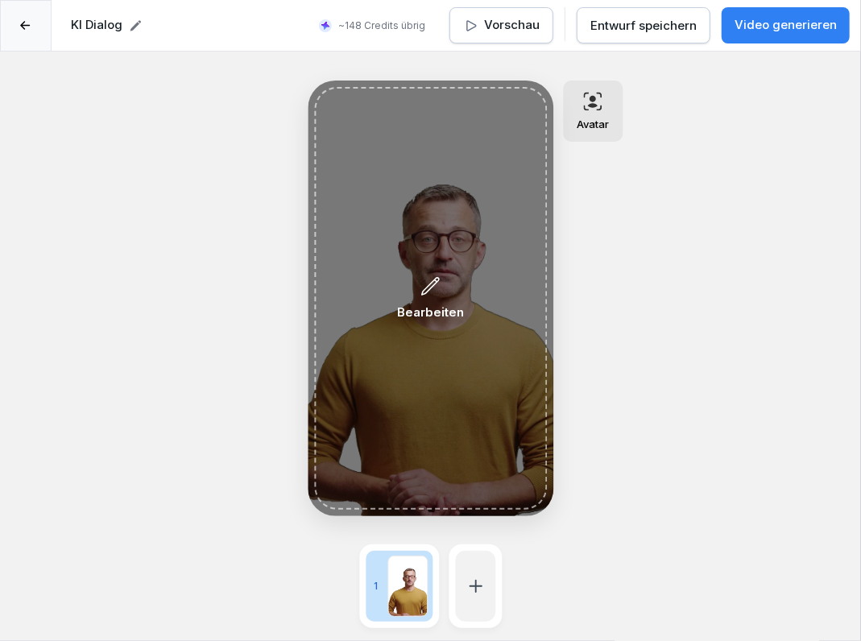
click at [426, 277] on icon at bounding box center [430, 286] width 21 height 22
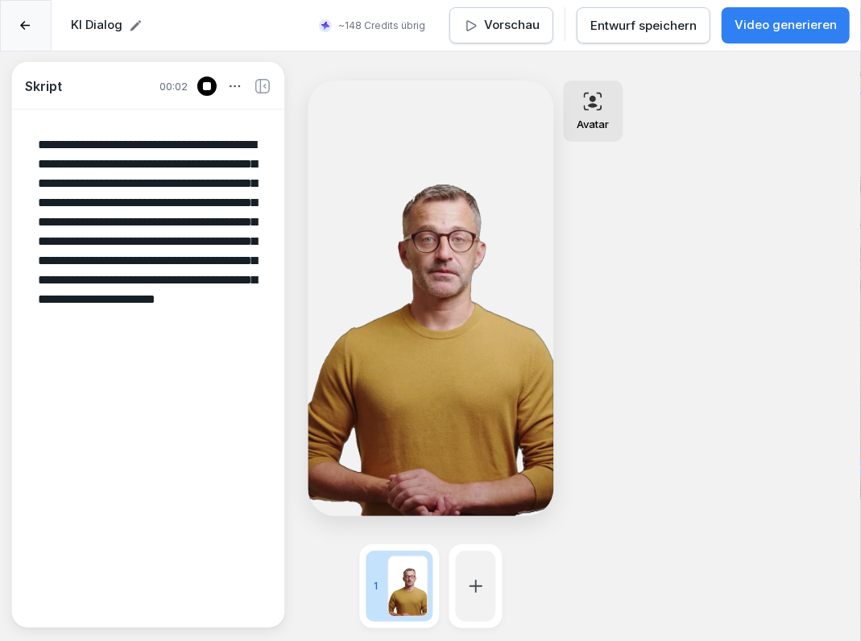
click at [593, 102] on icon at bounding box center [592, 101] width 19 height 19
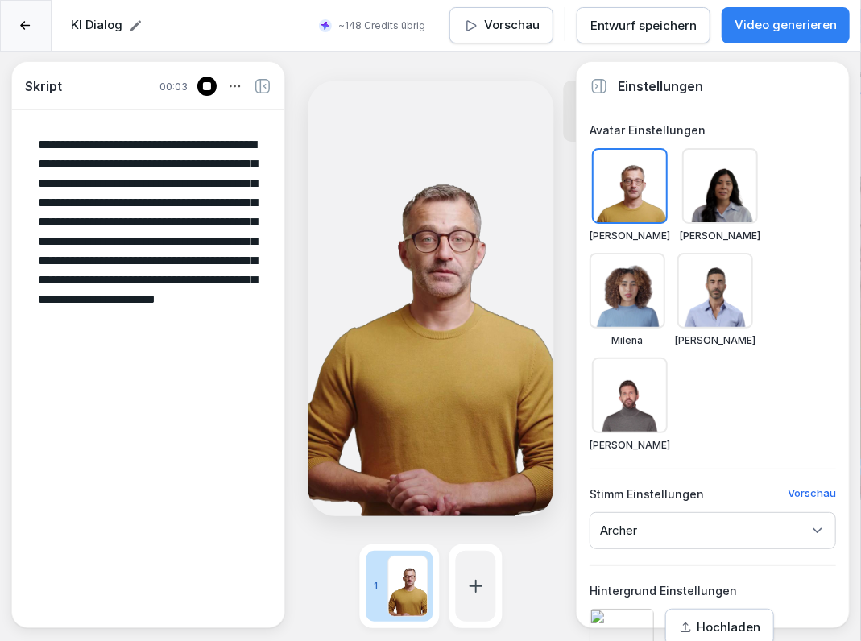
click at [708, 198] on div at bounding box center [720, 186] width 76 height 76
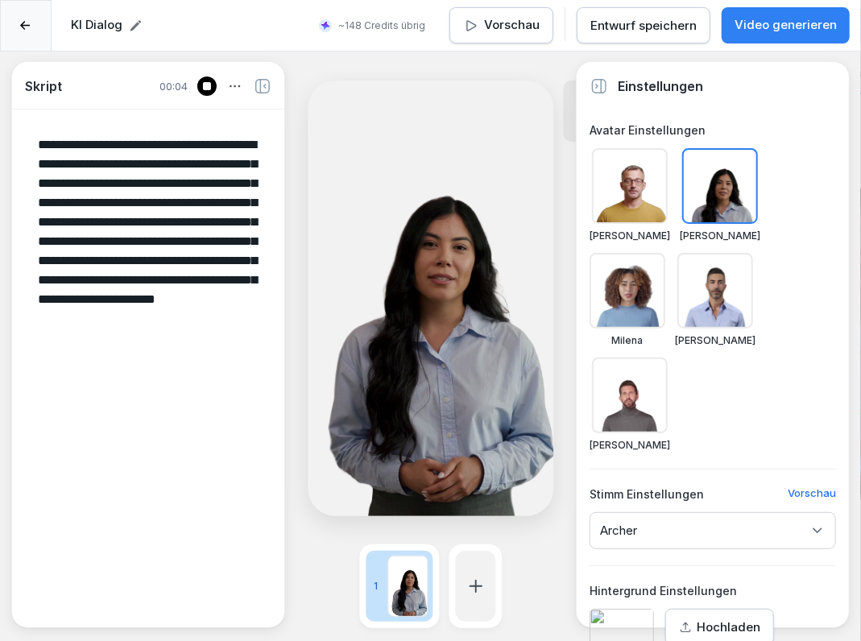
click at [717, 512] on div "Archer" at bounding box center [712, 530] width 246 height 37
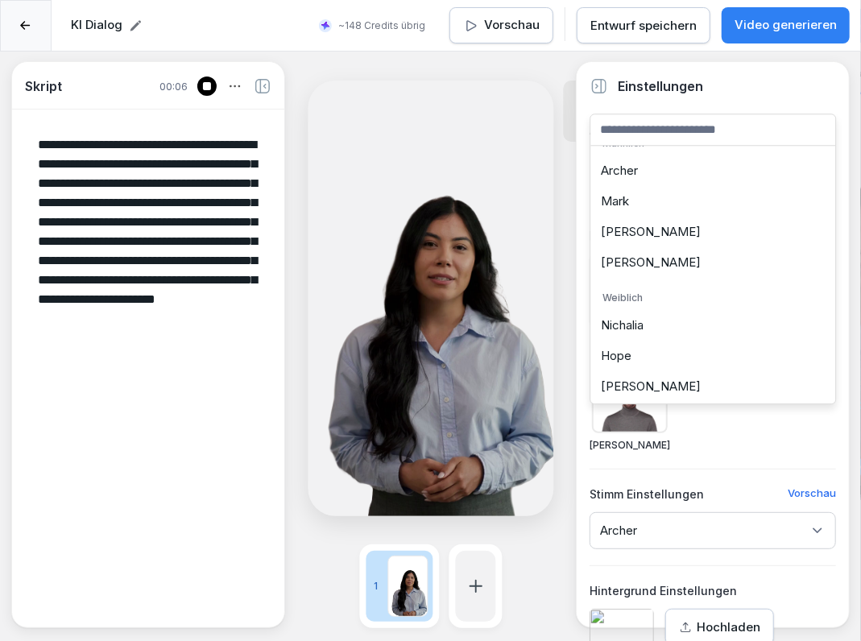
scroll to position [28, 0]
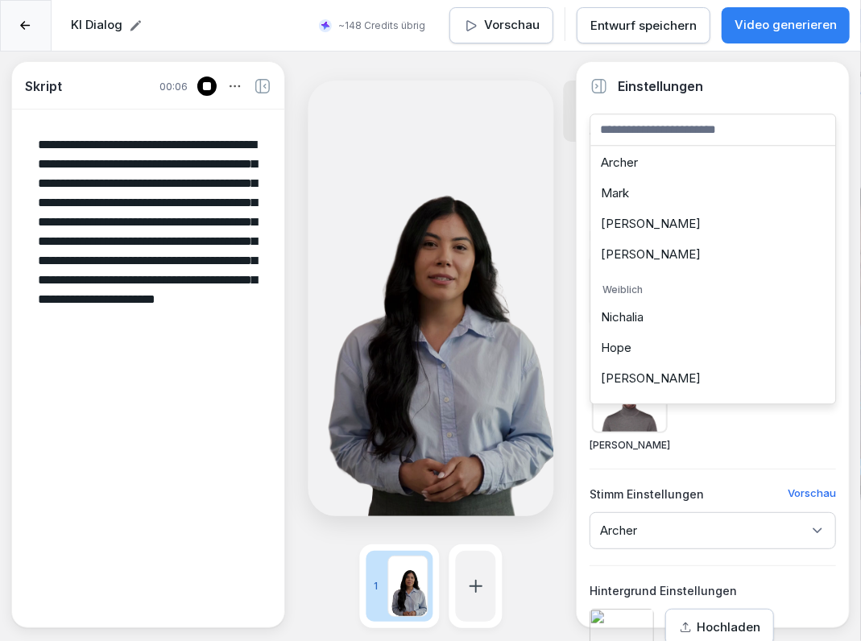
click at [669, 350] on div "Hope" at bounding box center [712, 348] width 237 height 31
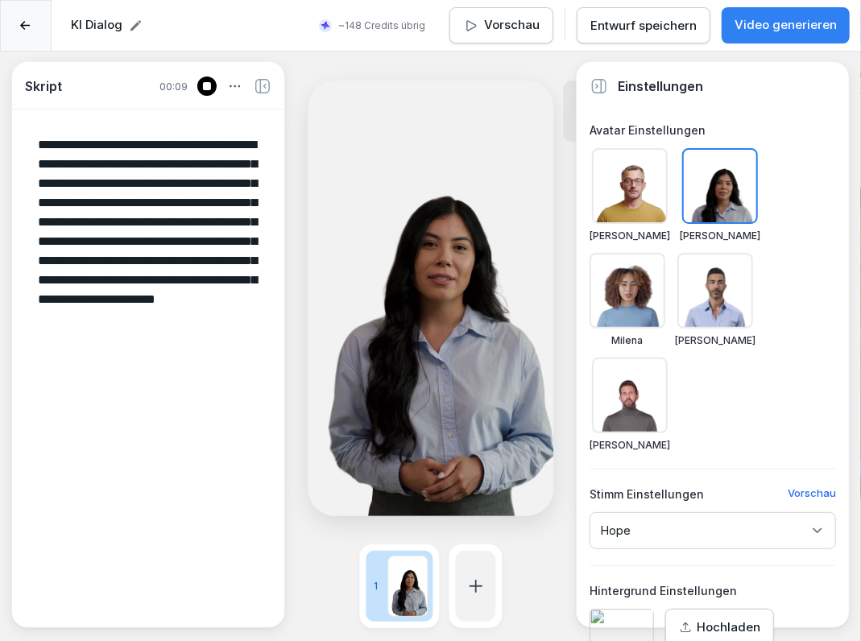
click at [539, 556] on div "**********" at bounding box center [430, 372] width 861 height 641
drag, startPoint x: 118, startPoint y: 279, endPoint x: 177, endPoint y: 267, distance: 60.0
click at [177, 267] on textarea "**********" at bounding box center [148, 367] width 246 height 490
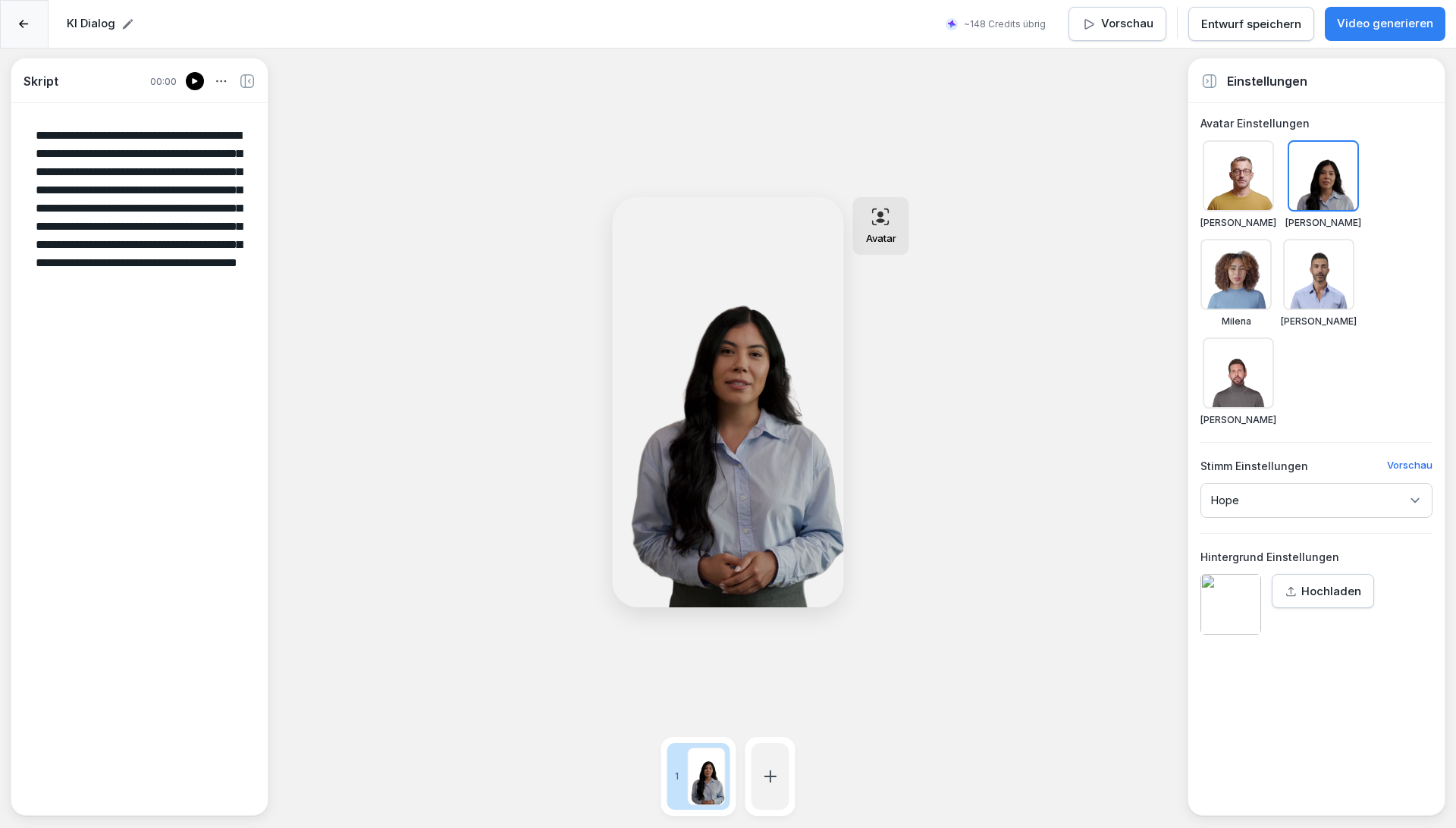
type textarea "**********"
click at [188, 87] on div at bounding box center [194, 80] width 18 height 18
click at [1388, 18] on p "Video generieren" at bounding box center [1384, 24] width 96 height 18
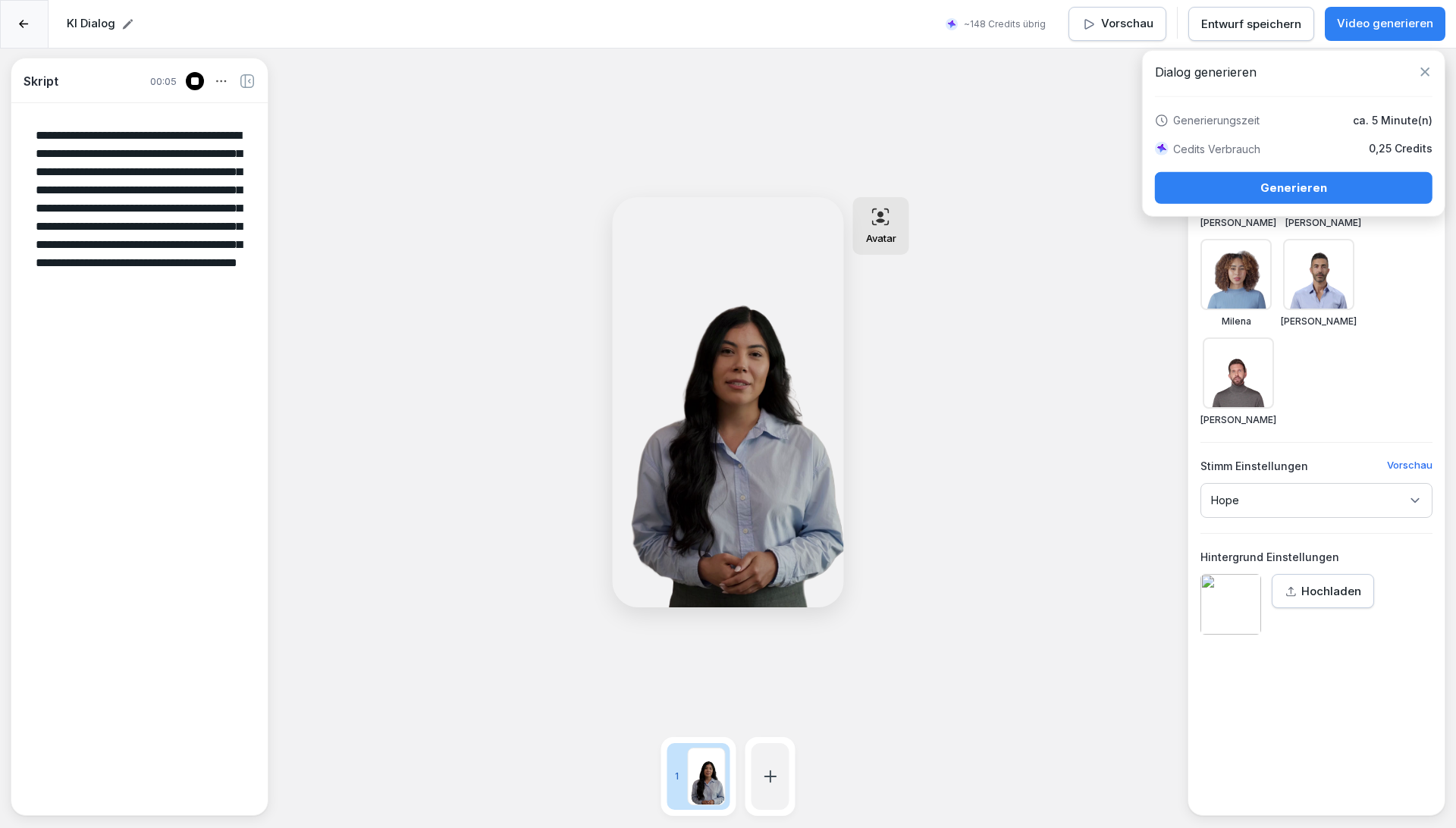
click at [1305, 187] on div "Generieren" at bounding box center [1293, 188] width 253 height 17
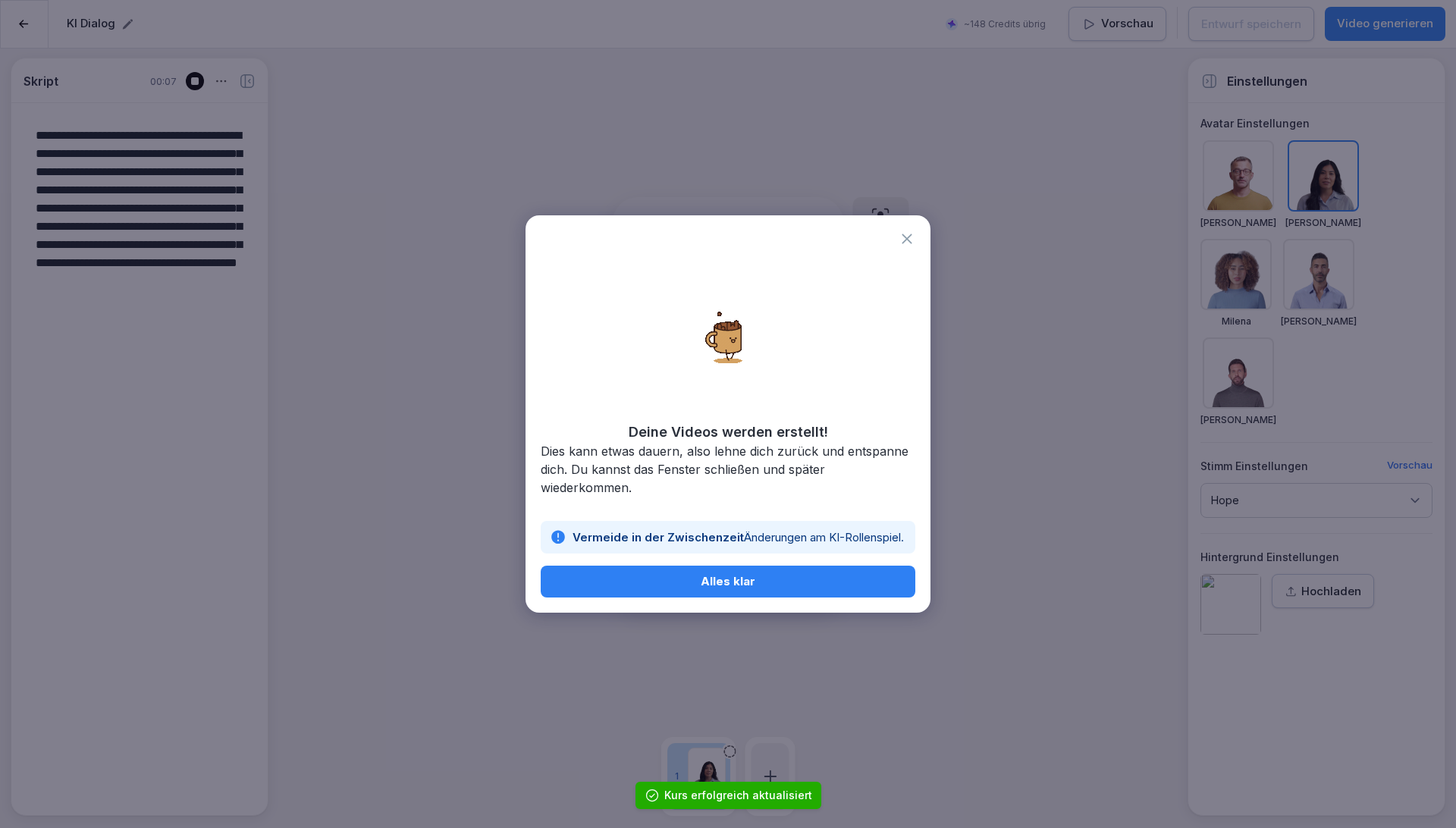
click at [741, 584] on div "Alles klar" at bounding box center [728, 582] width 350 height 17
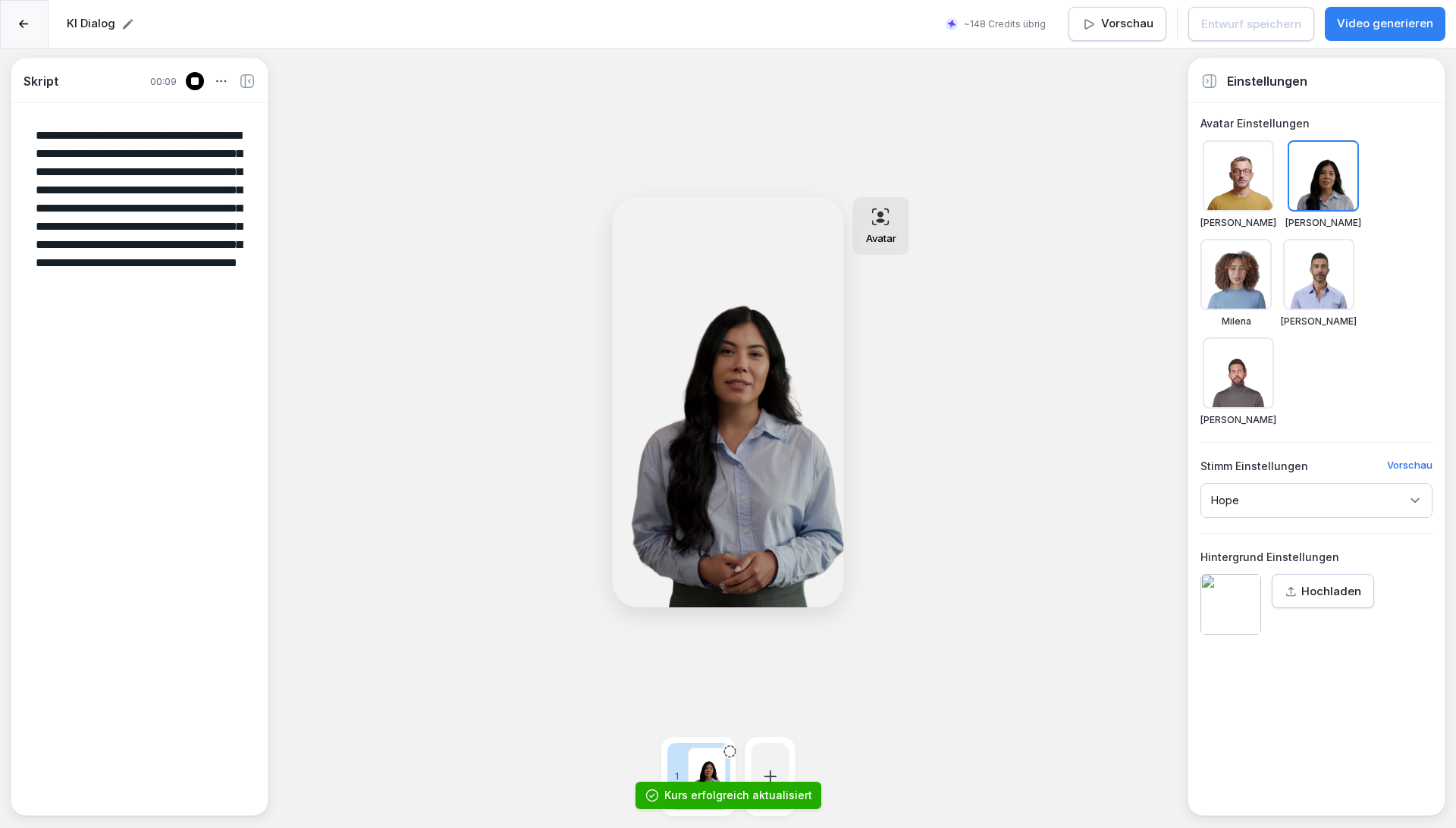
click at [24, 25] on icon at bounding box center [24, 24] width 9 height 9
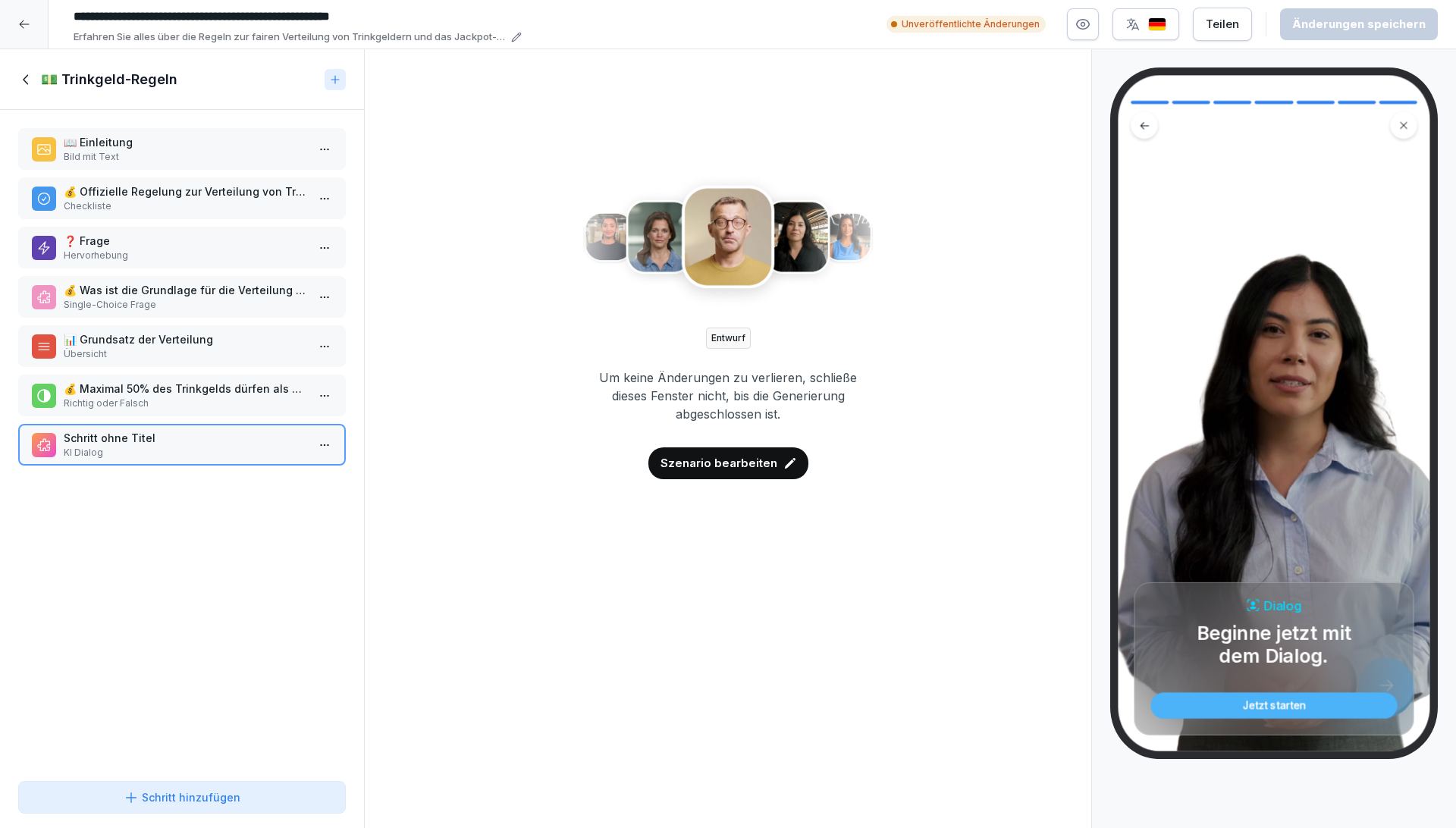
click at [321, 446] on html "**********" at bounding box center [728, 414] width 1456 height 828
click at [129, 446] on html "**********" at bounding box center [728, 414] width 1456 height 828
click at [165, 442] on p "Schritt ohne Titel" at bounding box center [186, 438] width 243 height 16
click at [718, 463] on p "Szenario bearbeiten" at bounding box center [719, 463] width 117 height 17
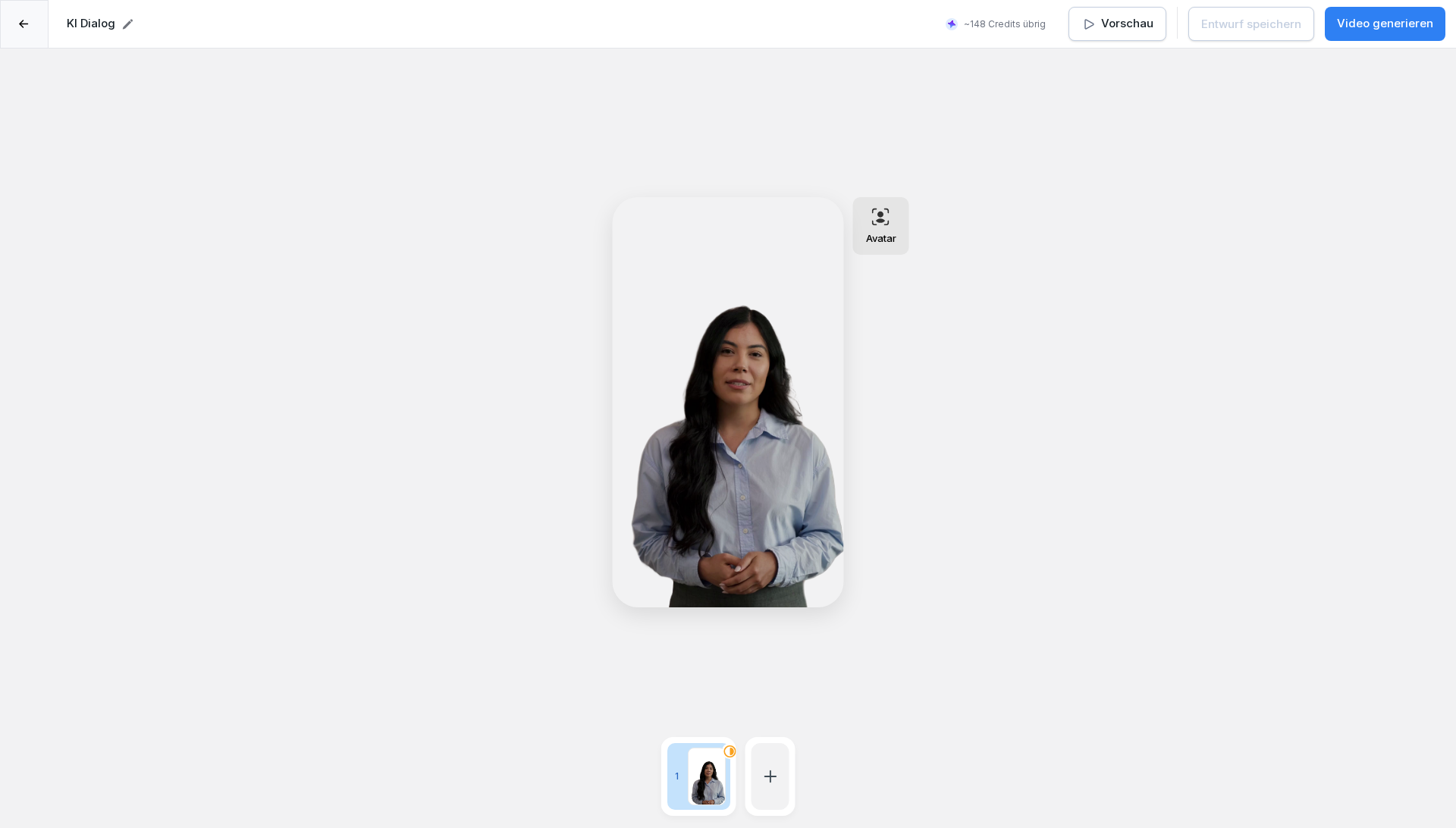
click at [129, 16] on div "KI Dialog" at bounding box center [100, 24] width 67 height 49
click at [129, 26] on icon at bounding box center [127, 24] width 12 height 12
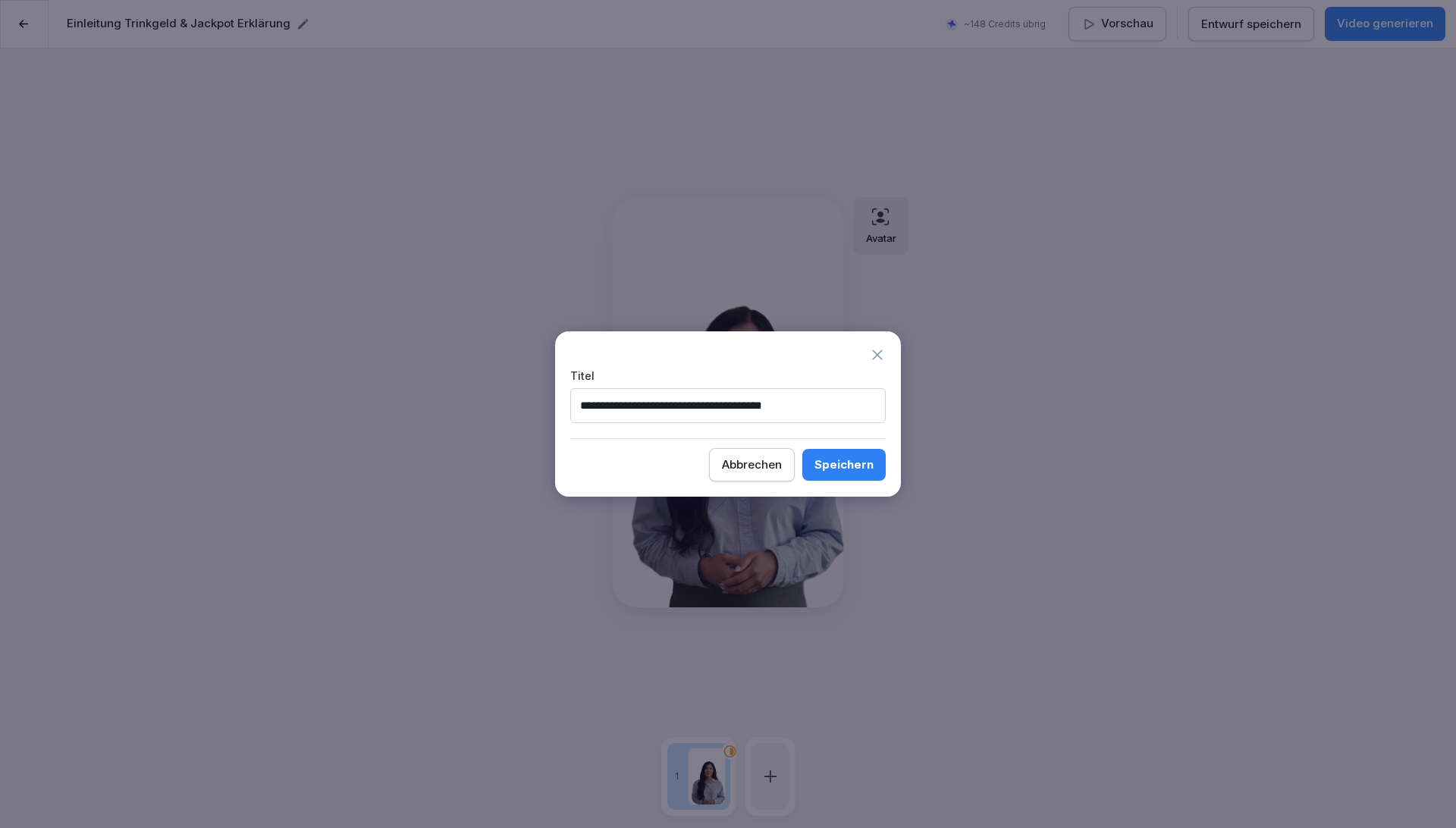
type input "**********"
click at [859, 465] on div "Speichern" at bounding box center [844, 465] width 59 height 17
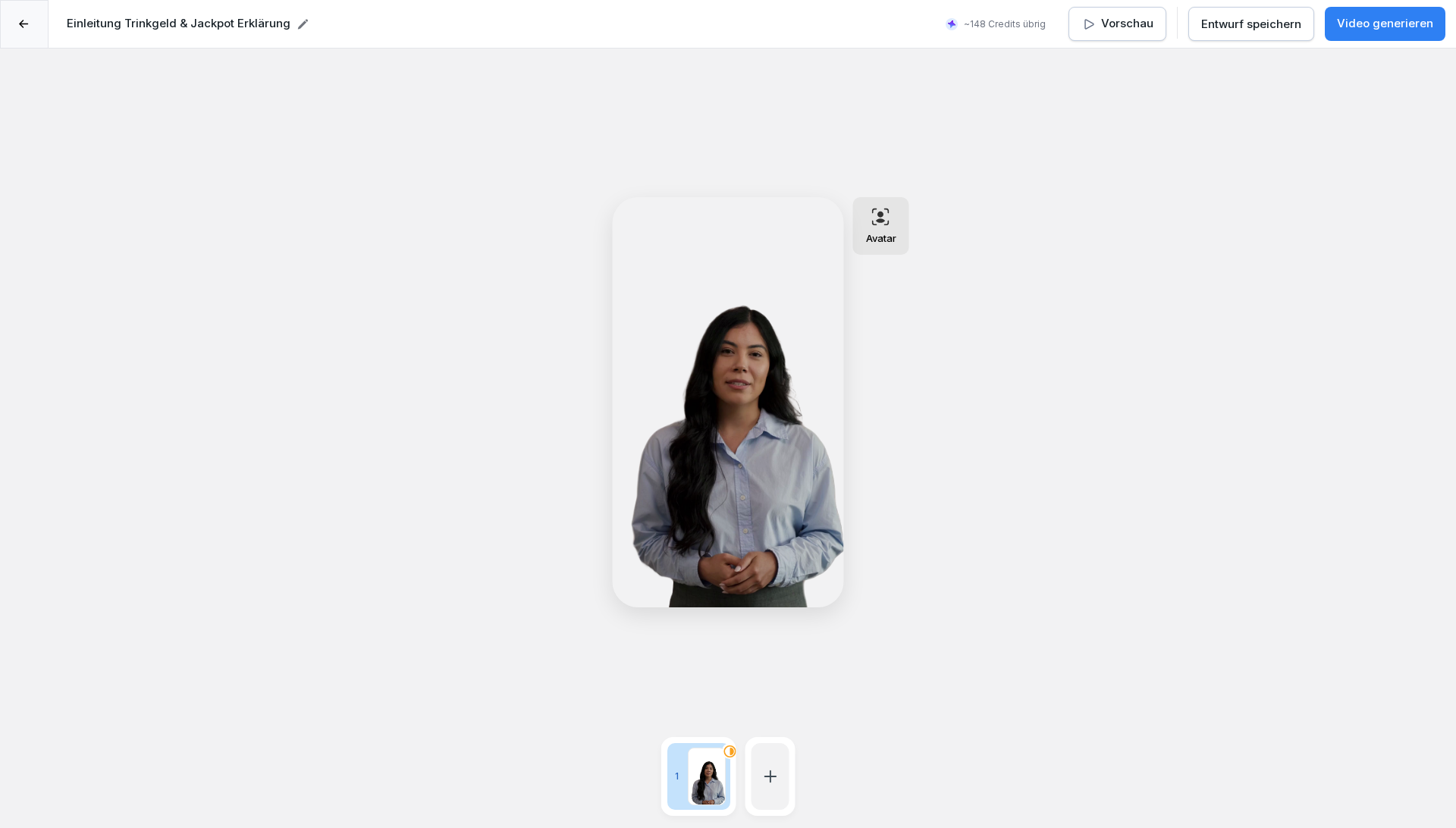
click at [14, 21] on div at bounding box center [24, 24] width 49 height 49
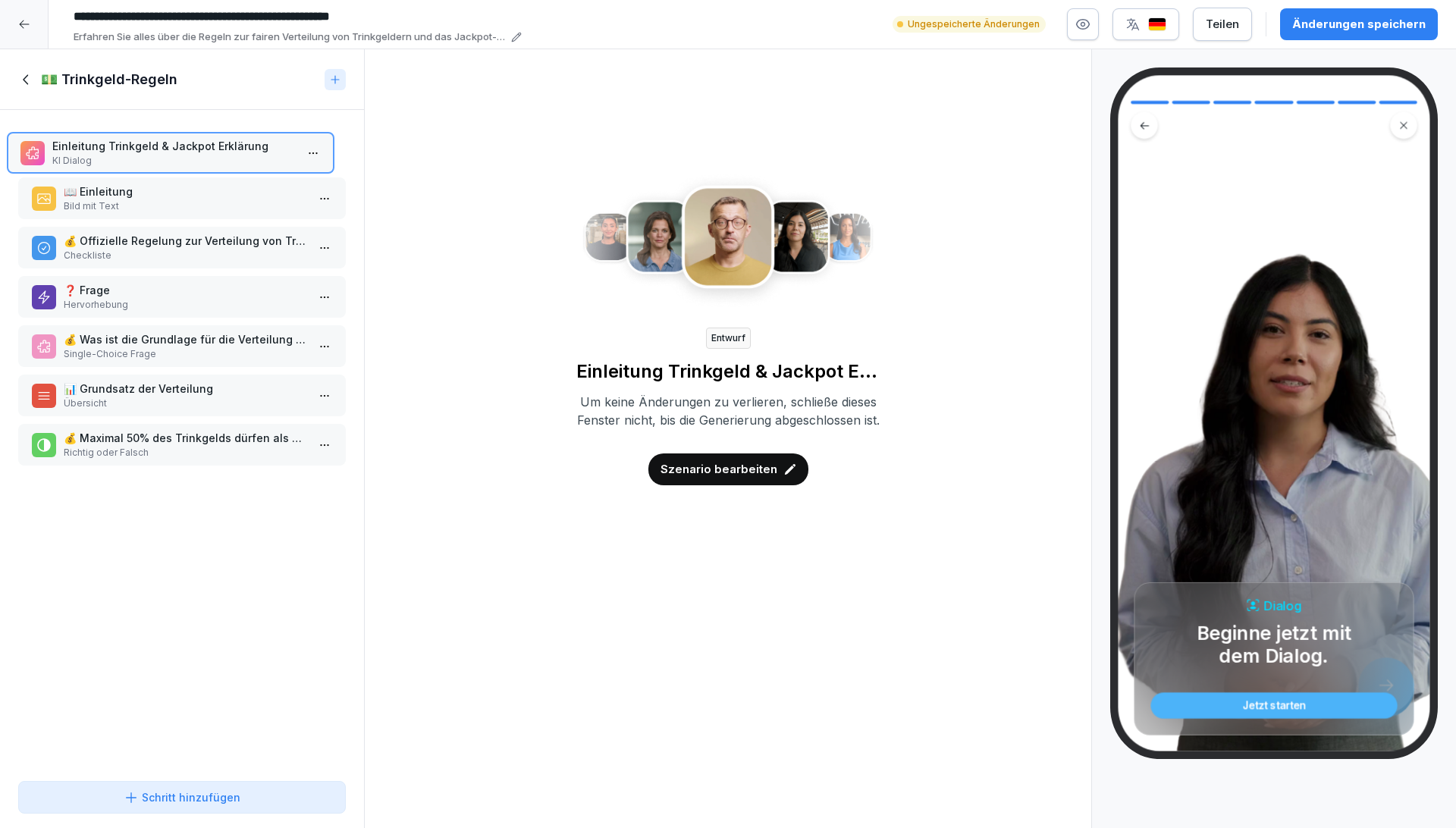
drag, startPoint x: 237, startPoint y: 436, endPoint x: 226, endPoint y: 144, distance: 292.2
click at [226, 144] on p "Einleitung Trinkgeld & Jackpot Erklärung" at bounding box center [174, 146] width 243 height 16
